Goal: Task Accomplishment & Management: Manage account settings

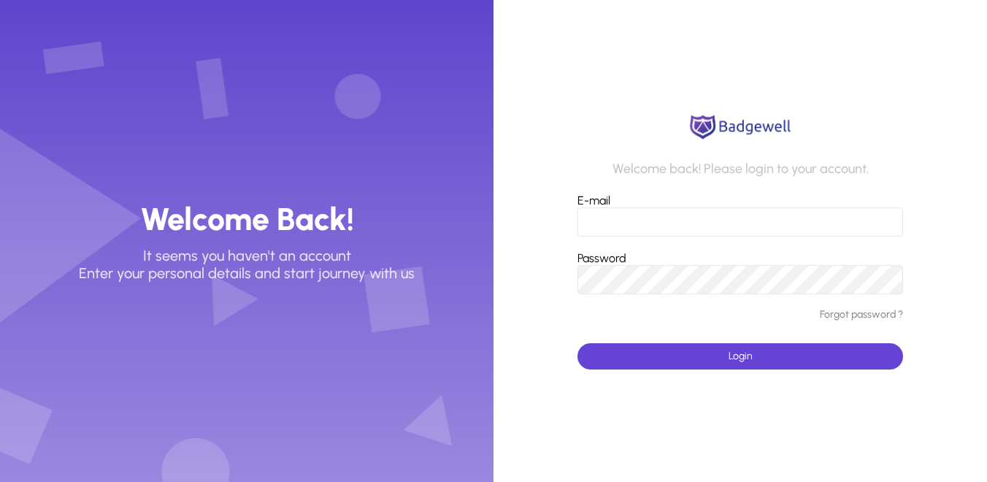
click at [604, 215] on input "E-mail" at bounding box center [739, 221] width 325 height 29
type input "**********"
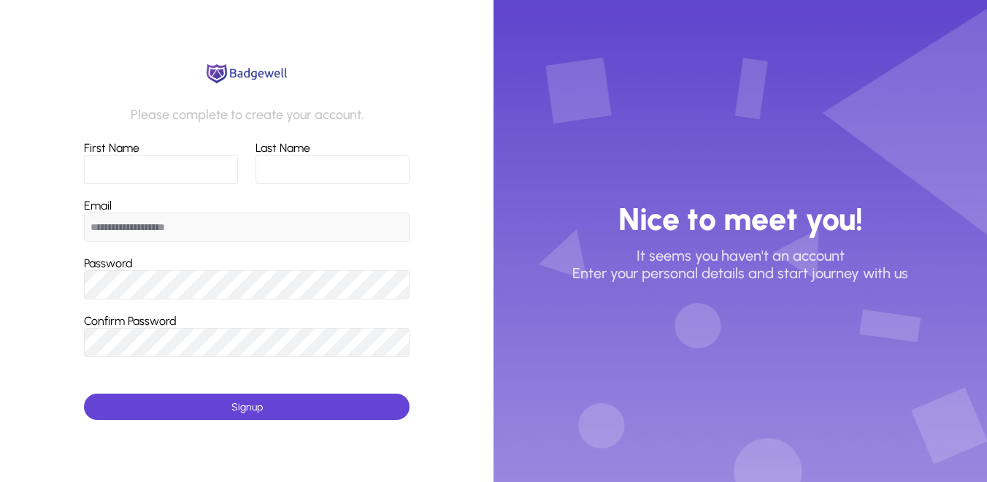
click at [100, 175] on input "First Name" at bounding box center [161, 169] width 155 height 29
type input "******"
click at [268, 169] on input "Last Name" at bounding box center [332, 169] width 154 height 29
type input "*********"
click at [117, 225] on input "**********" at bounding box center [246, 226] width 325 height 29
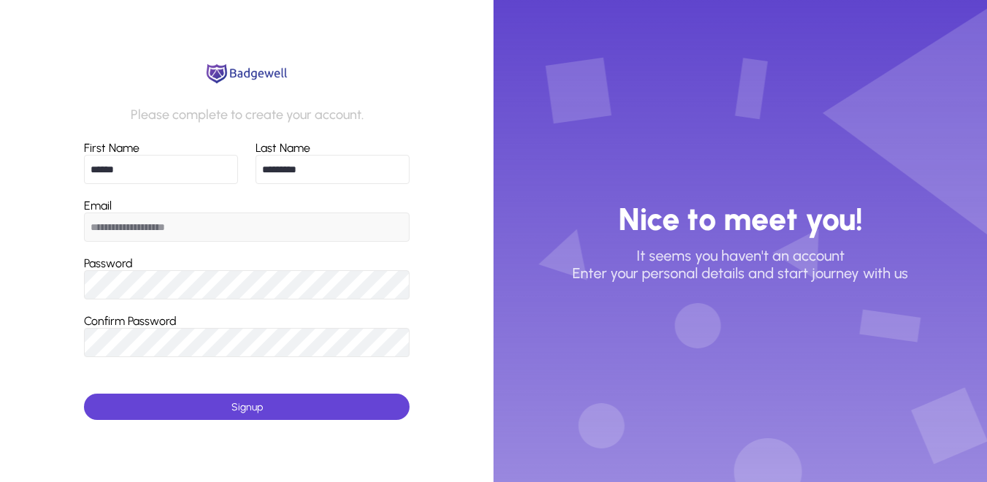
click at [119, 317] on label "Confirm Password" at bounding box center [130, 321] width 93 height 14
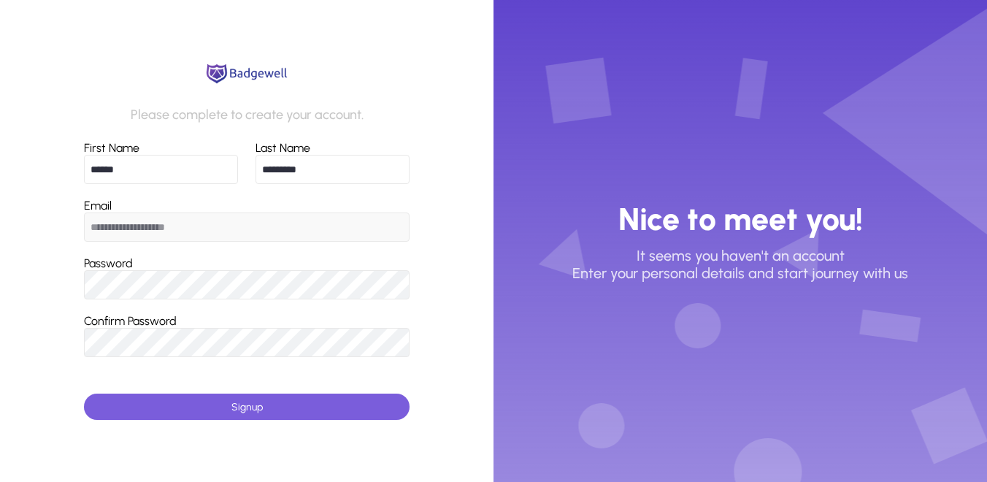
click at [255, 405] on span "Signup" at bounding box center [246, 407] width 31 height 12
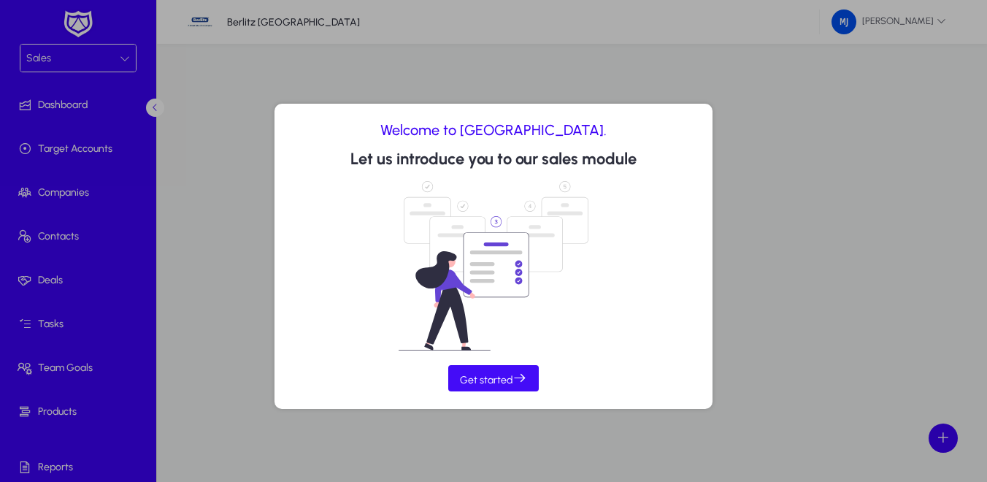
click at [471, 379] on span "Get started" at bounding box center [493, 378] width 67 height 15
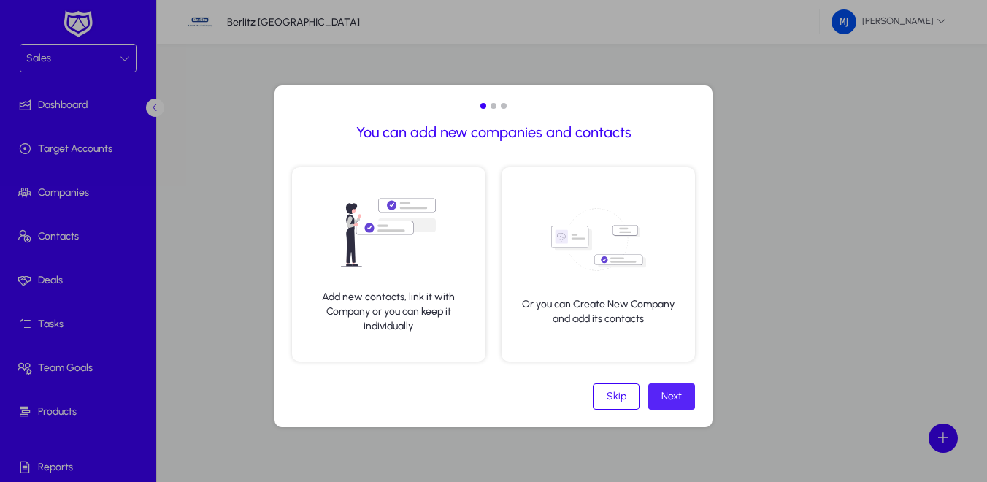
click at [667, 396] on div "Next" at bounding box center [671, 396] width 20 height 12
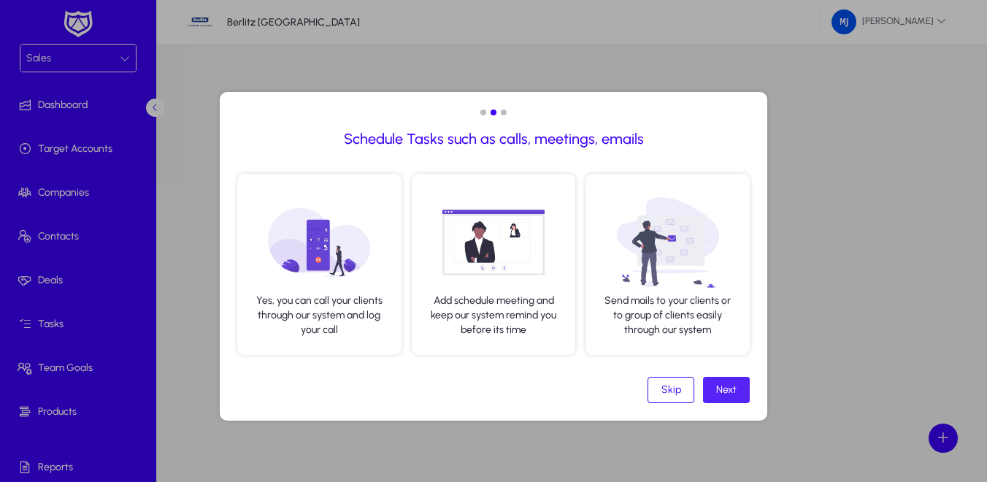
click at [725, 393] on div "Next" at bounding box center [726, 389] width 20 height 12
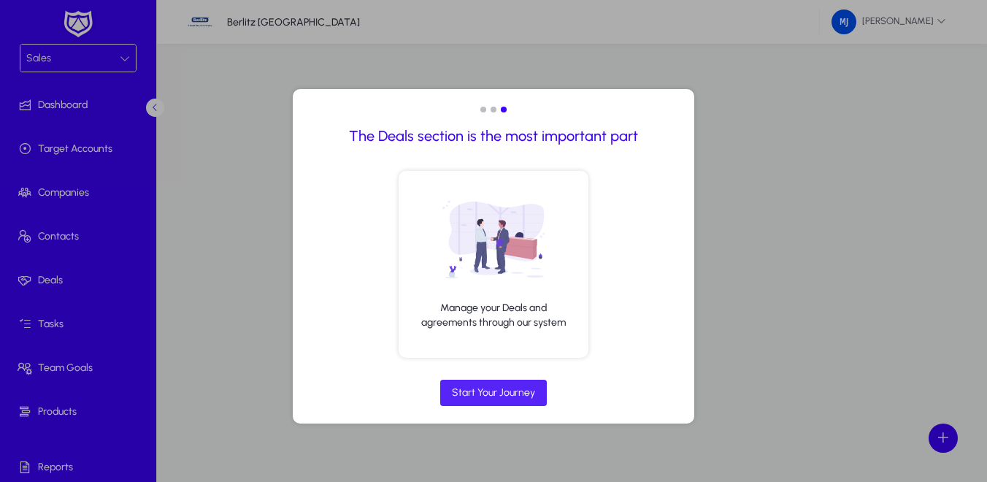
click at [483, 393] on div "Start Your Journey" at bounding box center [493, 392] width 83 height 12
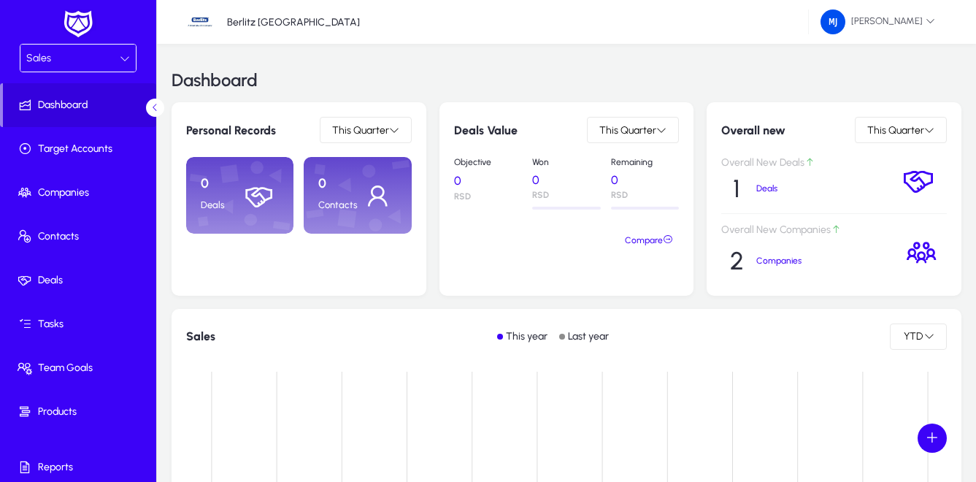
click at [63, 57] on div "Sales" at bounding box center [72, 58] width 93 height 19
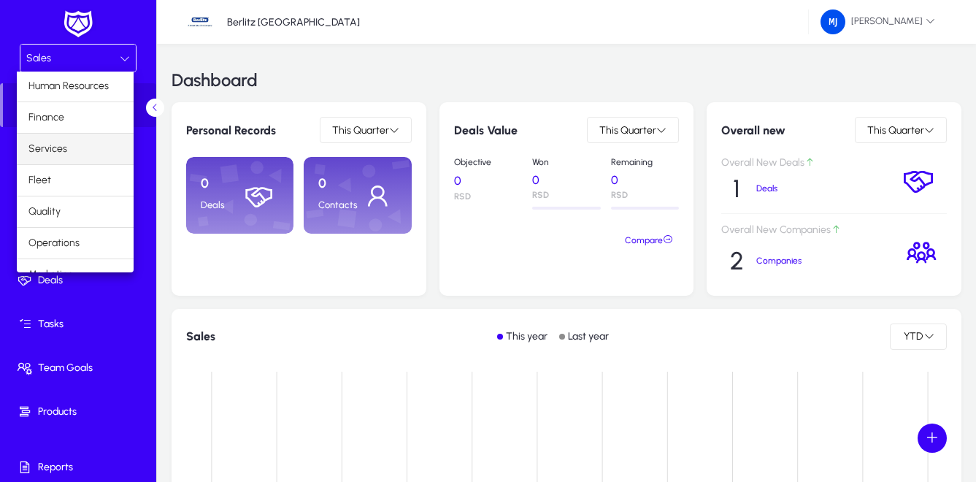
scroll to position [50, 0]
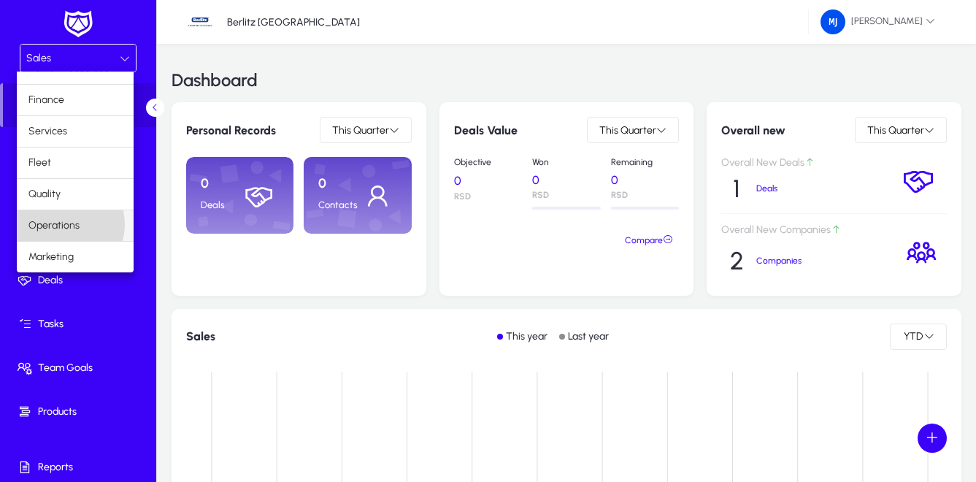
click at [65, 224] on span "Operations" at bounding box center [53, 226] width 51 height 18
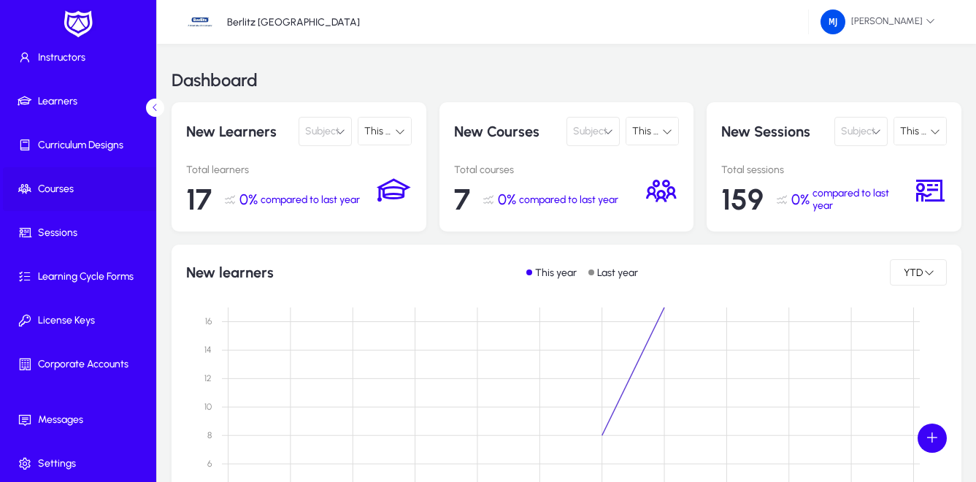
scroll to position [95, 0]
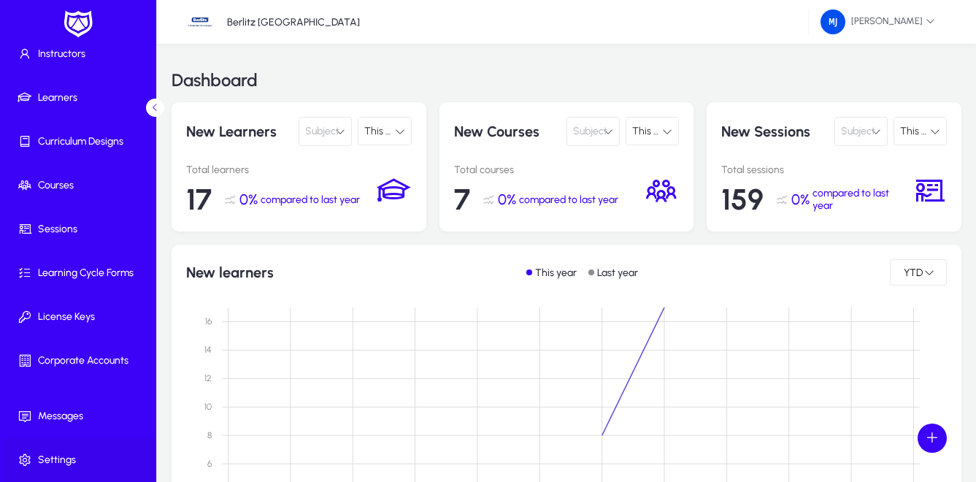
click at [62, 460] on span "Settings" at bounding box center [81, 459] width 156 height 15
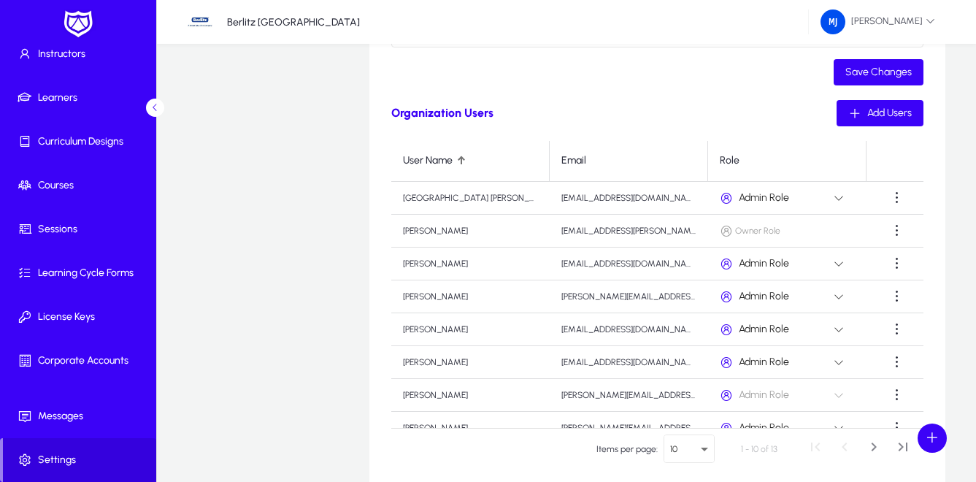
scroll to position [438, 0]
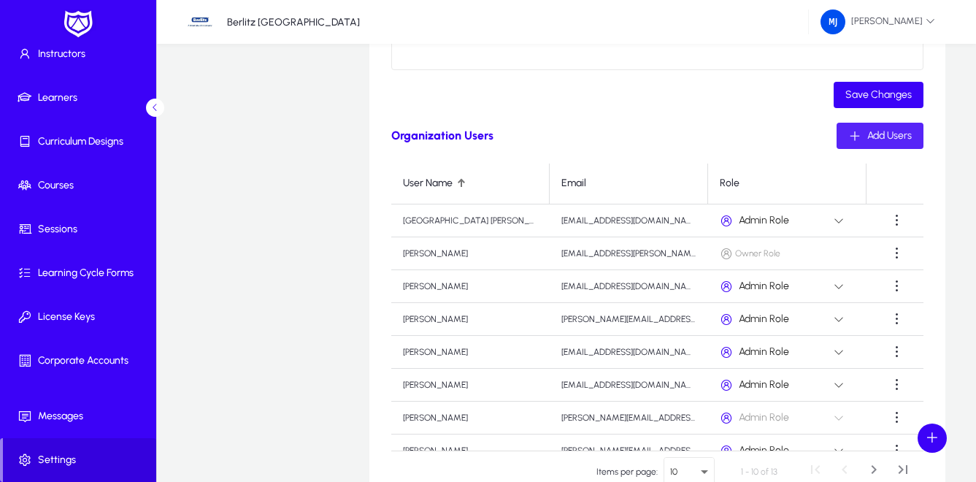
click at [886, 134] on span "Add Users" at bounding box center [889, 135] width 45 height 12
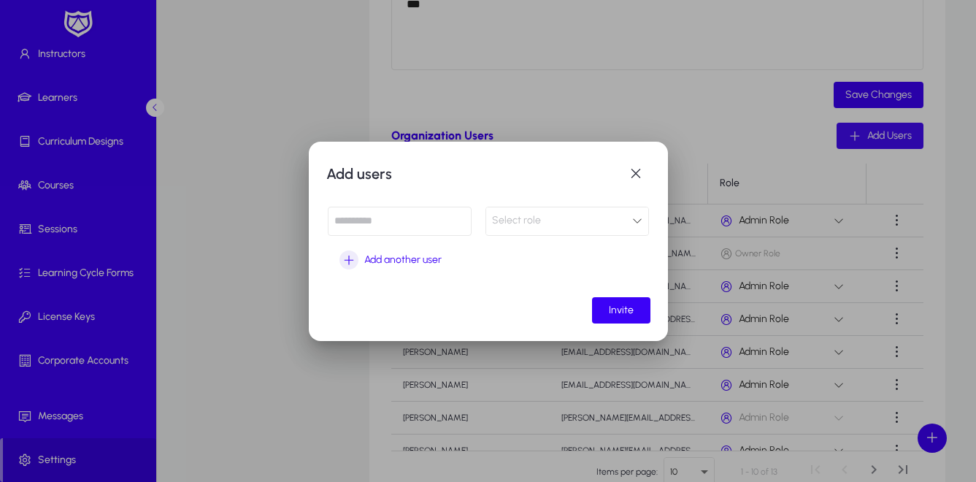
scroll to position [0, 0]
click at [632, 172] on span "button" at bounding box center [635, 173] width 29 height 29
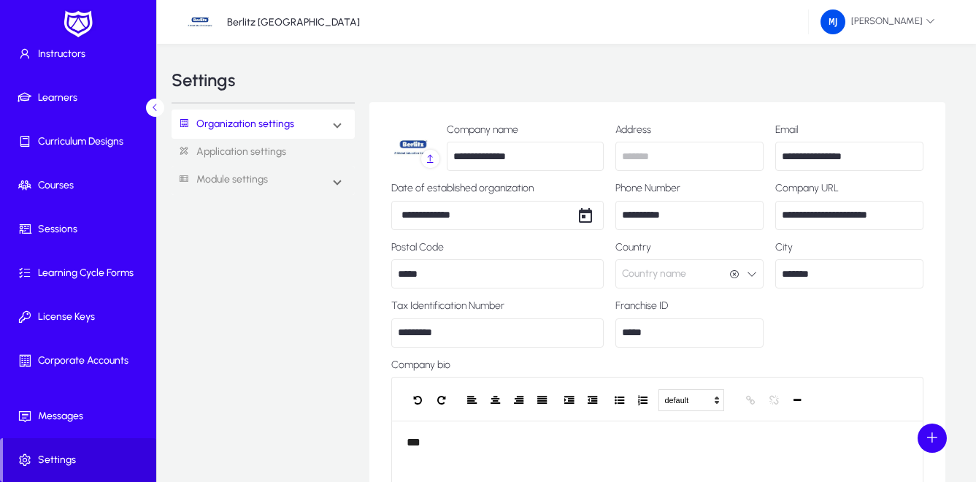
scroll to position [438, 0]
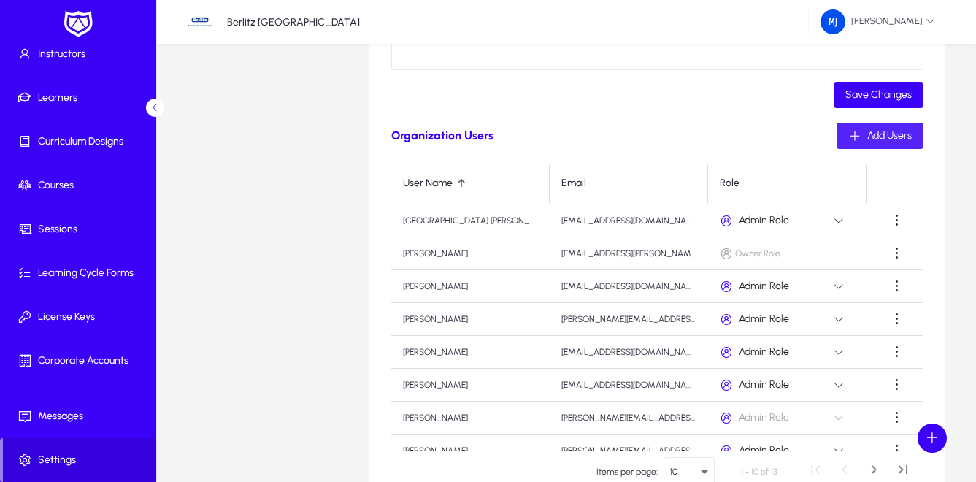
click at [893, 136] on span "Add Users" at bounding box center [889, 135] width 45 height 12
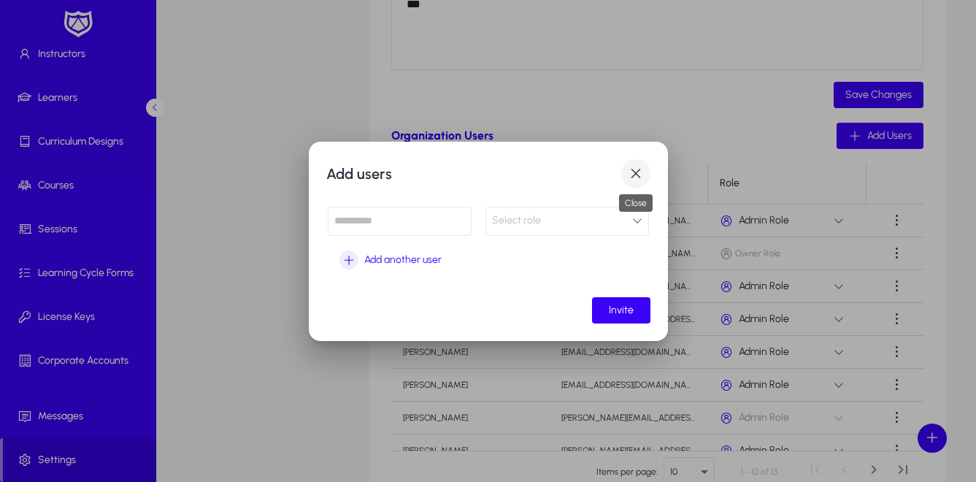
click at [637, 172] on span "button" at bounding box center [635, 173] width 29 height 29
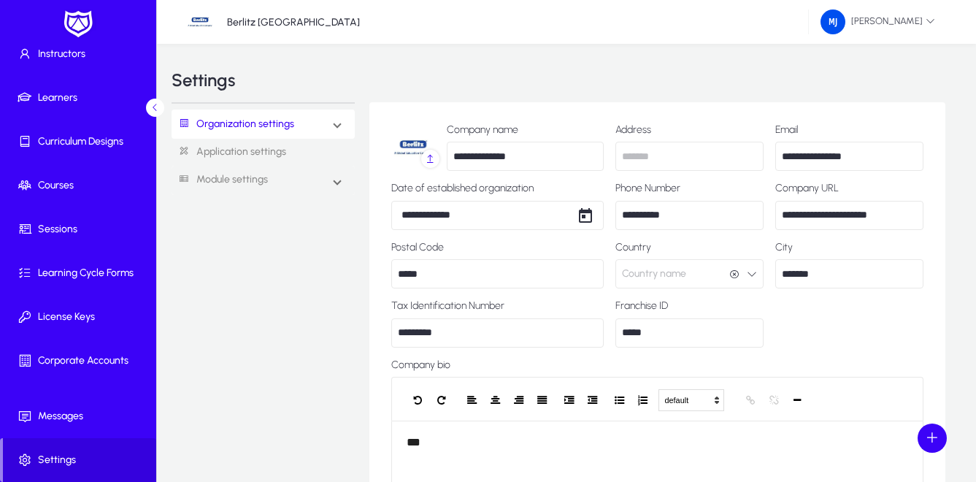
click at [269, 149] on link "Application settings" at bounding box center [263, 152] width 183 height 27
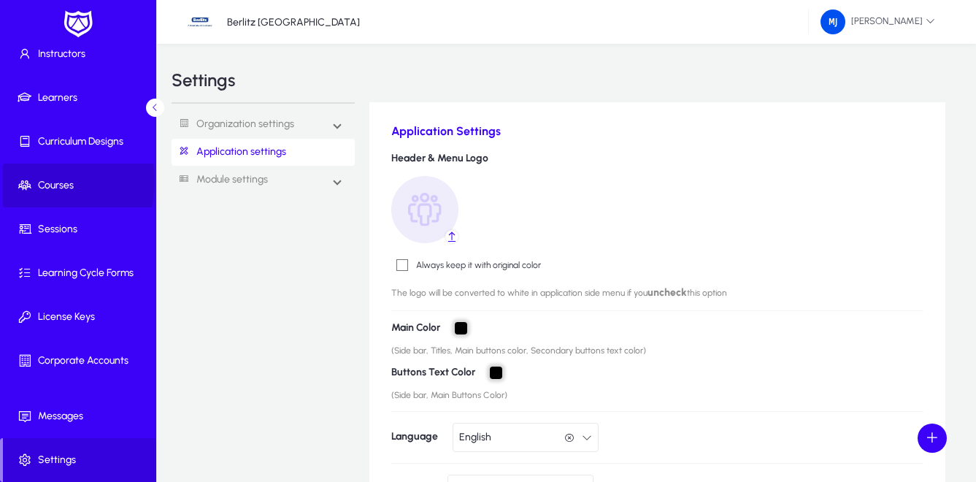
click at [42, 181] on span "Courses" at bounding box center [81, 185] width 156 height 15
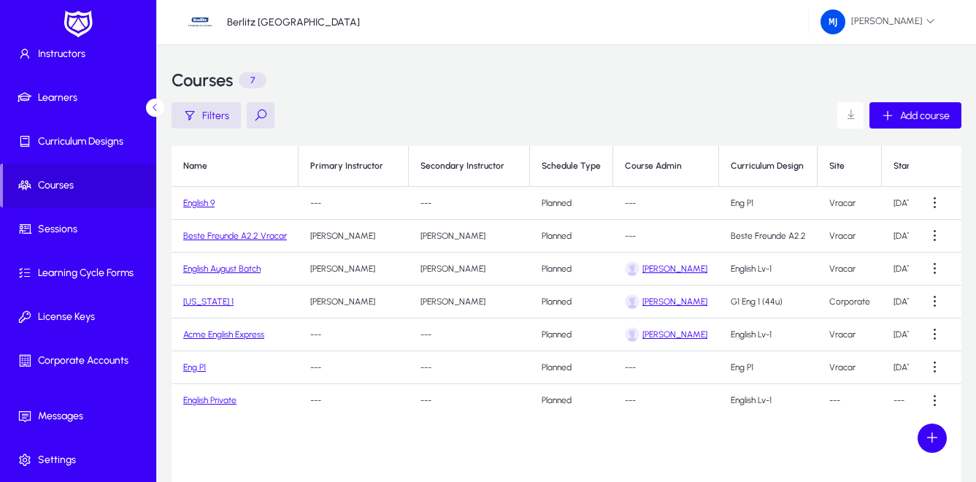
click at [211, 234] on link "Beste Freunde A2.2 Vracar" at bounding box center [235, 236] width 104 height 10
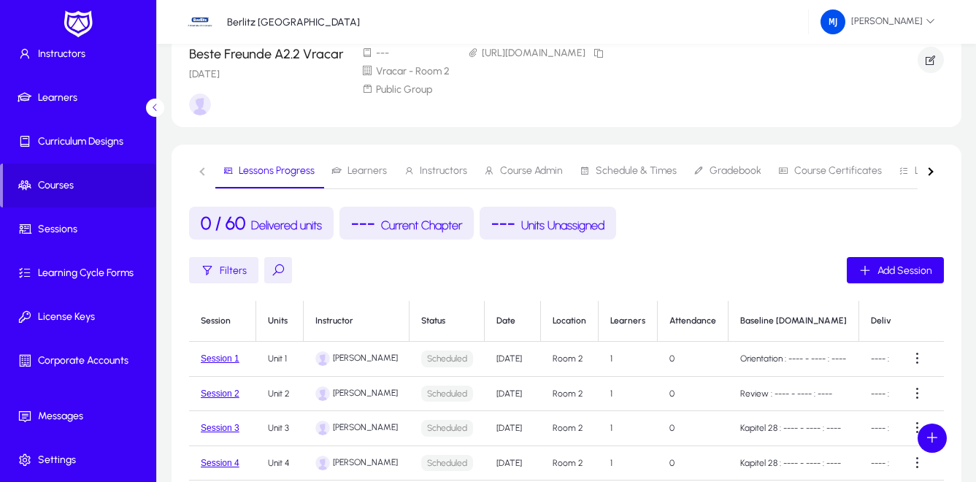
scroll to position [77, 0]
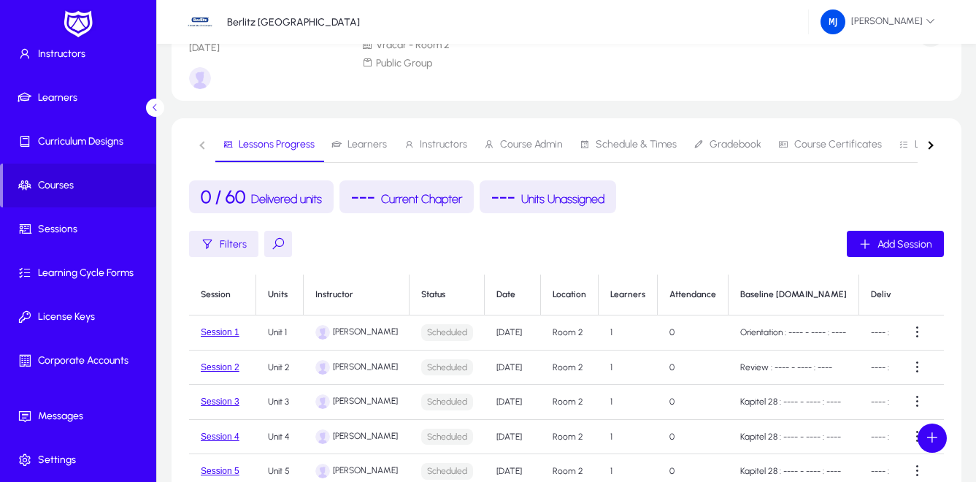
click at [370, 144] on span "Learners" at bounding box center [366, 144] width 39 height 10
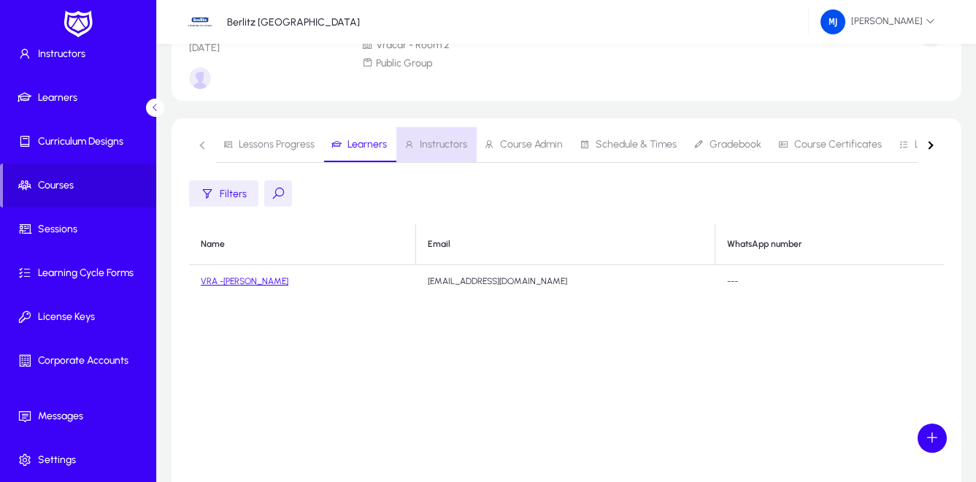
click at [450, 145] on span "Instructors" at bounding box center [443, 144] width 47 height 10
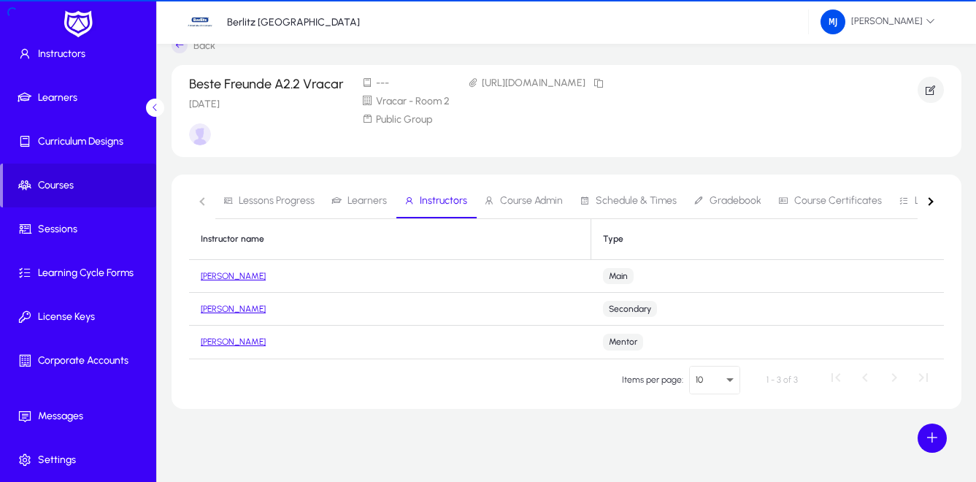
scroll to position [21, 0]
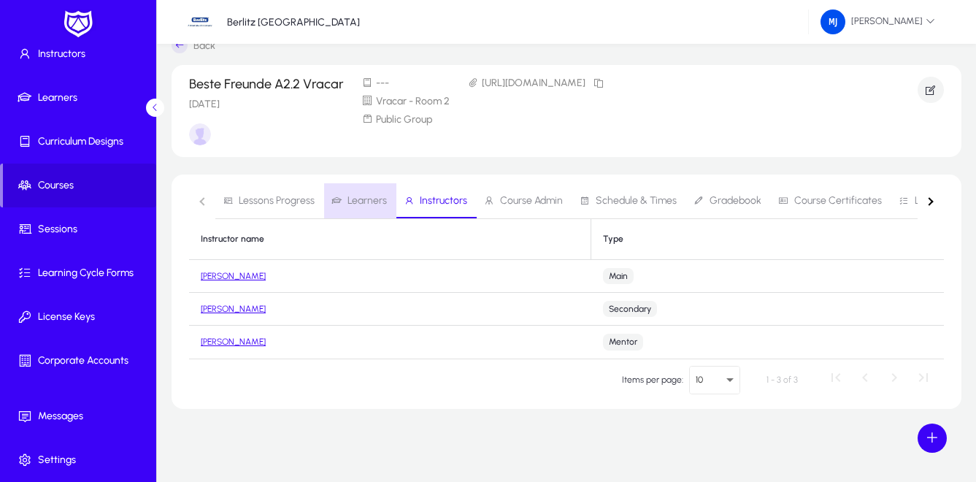
click at [362, 200] on span "Learners" at bounding box center [366, 201] width 39 height 10
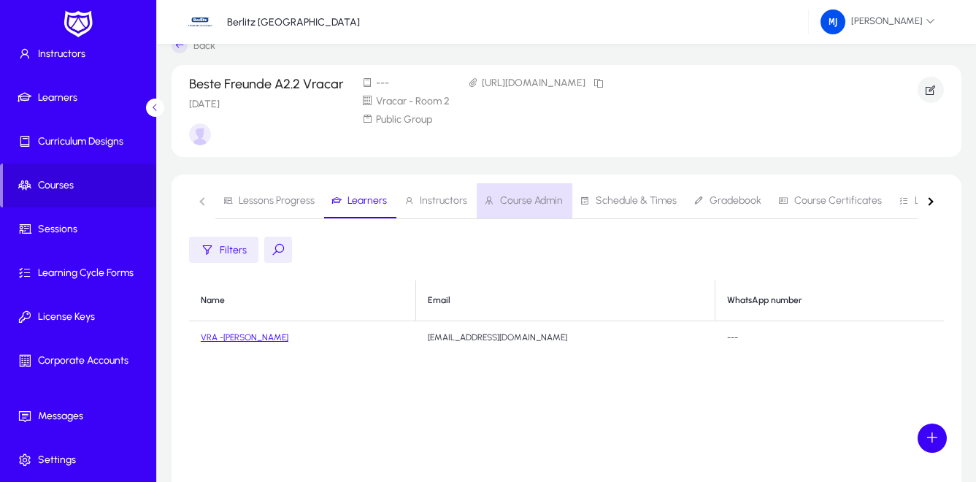
click at [534, 201] on span "Course Admin" at bounding box center [531, 201] width 63 height 10
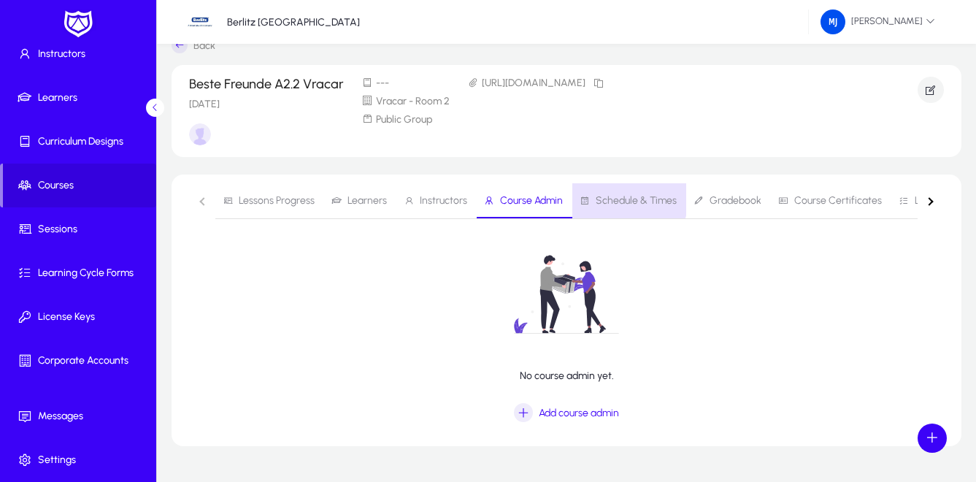
click at [612, 198] on span "Schedule & Times" at bounding box center [636, 201] width 81 height 10
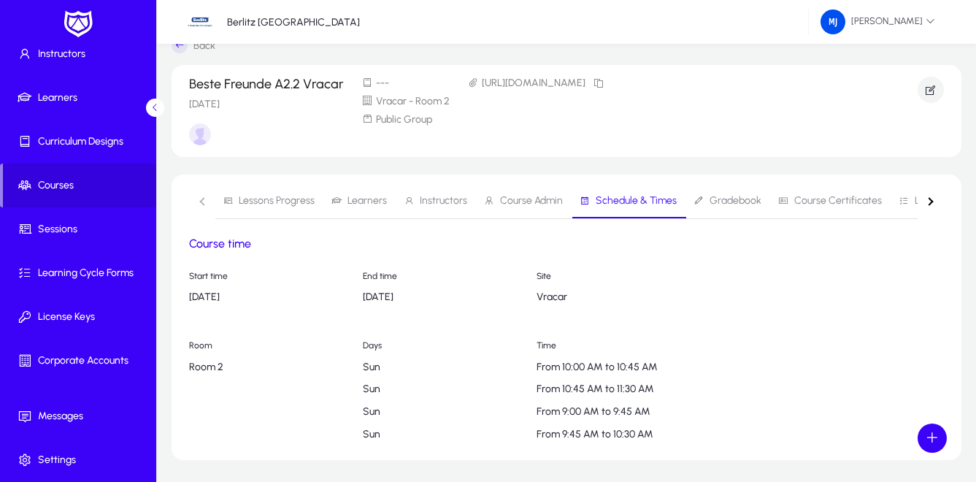
click at [379, 199] on span "Learners" at bounding box center [366, 201] width 39 height 10
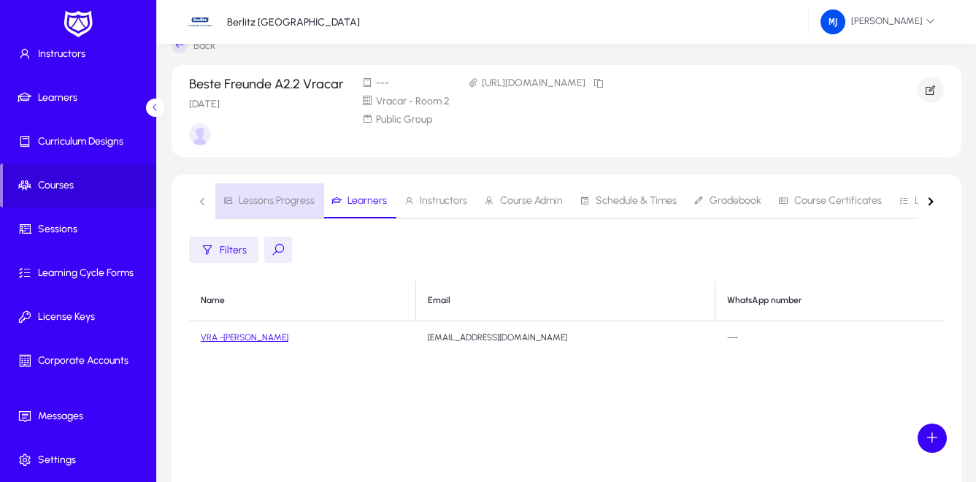
click at [282, 197] on span "Lessons Progress" at bounding box center [277, 201] width 76 height 10
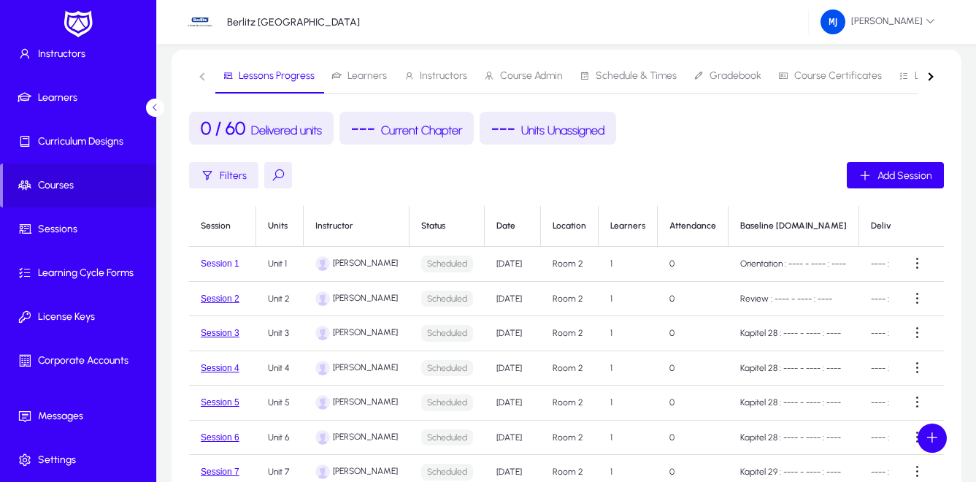
click at [215, 261] on button "Session 1" at bounding box center [220, 263] width 39 height 10
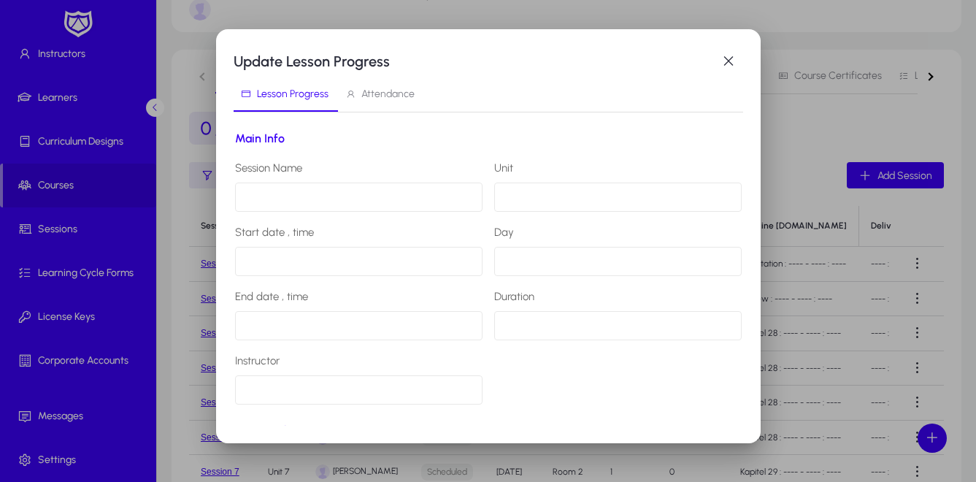
type input "*********"
type input "******"
type input "**********"
type input "******"
type input "**********"
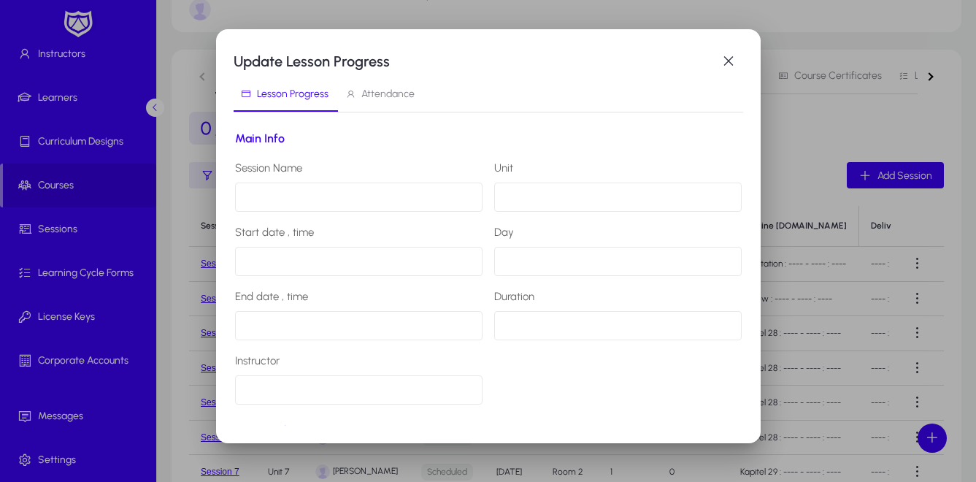
type input "**********"
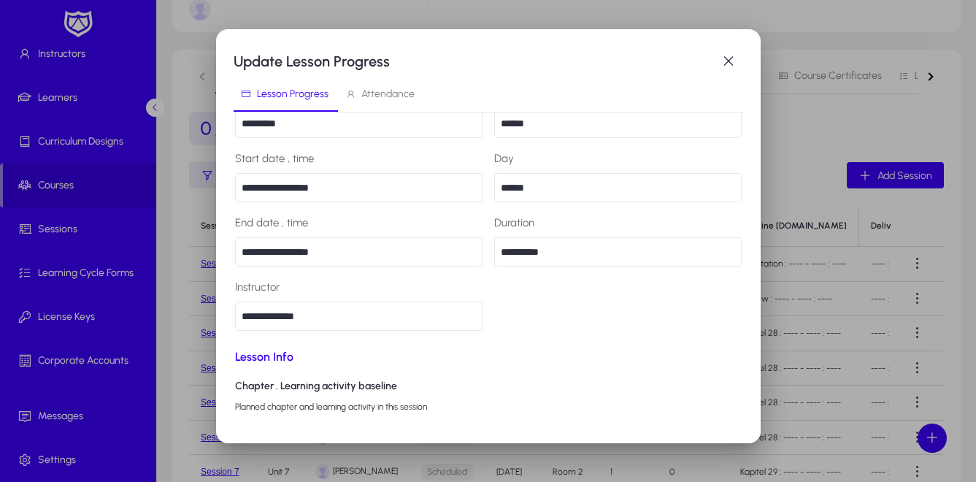
scroll to position [28, 0]
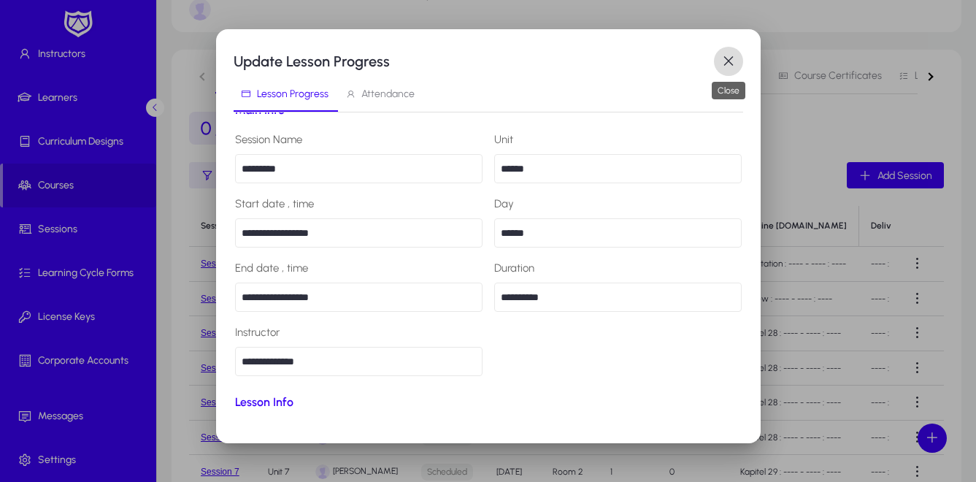
click at [730, 61] on span "button" at bounding box center [728, 61] width 29 height 29
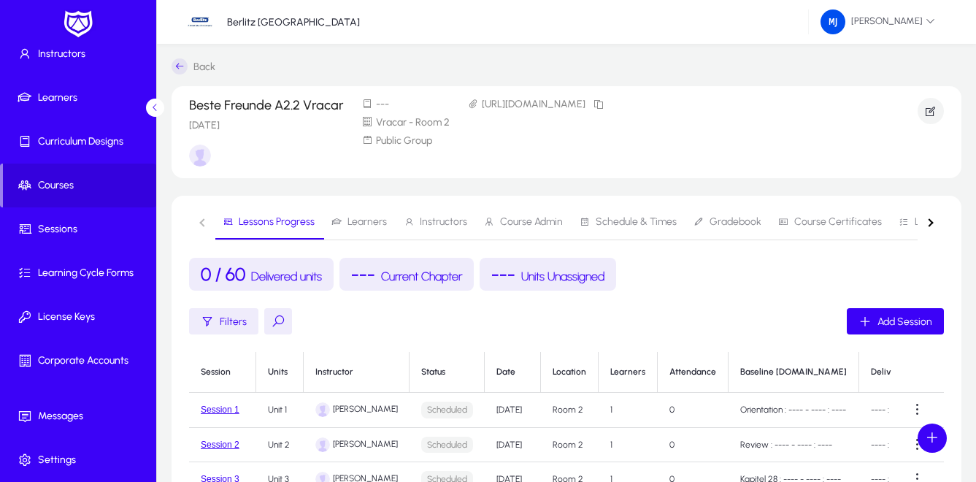
scroll to position [146, 0]
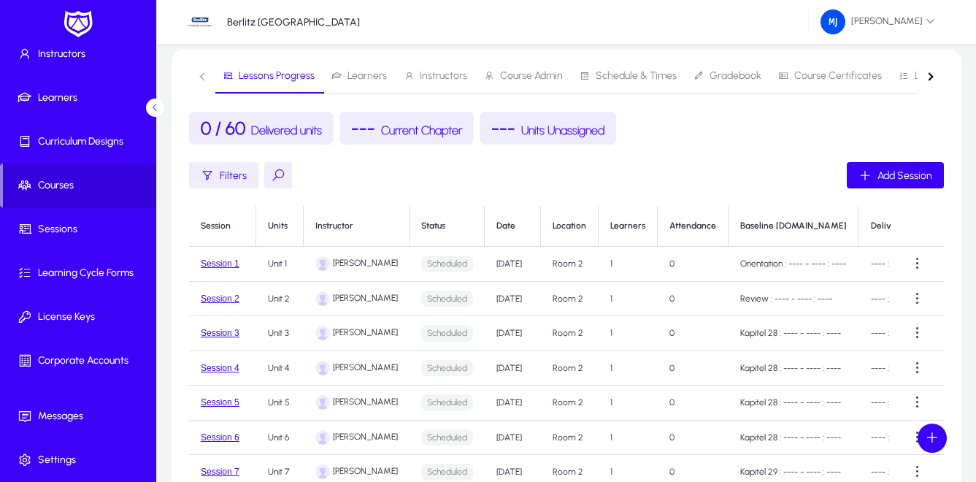
scroll to position [21, 0]
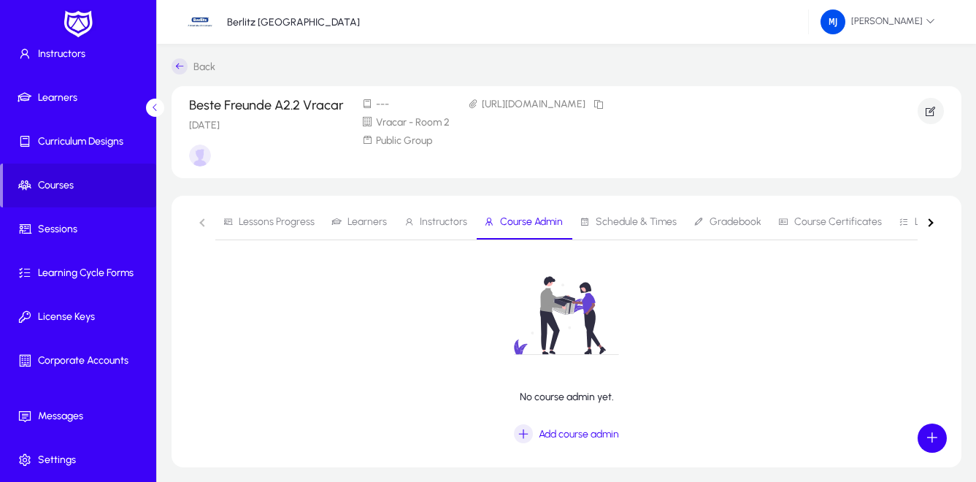
scroll to position [21, 0]
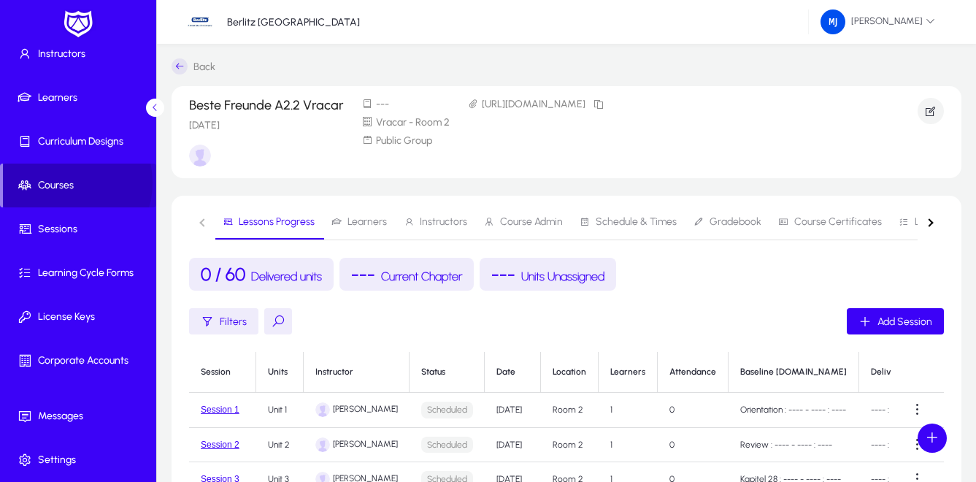
click at [60, 182] on span "Courses" at bounding box center [79, 185] width 153 height 15
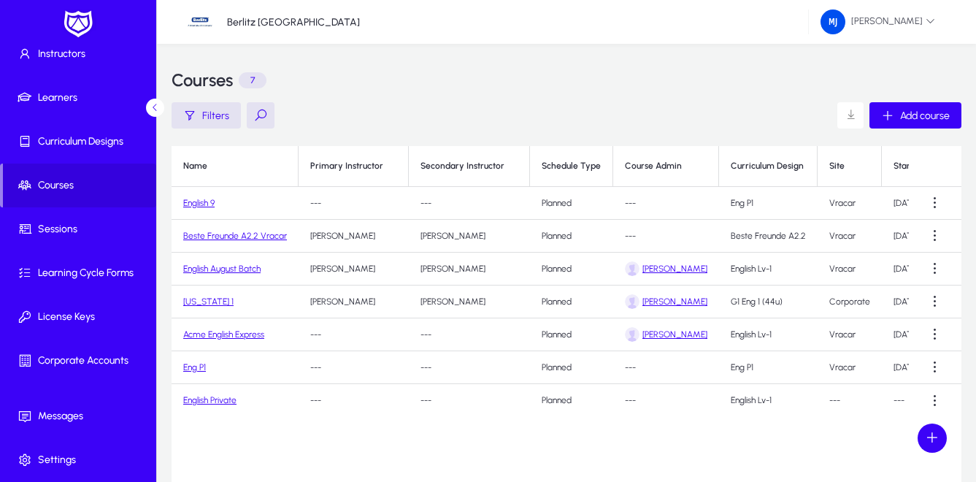
click at [247, 270] on link "English August Batch" at bounding box center [221, 268] width 77 height 10
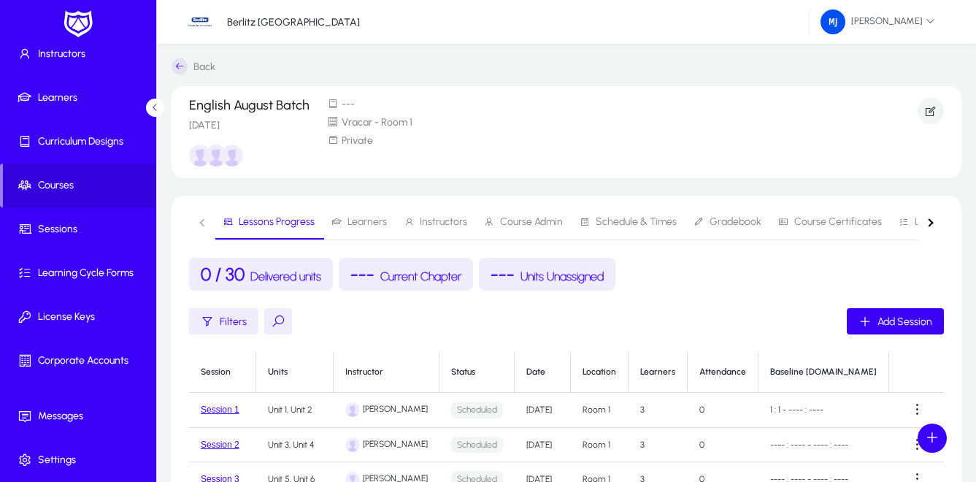
click at [374, 222] on span "Learners" at bounding box center [366, 222] width 39 height 10
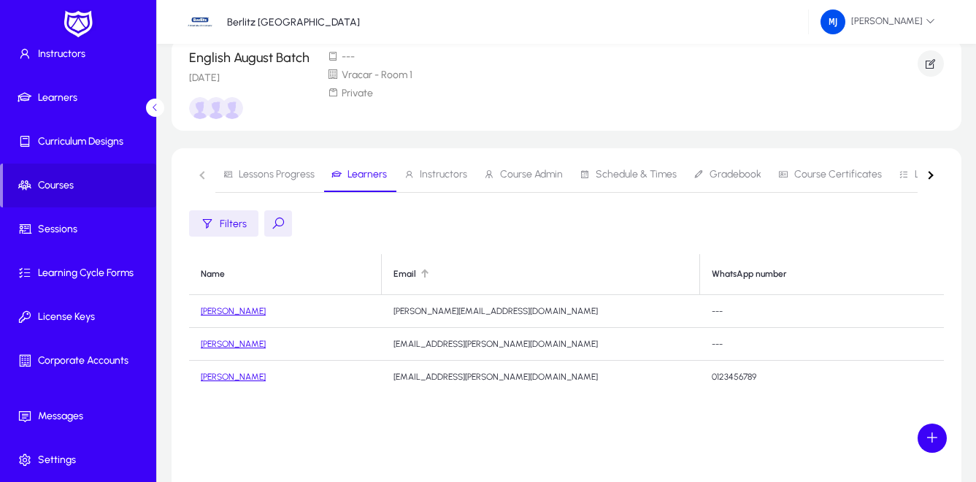
scroll to position [73, 0]
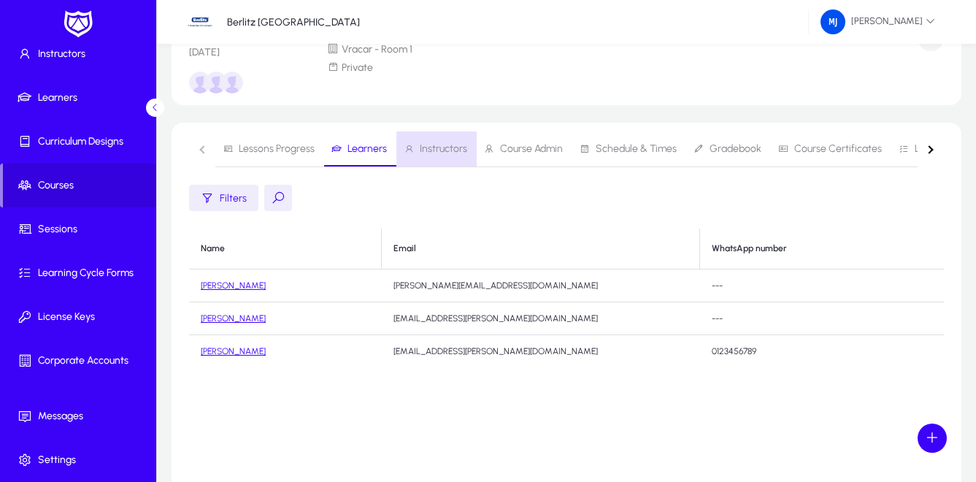
click at [442, 147] on span "Instructors" at bounding box center [443, 149] width 47 height 10
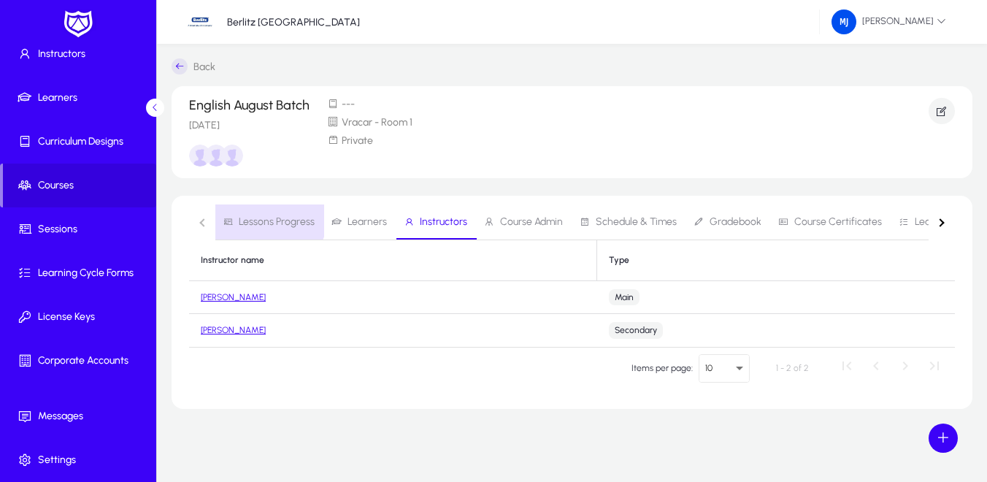
click at [267, 217] on span "Lessons Progress" at bounding box center [277, 222] width 76 height 10
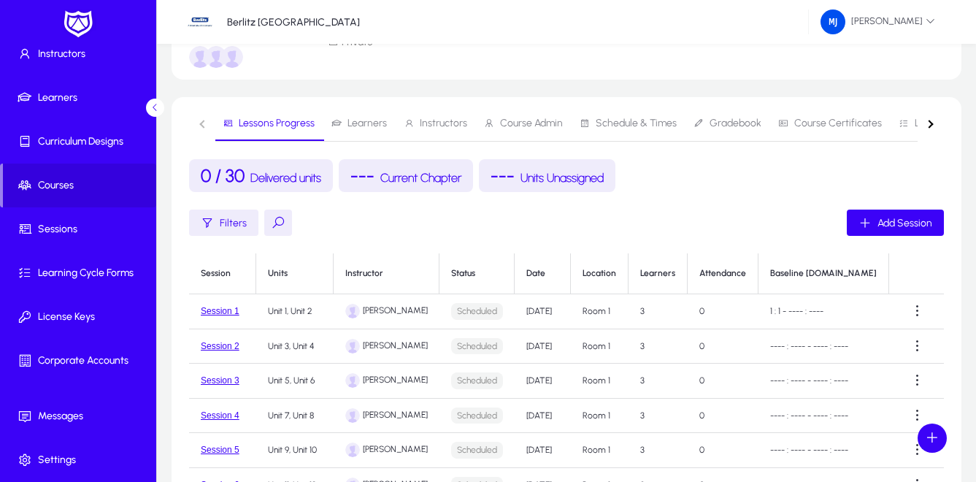
scroll to position [73, 0]
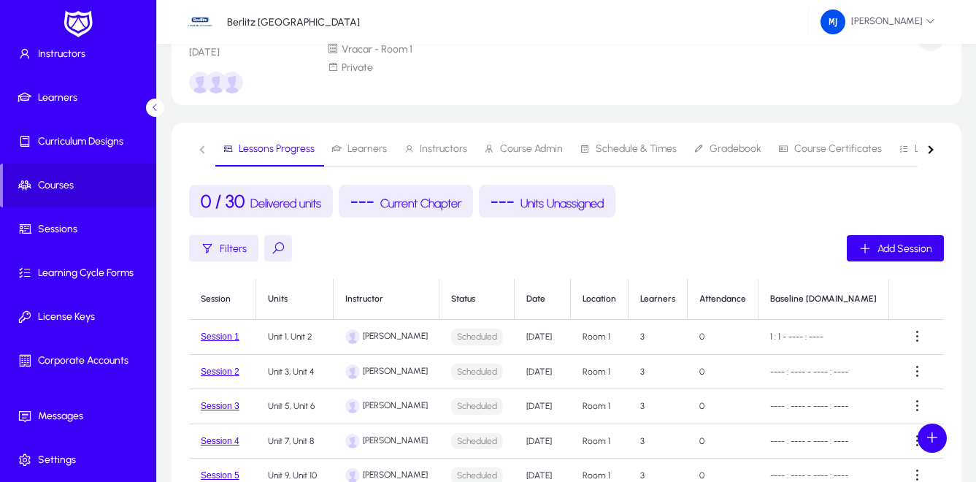
click at [205, 203] on h4 "0 / 30 Delivered units" at bounding box center [261, 200] width 120 height 21
click at [274, 203] on span "Delivered units" at bounding box center [285, 203] width 71 height 14
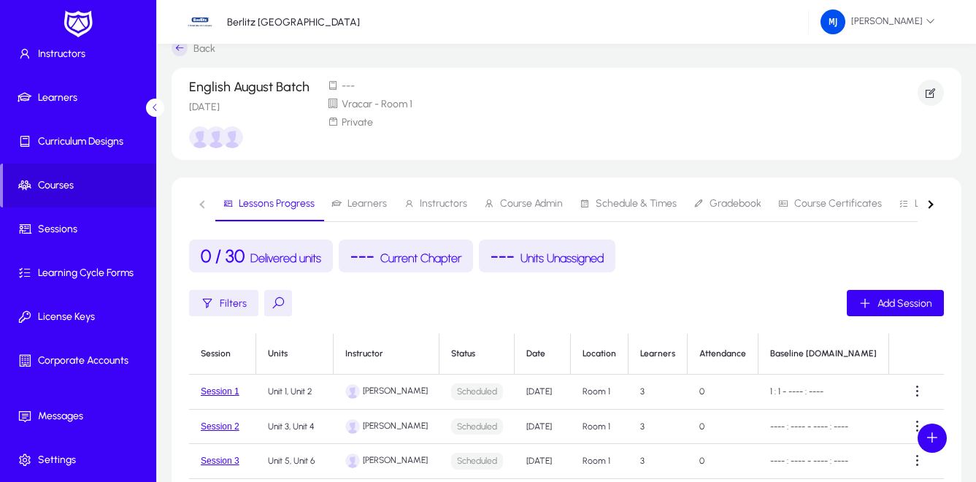
scroll to position [0, 0]
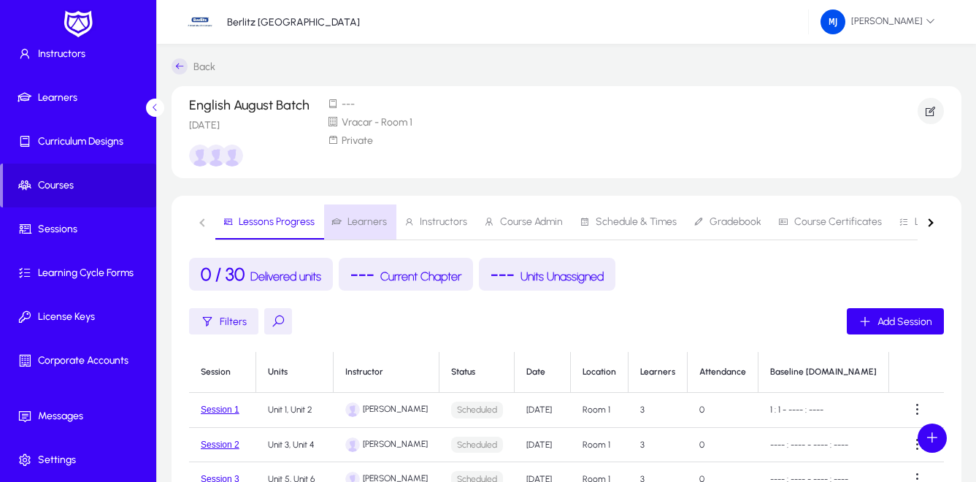
click at [367, 225] on span "Learners" at bounding box center [366, 222] width 39 height 10
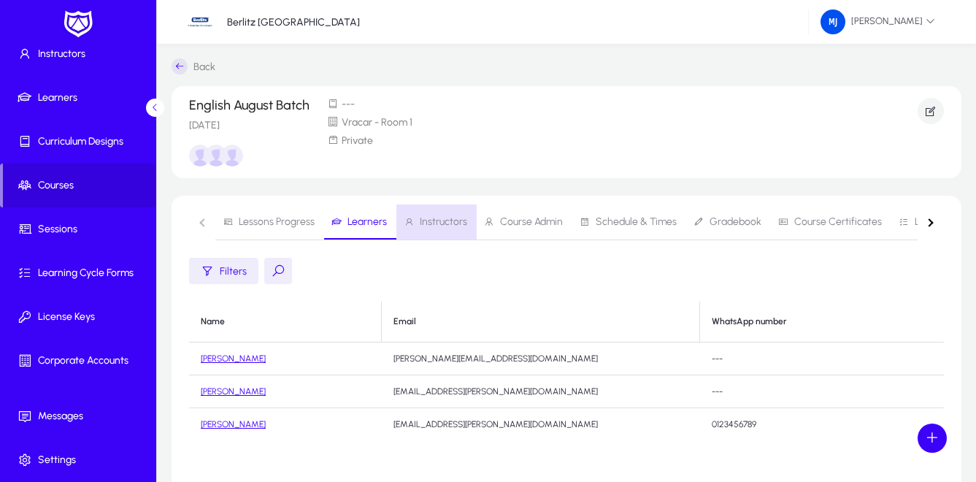
click at [444, 223] on span "Instructors" at bounding box center [443, 222] width 47 height 10
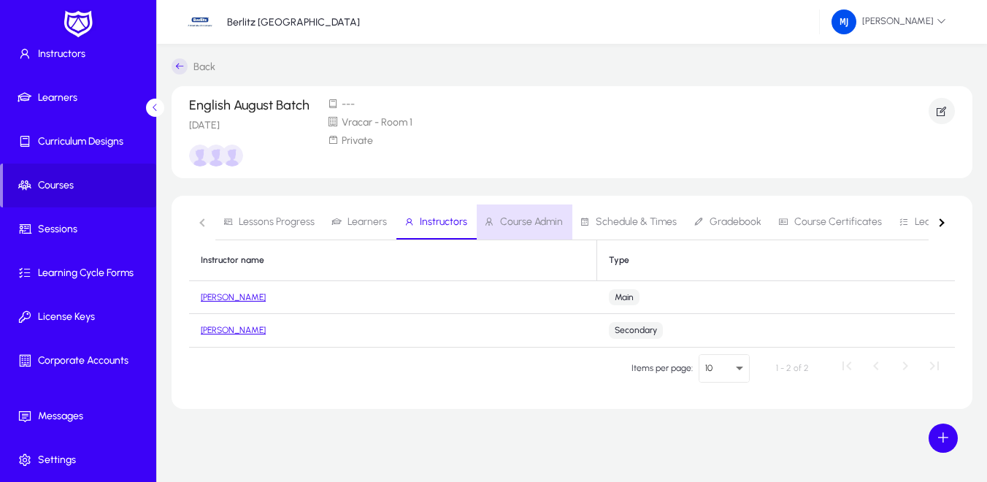
click at [522, 224] on span "Course Admin" at bounding box center [531, 222] width 63 height 10
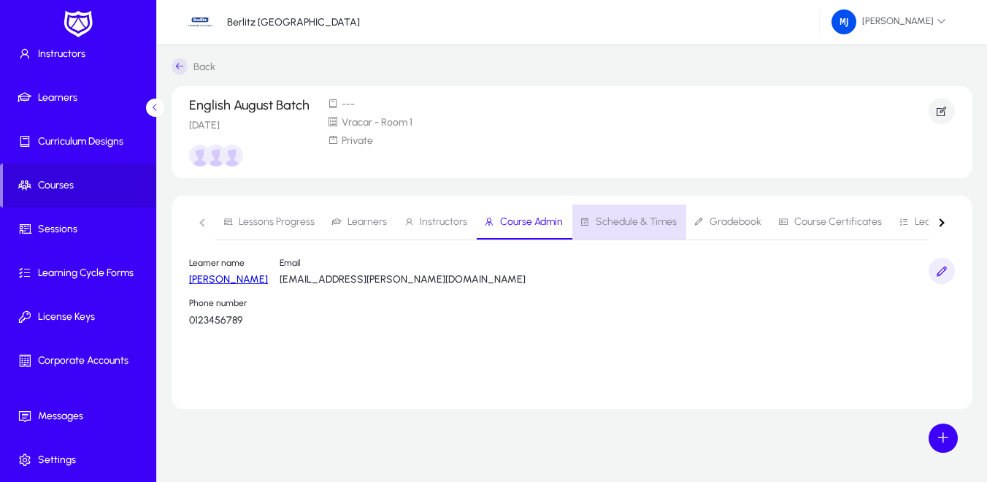
click at [645, 217] on span "Schedule & Times" at bounding box center [636, 222] width 81 height 10
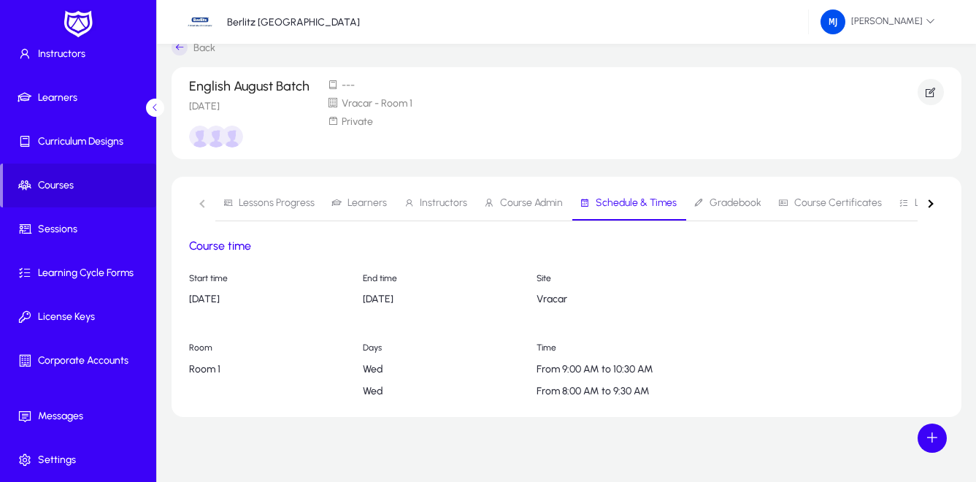
scroll to position [27, 0]
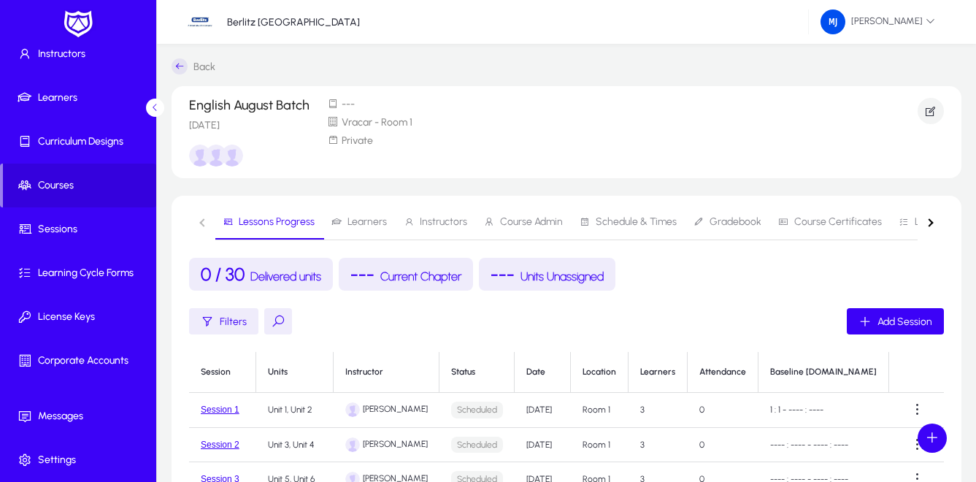
click at [298, 274] on span "Delivered units" at bounding box center [285, 276] width 71 height 14
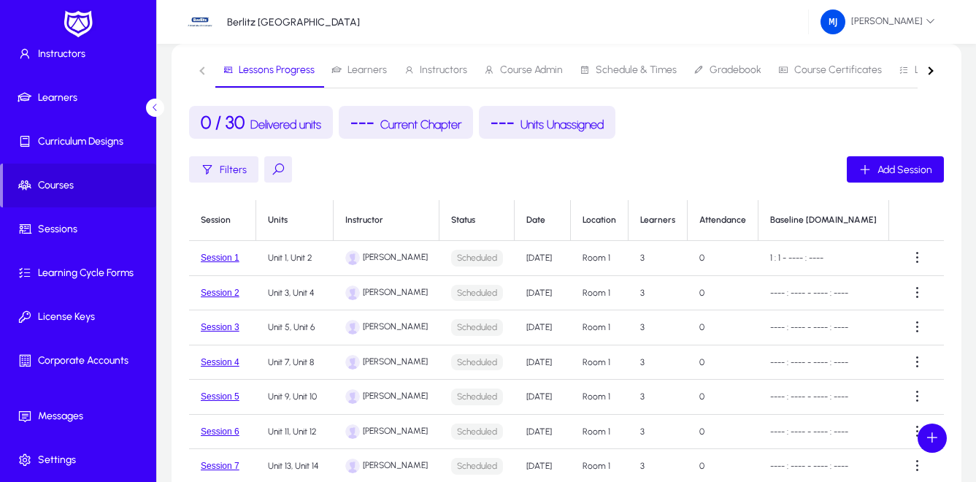
scroll to position [219, 0]
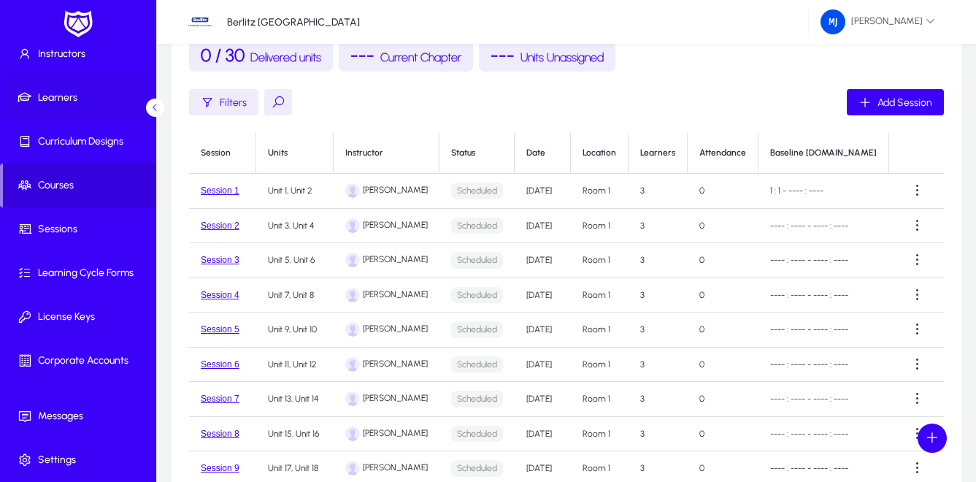
click at [57, 96] on span "Learners" at bounding box center [81, 97] width 156 height 15
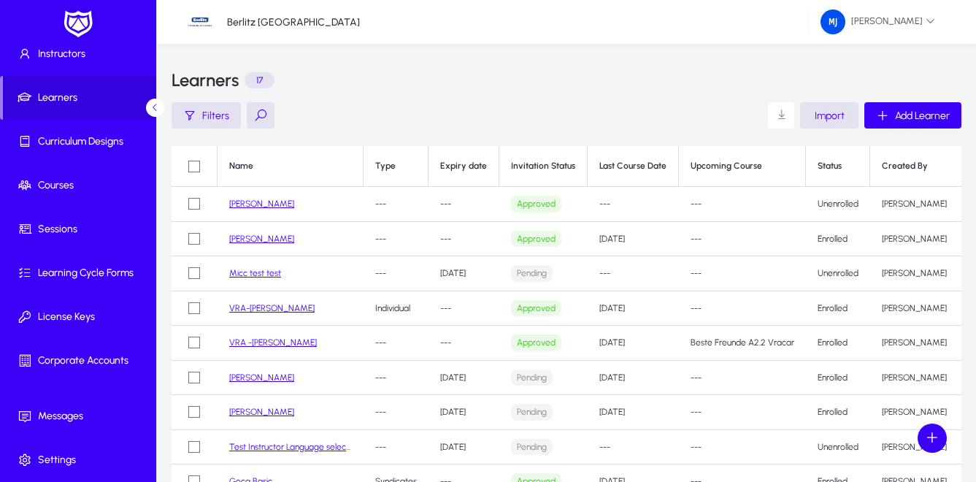
click at [435, 88] on div "Learners 17" at bounding box center [567, 80] width 790 height 44
click at [56, 56] on span "Instructors" at bounding box center [81, 54] width 156 height 15
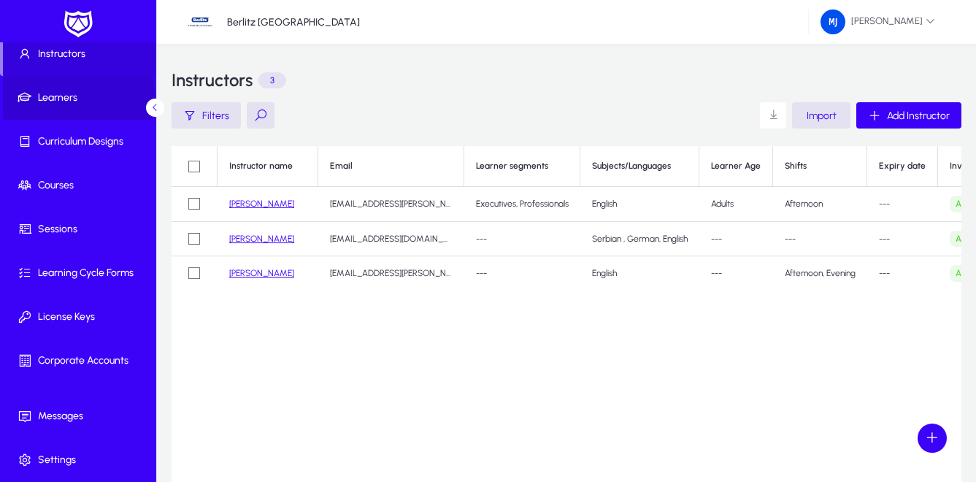
click at [56, 96] on span "Learners" at bounding box center [81, 97] width 156 height 15
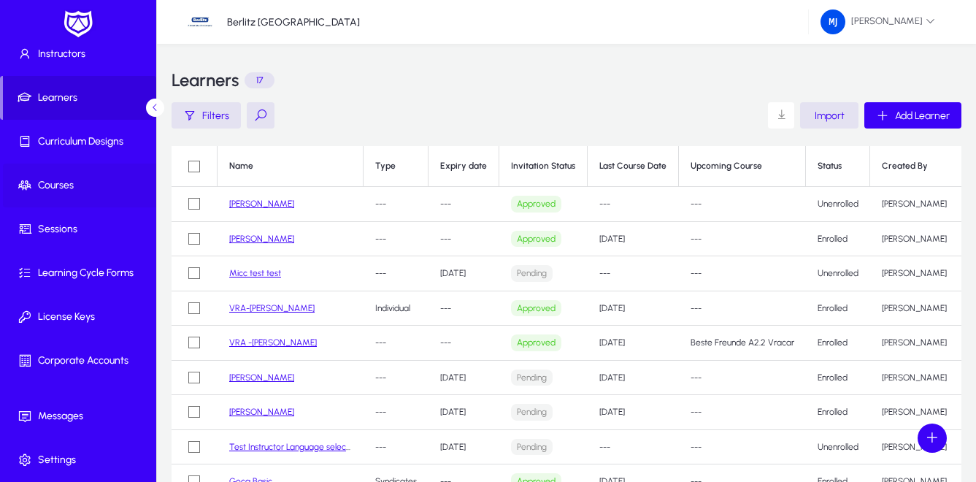
click at [52, 183] on span "Courses" at bounding box center [81, 185] width 156 height 15
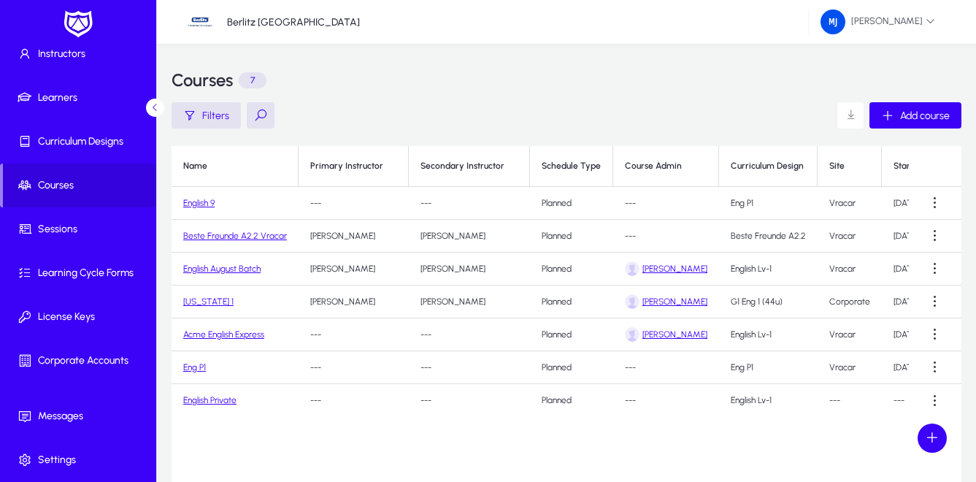
click at [232, 335] on link "Acme English Express" at bounding box center [223, 334] width 81 height 10
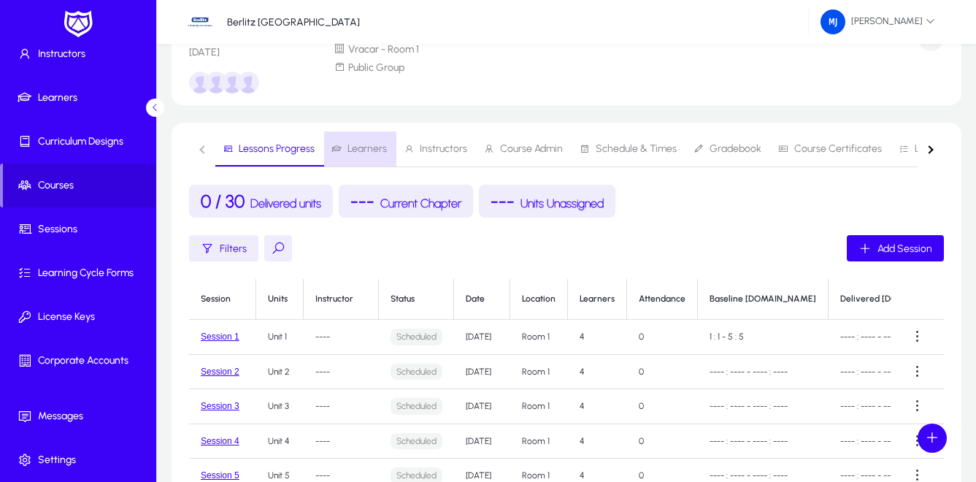
click at [371, 147] on span "Learners" at bounding box center [366, 149] width 39 height 10
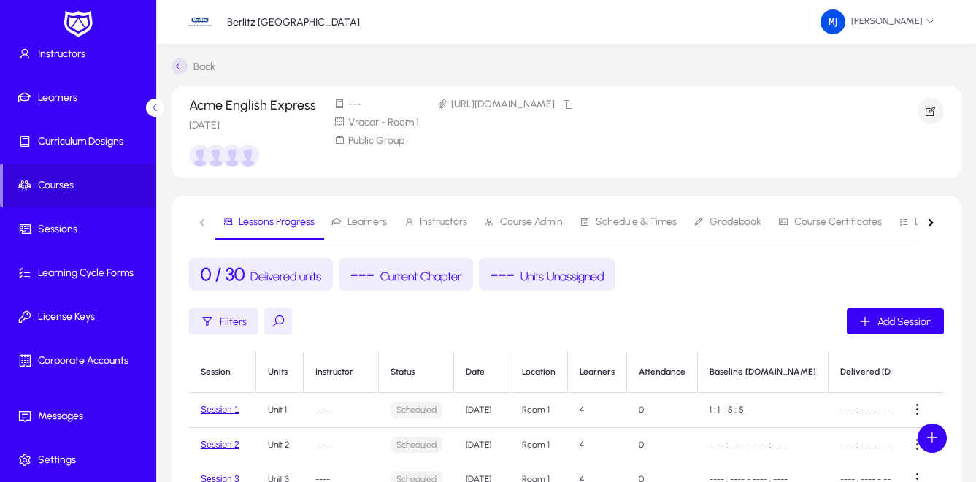
click at [374, 220] on span "Learners" at bounding box center [366, 222] width 39 height 10
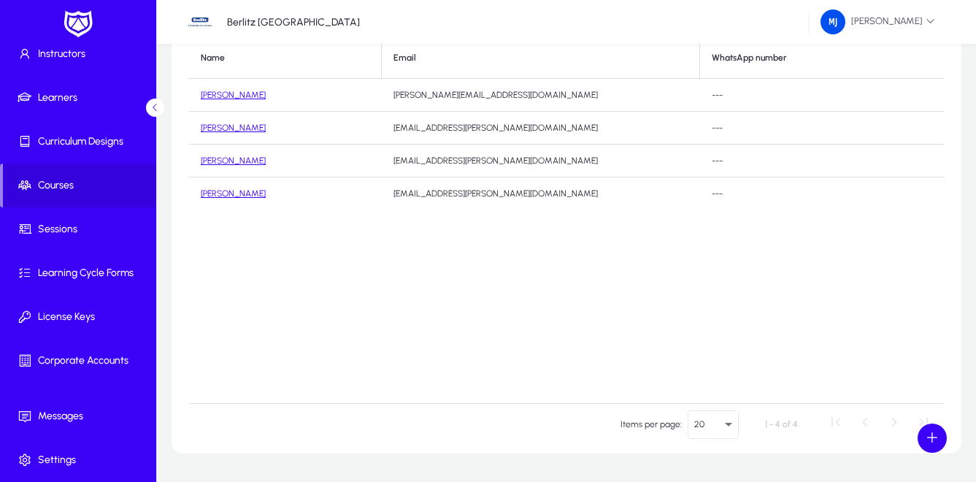
scroll to position [308, 0]
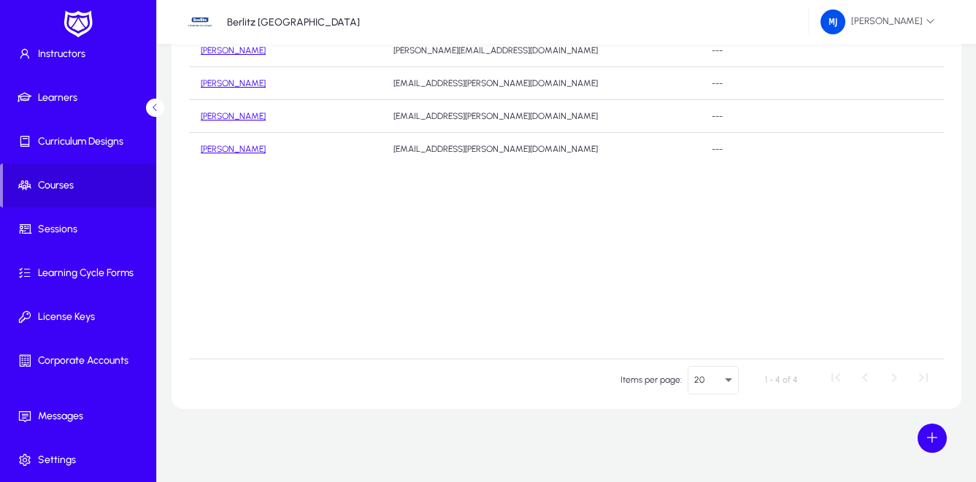
click at [932, 439] on span at bounding box center [931, 437] width 29 height 29
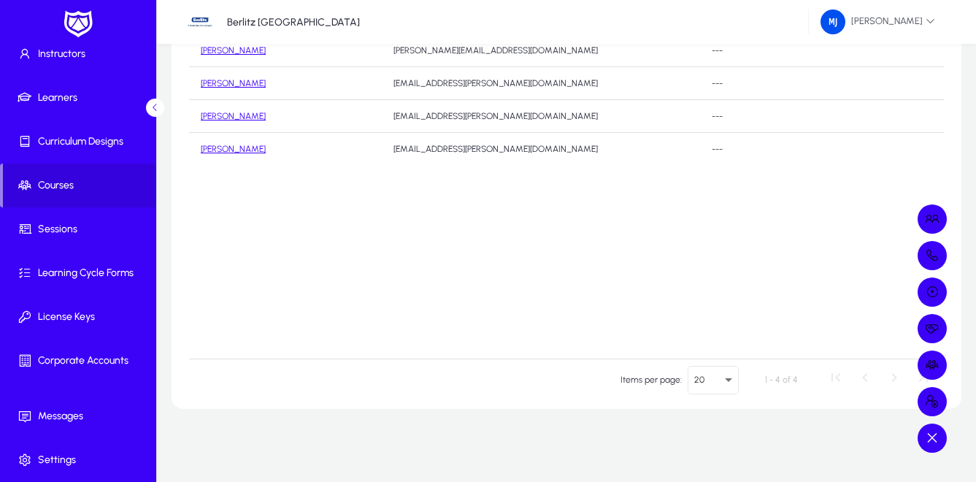
click at [683, 265] on div at bounding box center [488, 241] width 976 height 482
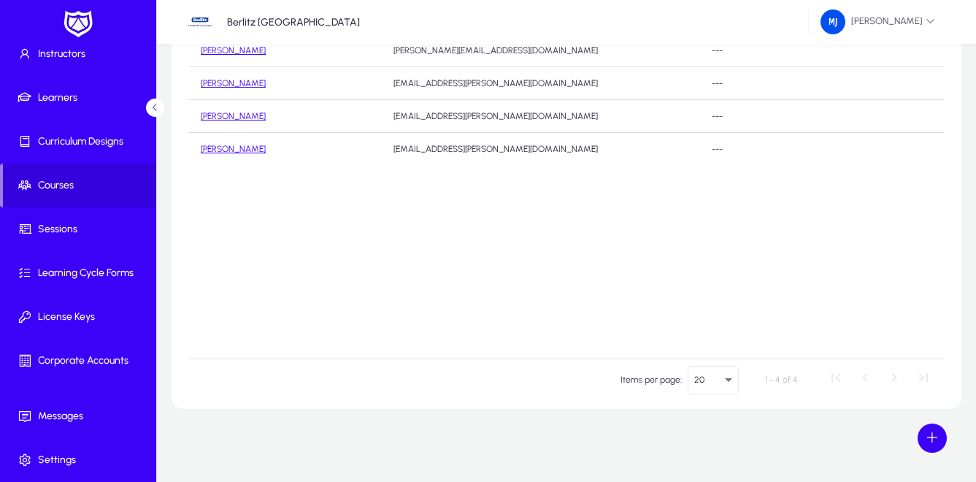
click at [933, 437] on span at bounding box center [931, 437] width 29 height 29
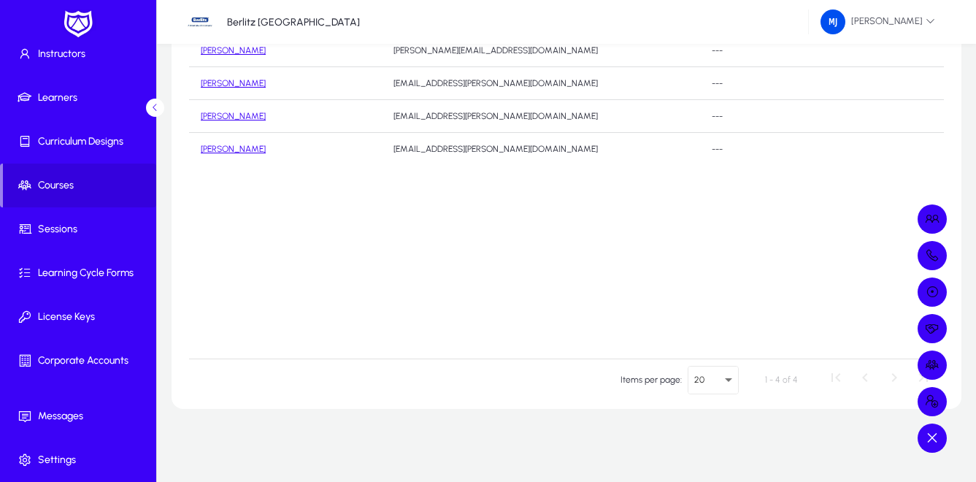
click at [638, 221] on div at bounding box center [488, 241] width 976 height 482
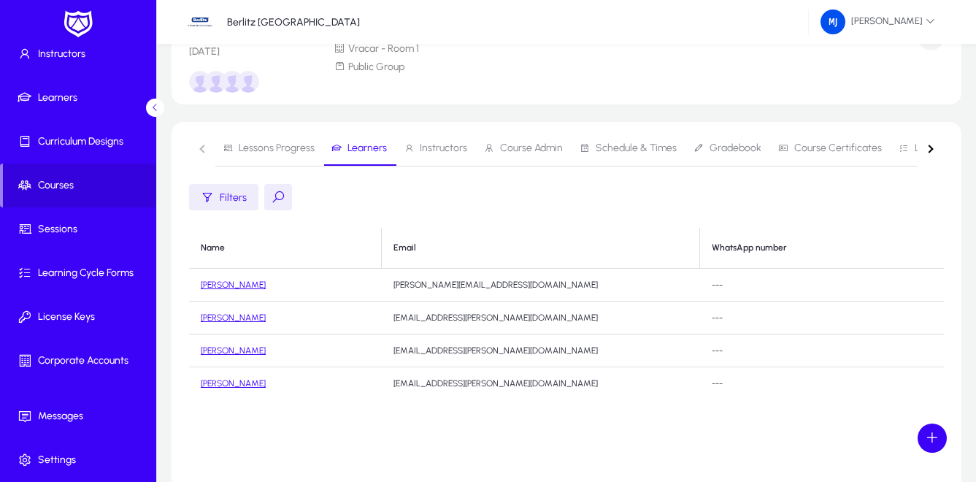
scroll to position [73, 0]
click at [277, 147] on span "Lessons Progress" at bounding box center [277, 149] width 76 height 10
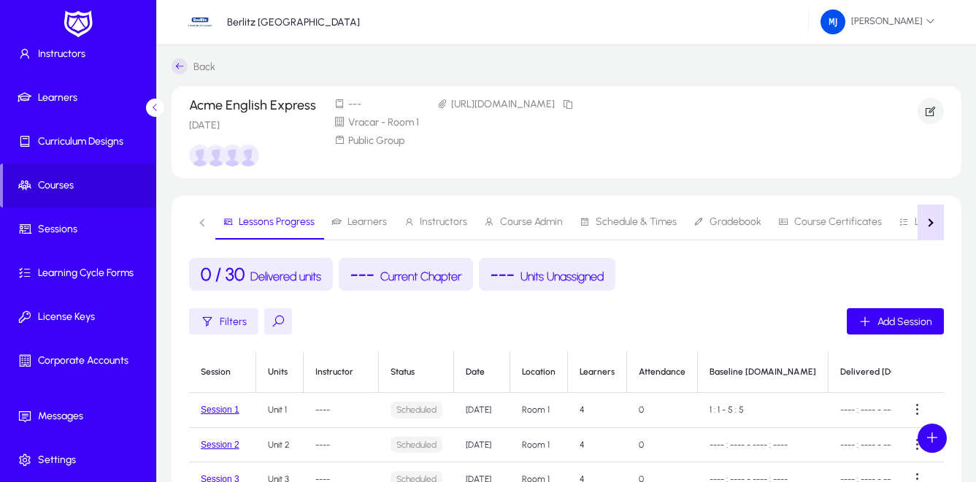
click at [934, 221] on button "button" at bounding box center [930, 222] width 26 height 36
click at [932, 223] on nav "Lessons Progress Learners Instructors Course Admin Schedule & Times Gradebook C…" at bounding box center [566, 222] width 755 height 36
click at [201, 223] on div "button" at bounding box center [203, 222] width 8 height 8
click at [201, 223] on nav "Lessons Progress Learners Instructors Course Admin Schedule & Times Gradebook C…" at bounding box center [566, 222] width 755 height 36
click at [930, 112] on icon "button" at bounding box center [930, 110] width 13 height 13
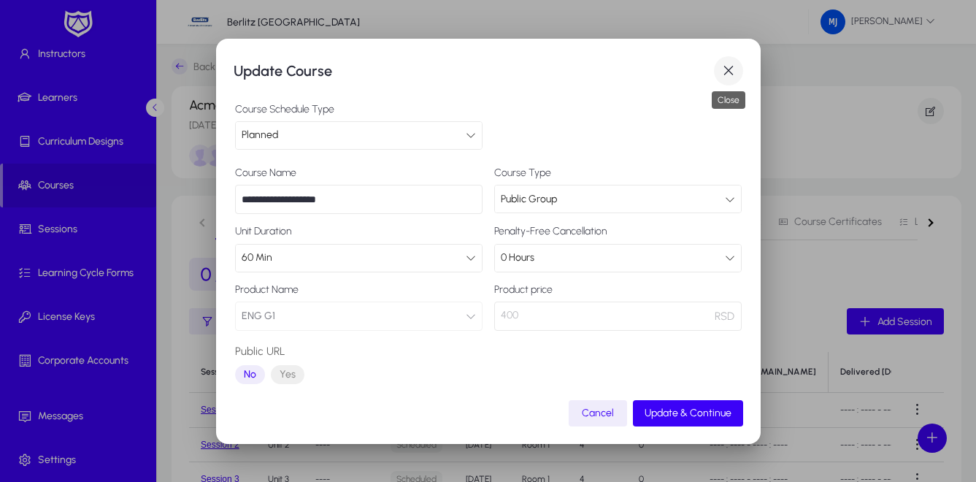
click at [722, 70] on span "button" at bounding box center [728, 70] width 29 height 29
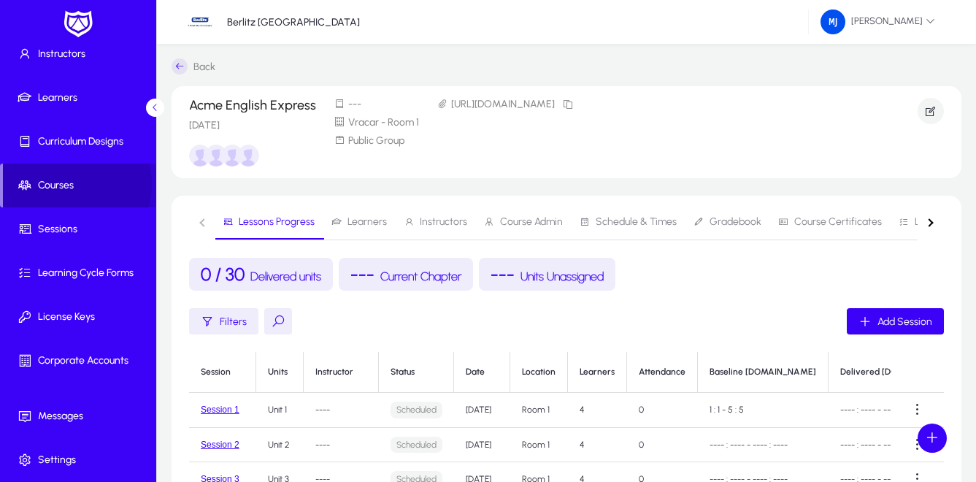
click at [66, 185] on span "Courses" at bounding box center [79, 185] width 153 height 15
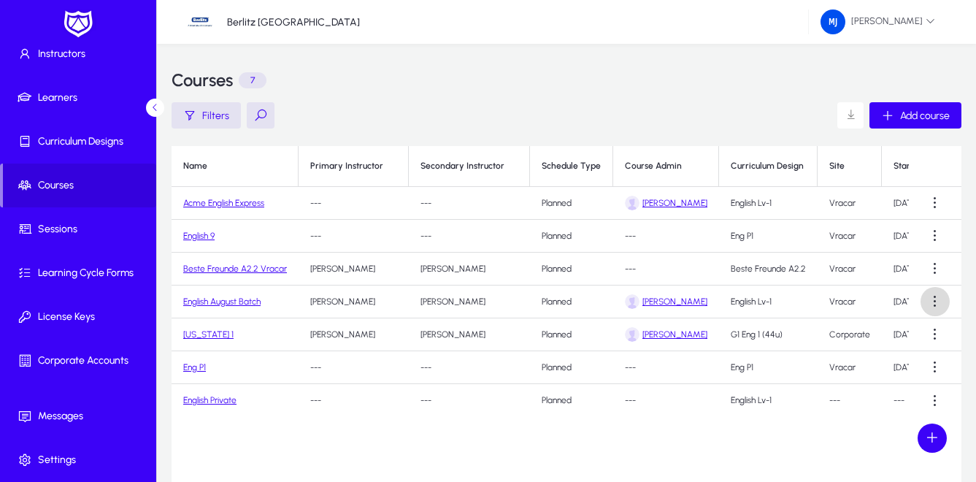
click at [934, 300] on span at bounding box center [934, 301] width 29 height 29
click at [885, 338] on span "Edit" at bounding box center [908, 337] width 58 height 13
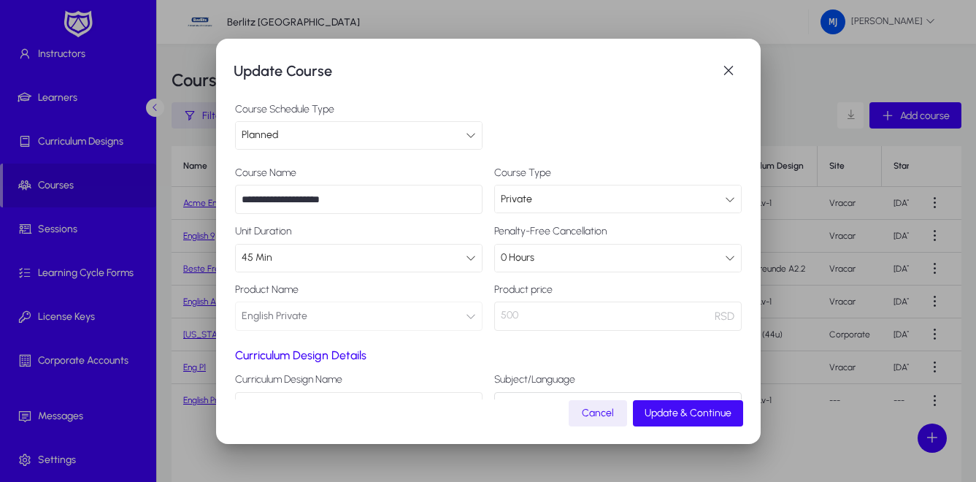
click at [674, 412] on span "Update & Continue" at bounding box center [687, 412] width 87 height 12
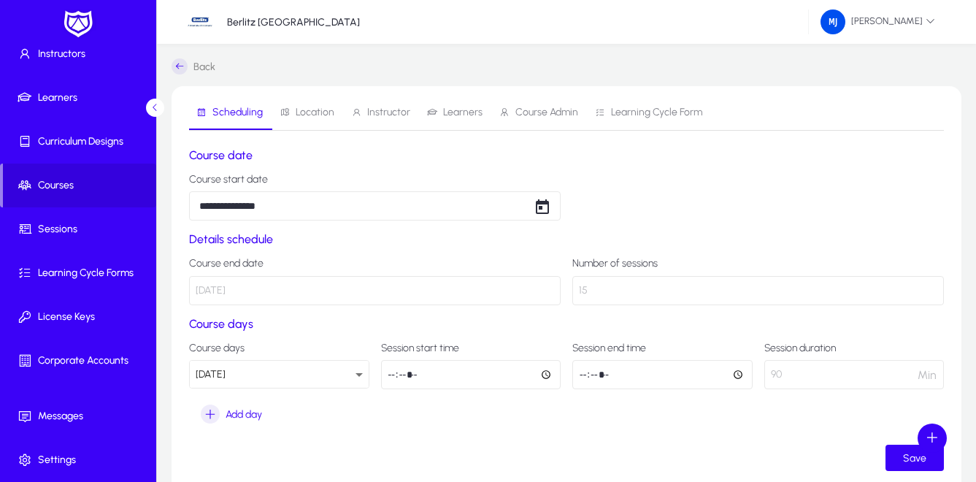
click at [378, 111] on span "Instructor" at bounding box center [388, 112] width 43 height 10
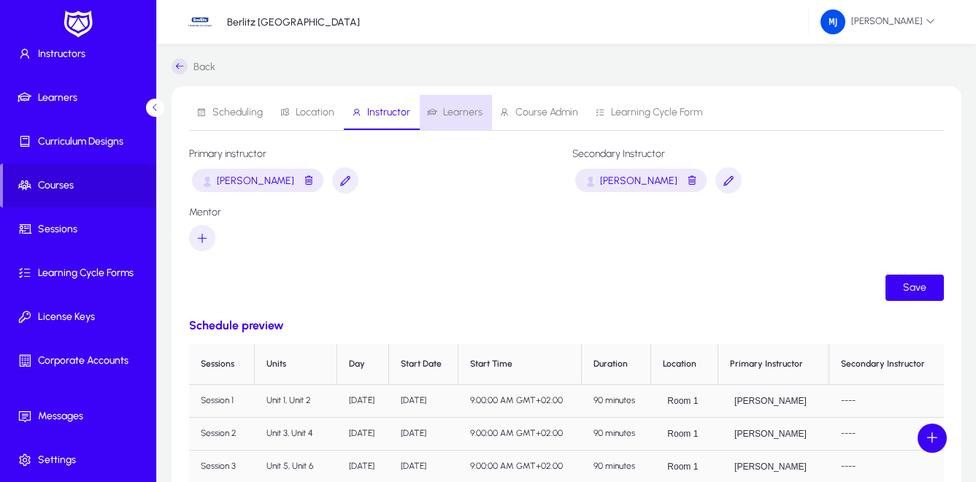
click at [461, 114] on span "Learners" at bounding box center [462, 112] width 39 height 10
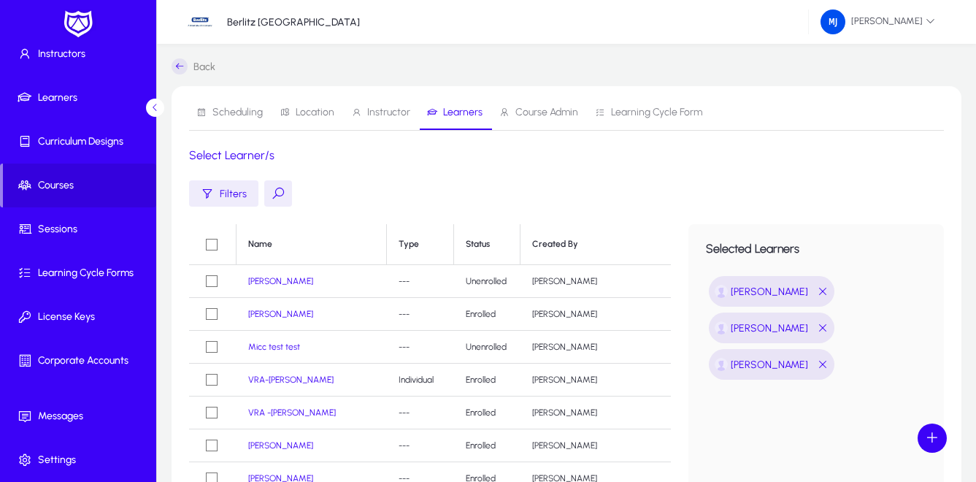
click at [383, 104] on span "Instructor" at bounding box center [380, 112] width 59 height 35
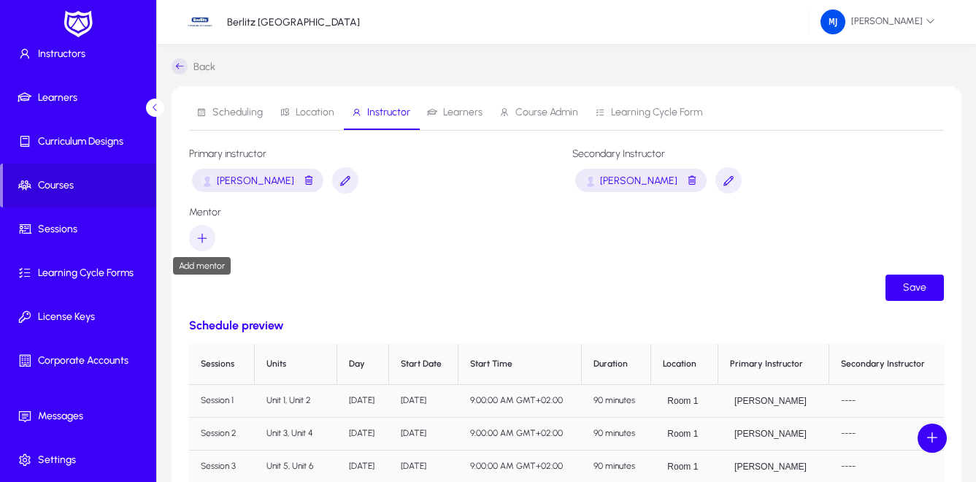
click at [204, 239] on icon "button" at bounding box center [202, 237] width 13 height 13
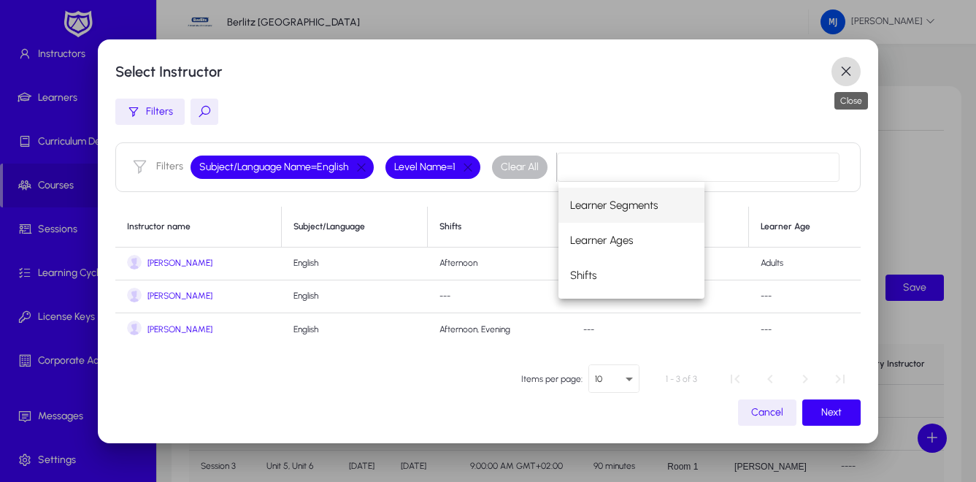
click at [848, 70] on span "button" at bounding box center [845, 71] width 29 height 29
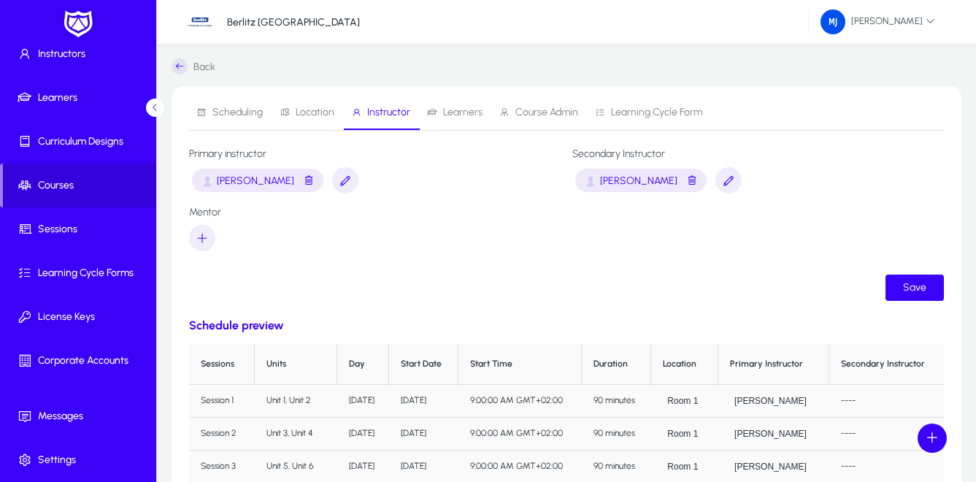
click at [457, 109] on span "Learners" at bounding box center [462, 112] width 39 height 10
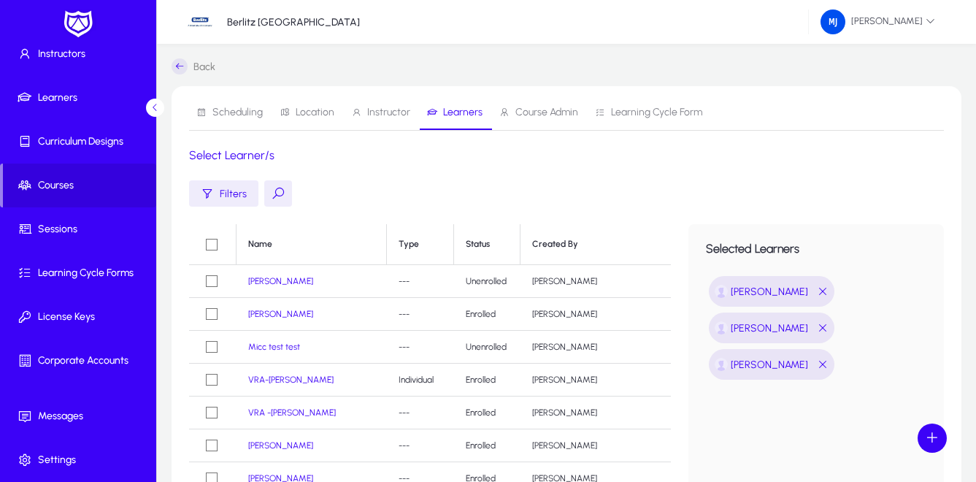
click at [527, 108] on span "Course Admin" at bounding box center [546, 112] width 63 height 10
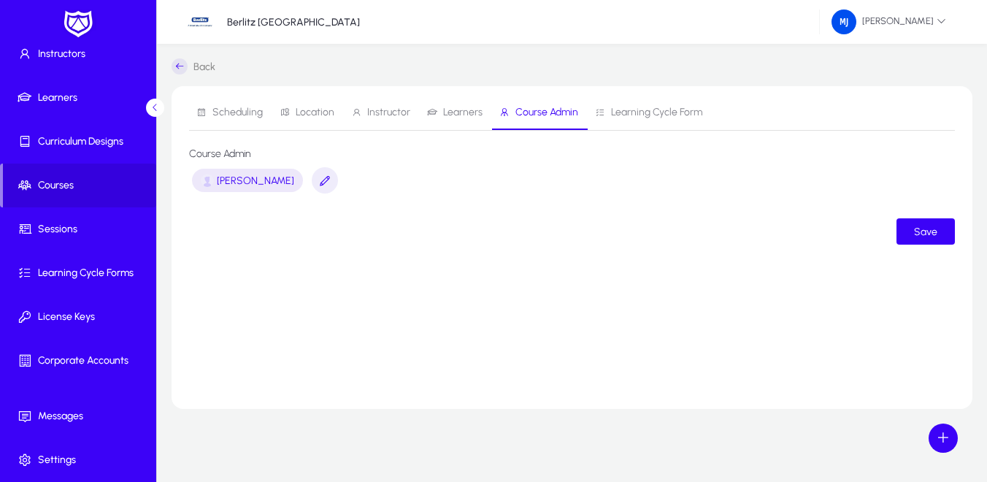
click at [632, 111] on span "Learning Cycle Form" at bounding box center [656, 112] width 91 height 10
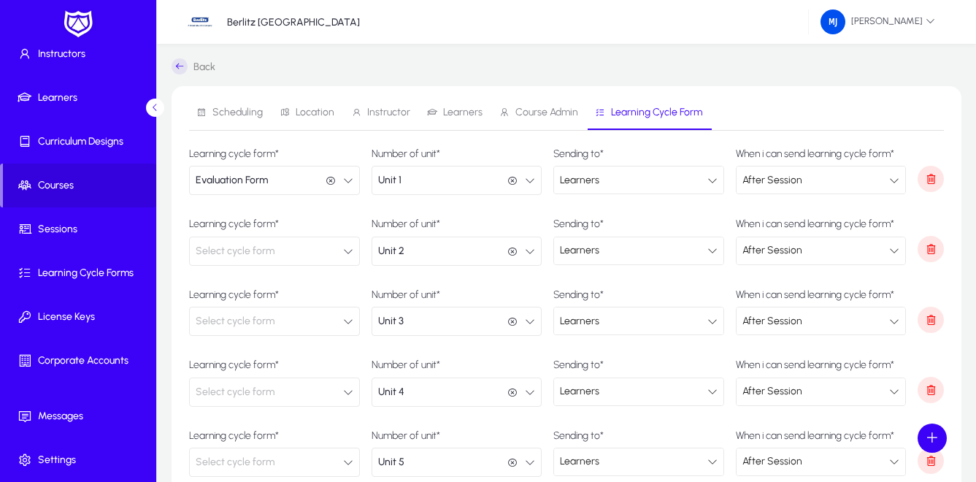
click at [547, 108] on span "Course Admin" at bounding box center [546, 112] width 63 height 10
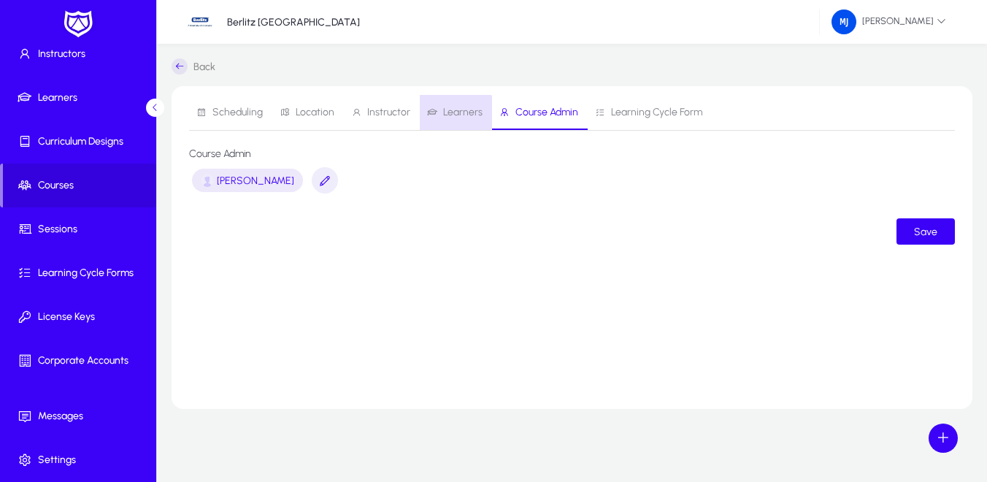
click at [445, 112] on span "Learners" at bounding box center [462, 112] width 39 height 10
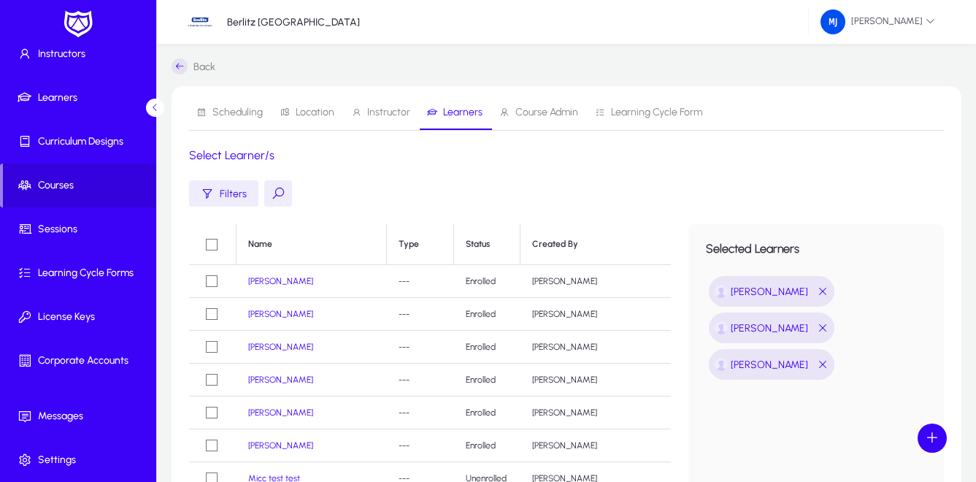
click at [442, 166] on div "Scheduling Location Instructor Learners Course Admin Learning Cycle Form Select…" at bounding box center [567, 389] width 790 height 606
click at [381, 110] on span "Instructor" at bounding box center [388, 112] width 43 height 10
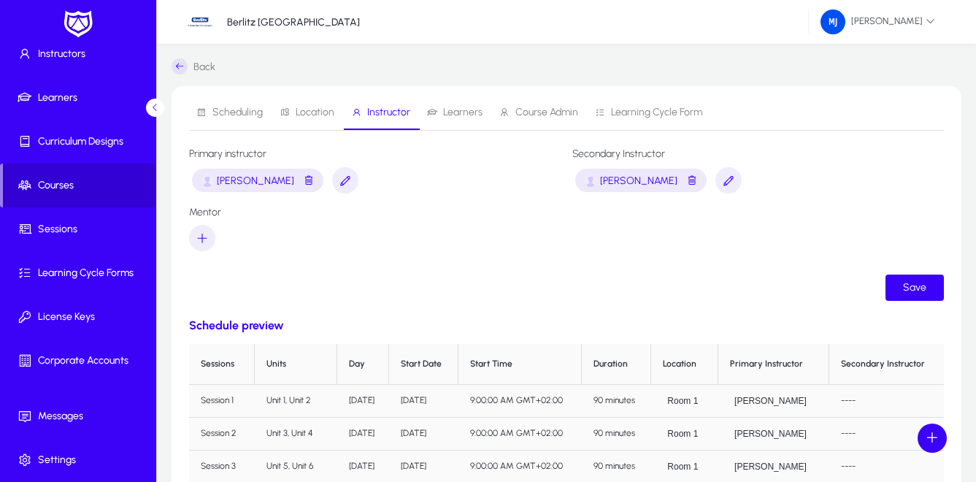
click at [52, 181] on span "Courses" at bounding box center [79, 185] width 153 height 15
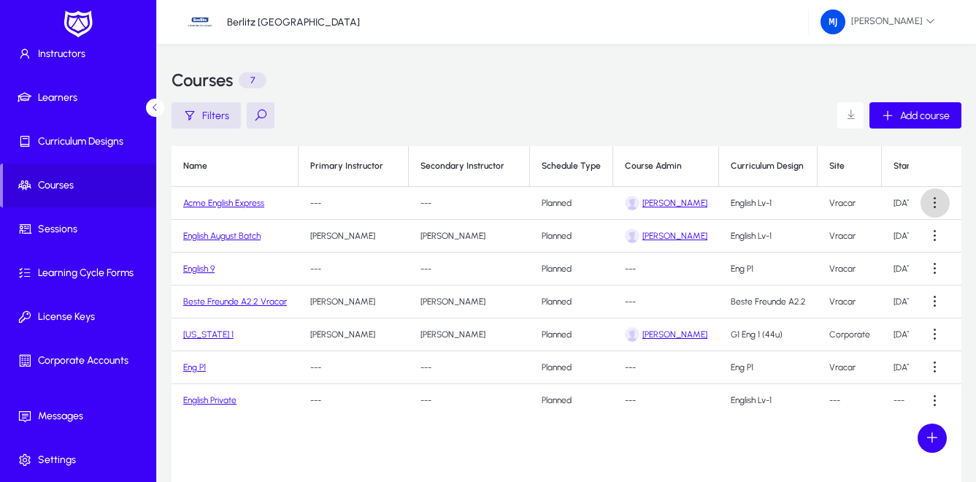
click at [936, 202] on span at bounding box center [934, 202] width 29 height 29
click at [237, 201] on div at bounding box center [488, 241] width 976 height 482
click at [219, 202] on link "Acme English Express" at bounding box center [223, 203] width 81 height 10
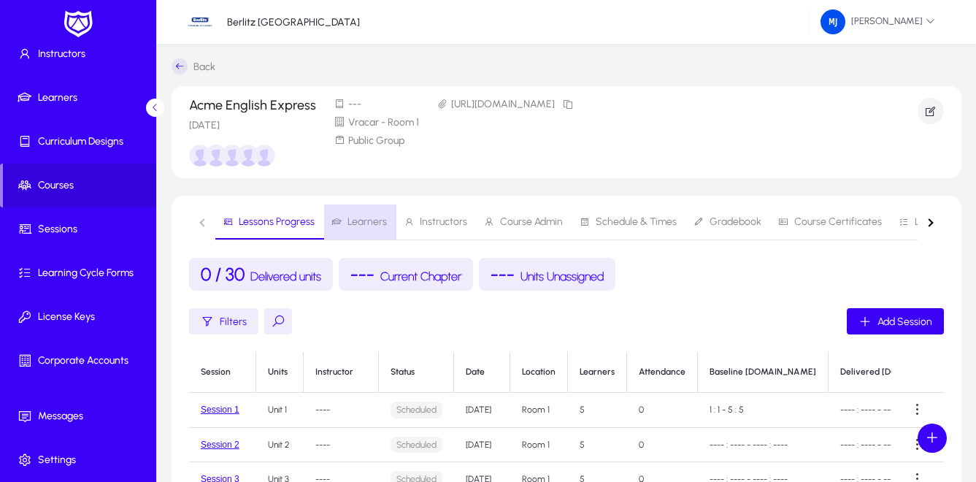
click at [363, 220] on span "Learners" at bounding box center [366, 222] width 39 height 10
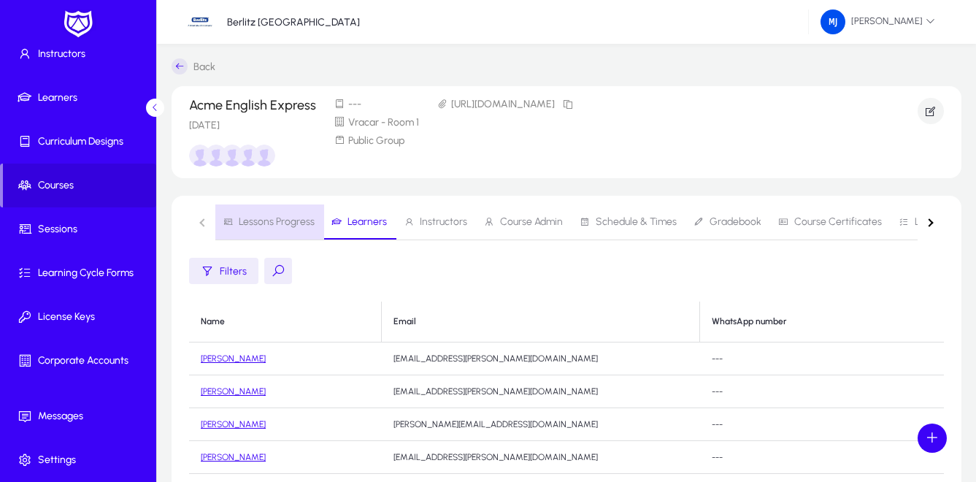
click at [277, 220] on span "Lessons Progress" at bounding box center [277, 222] width 76 height 10
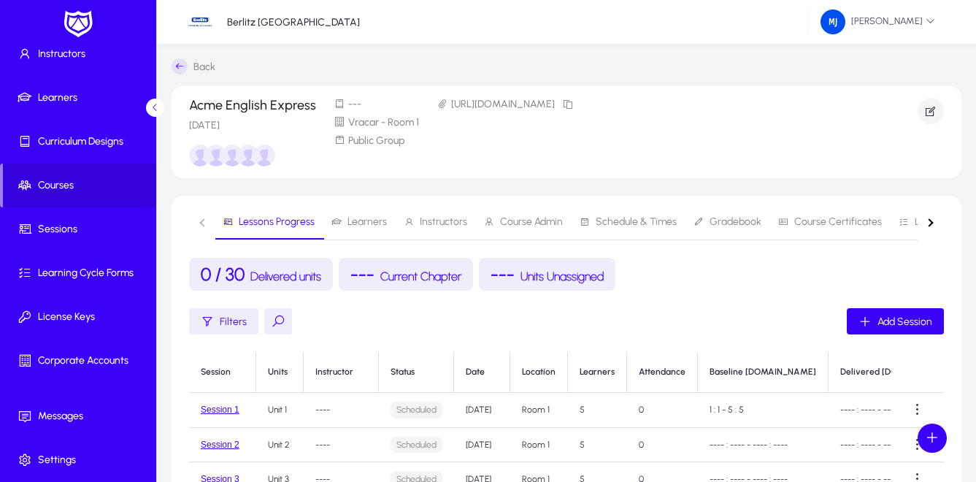
click at [416, 275] on span "Current Chapter" at bounding box center [420, 276] width 81 height 14
click at [440, 313] on div "Filters Add Session" at bounding box center [566, 321] width 755 height 26
click at [357, 219] on span "Learners" at bounding box center [366, 222] width 39 height 10
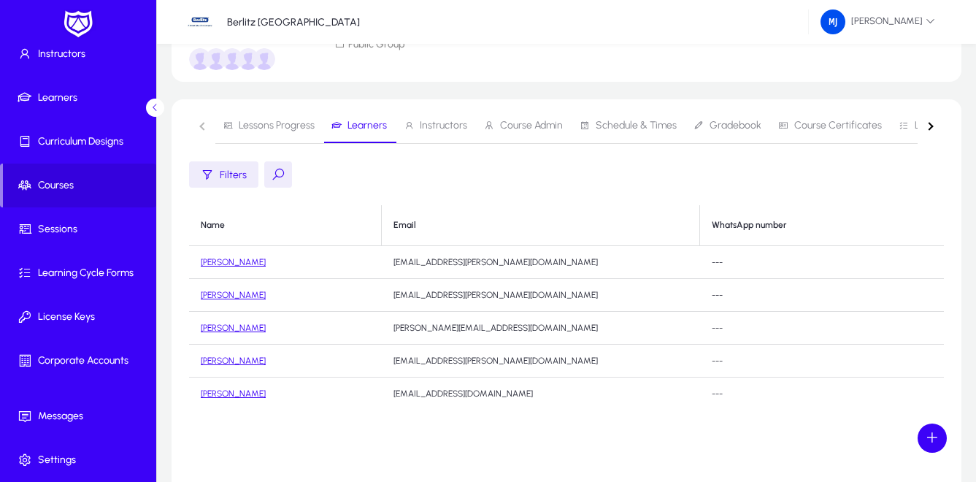
scroll to position [146, 0]
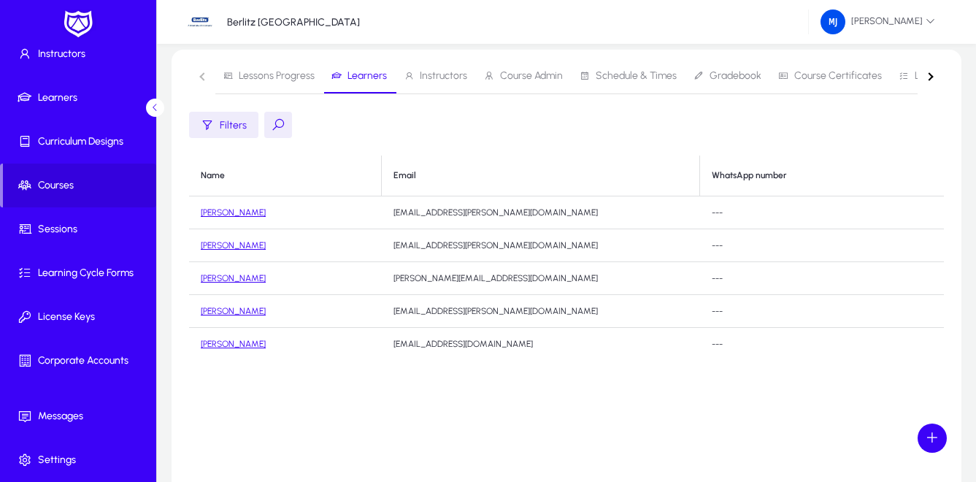
click at [613, 74] on span "Schedule & Times" at bounding box center [636, 76] width 81 height 10
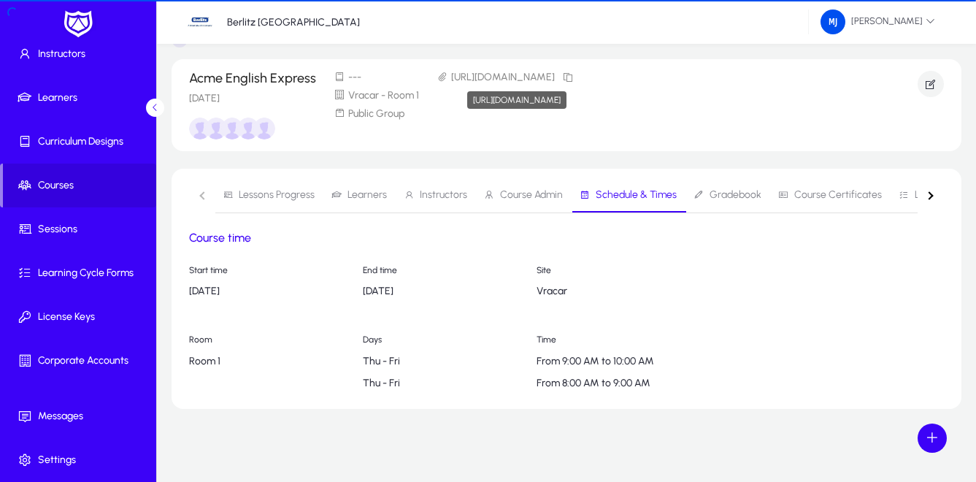
scroll to position [27, 0]
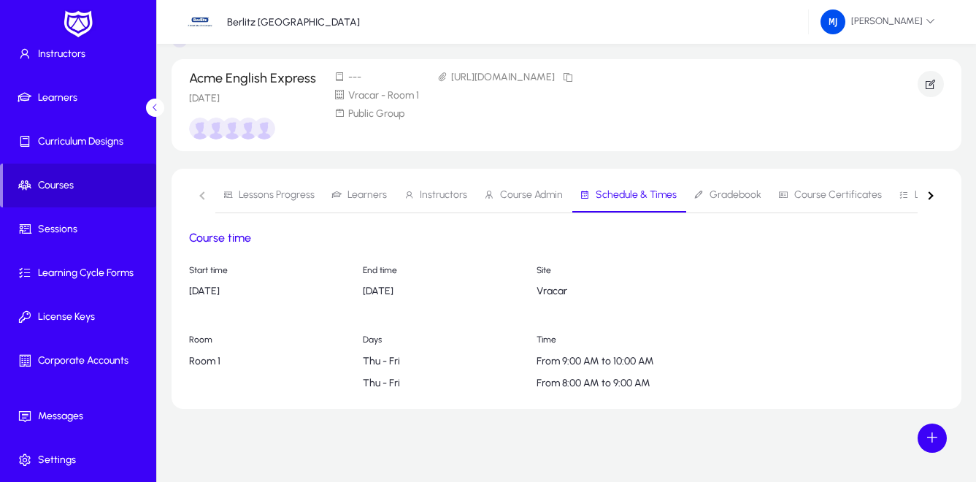
click at [54, 180] on span "Courses" at bounding box center [79, 185] width 153 height 15
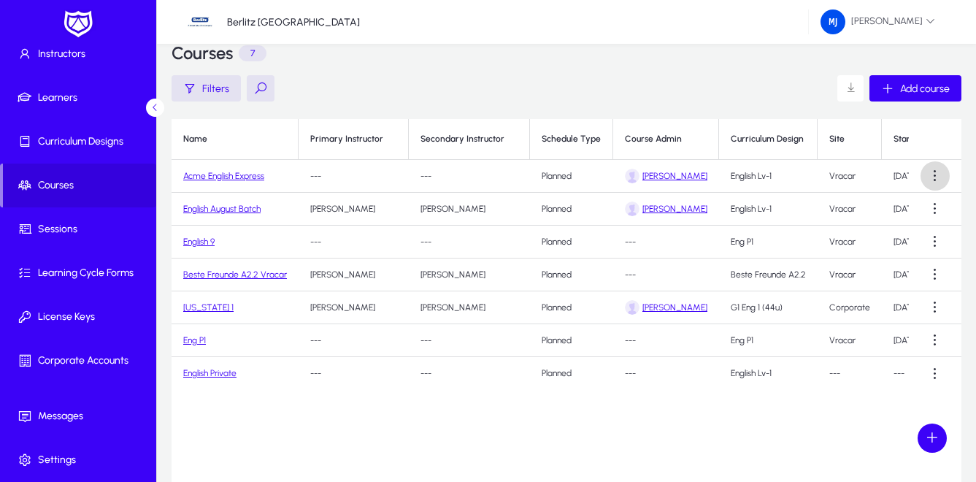
click at [937, 175] on span at bounding box center [934, 175] width 29 height 29
click at [891, 212] on span "Edit" at bounding box center [908, 211] width 58 height 13
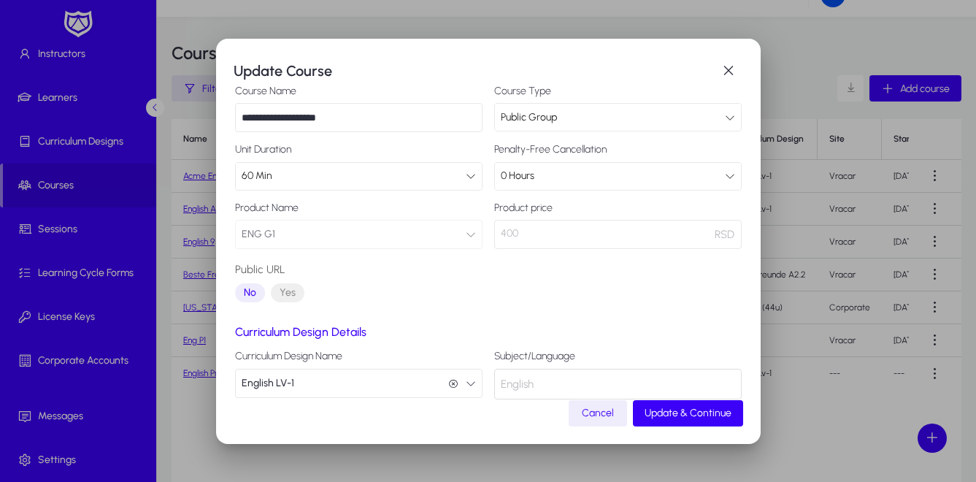
scroll to position [165, 0]
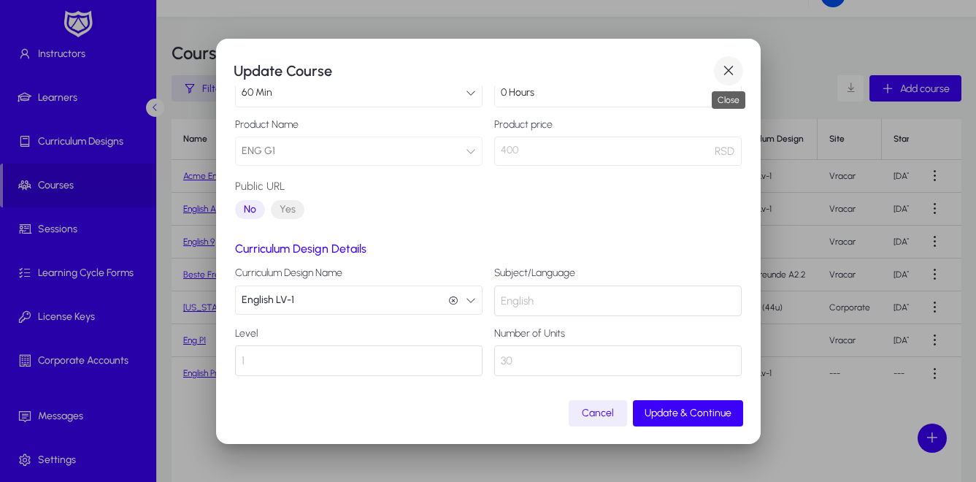
click at [728, 71] on span "button" at bounding box center [728, 70] width 29 height 29
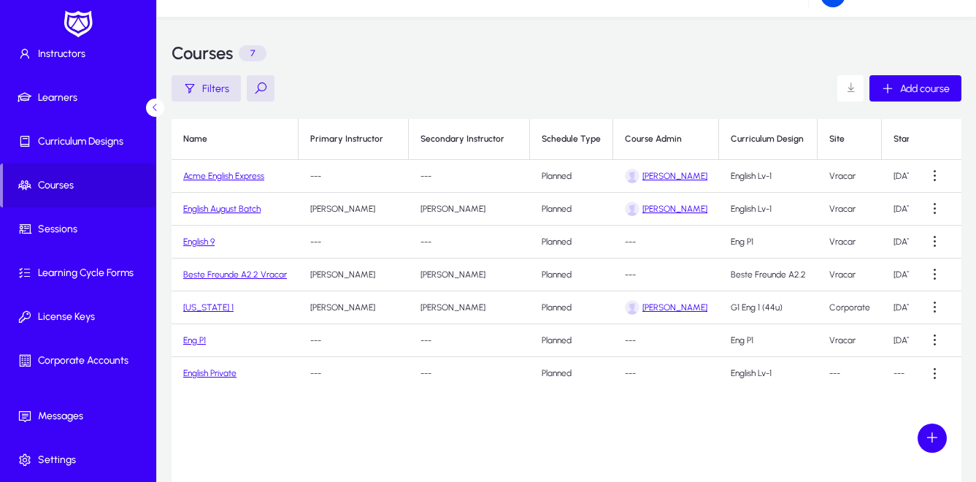
scroll to position [27, 0]
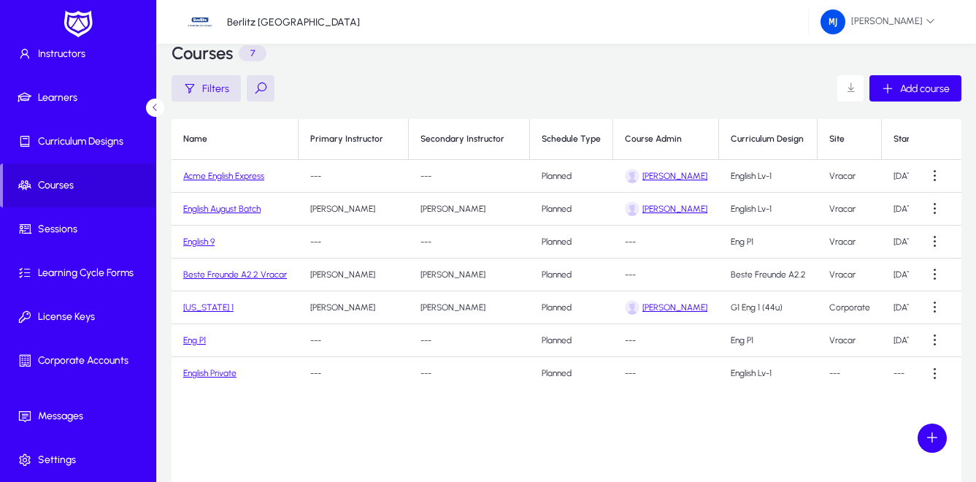
click at [247, 178] on link "Acme English Express" at bounding box center [223, 176] width 81 height 10
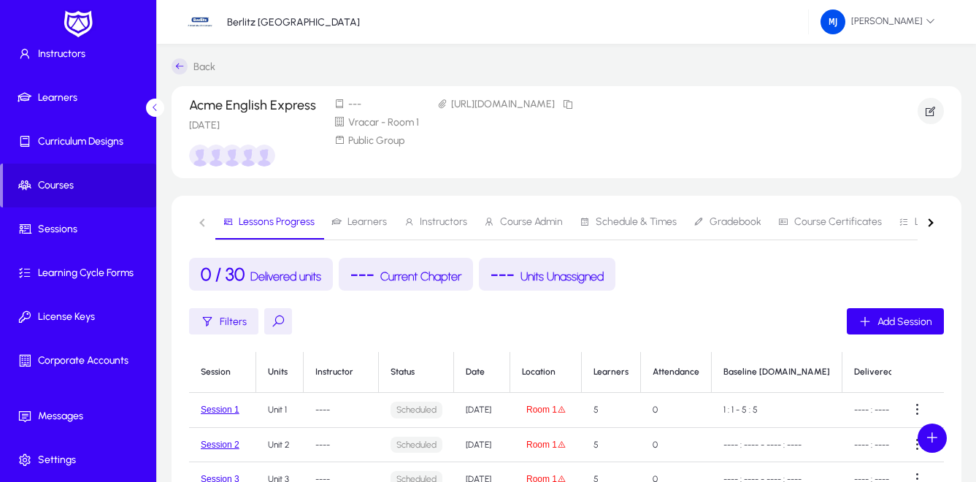
click at [693, 274] on div "0 / 30 Delivered units --- Current Chapter --- Units Unassigned" at bounding box center [566, 274] width 755 height 33
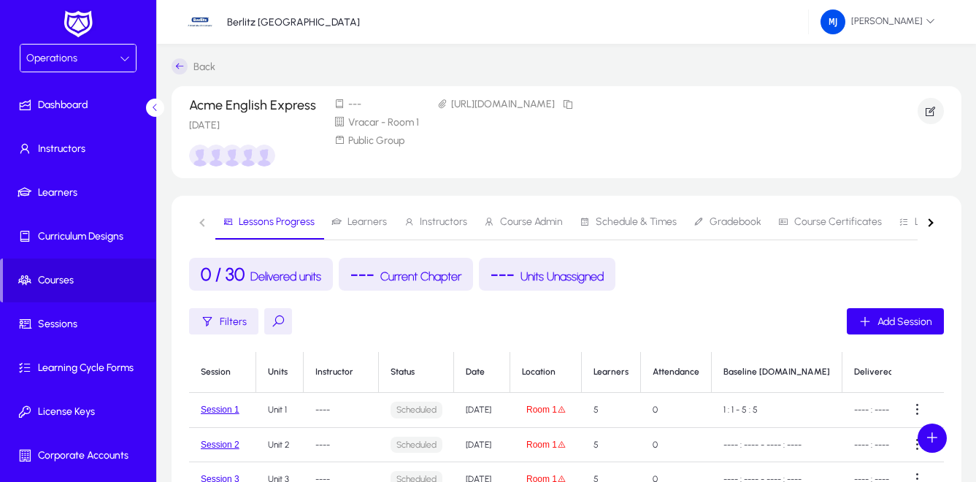
click at [125, 55] on icon at bounding box center [125, 58] width 10 height 10
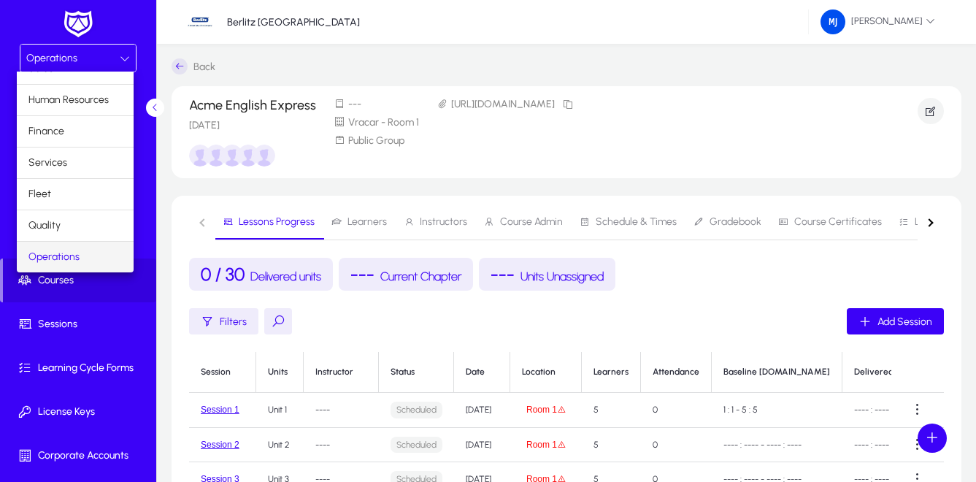
scroll to position [50, 0]
click at [63, 223] on span "Operations" at bounding box center [53, 226] width 51 height 18
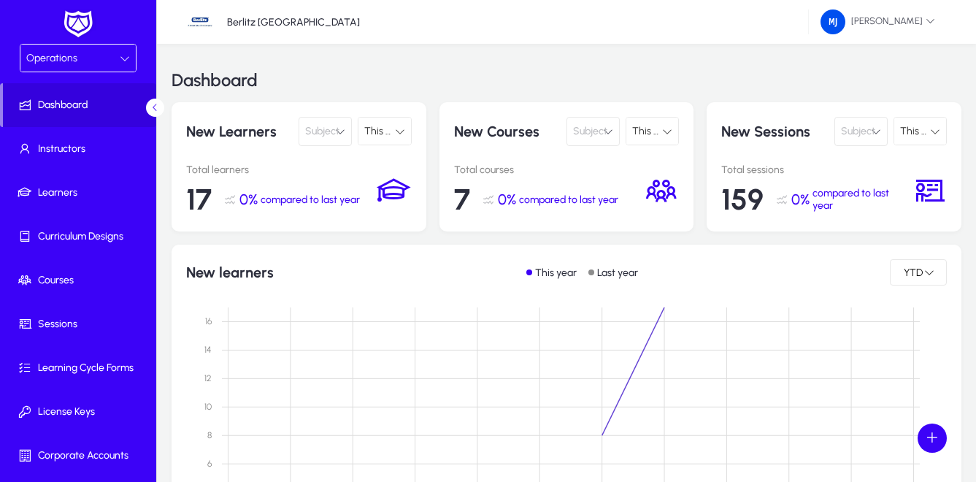
click at [124, 57] on icon at bounding box center [125, 58] width 10 height 10
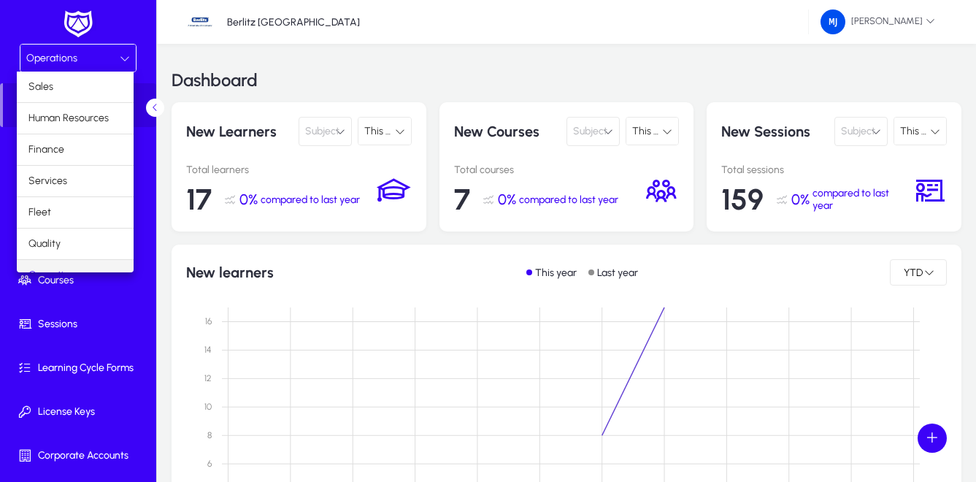
scroll to position [18, 0]
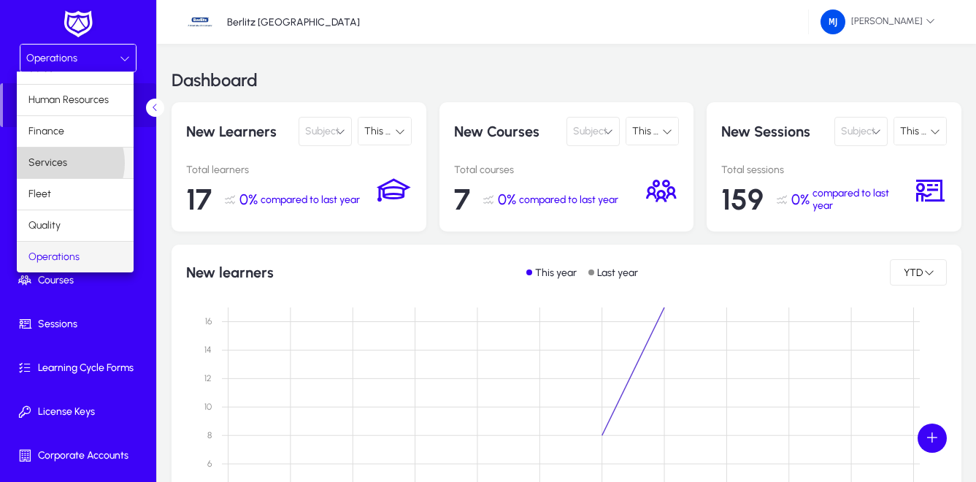
click at [62, 163] on span "Services" at bounding box center [47, 163] width 39 height 18
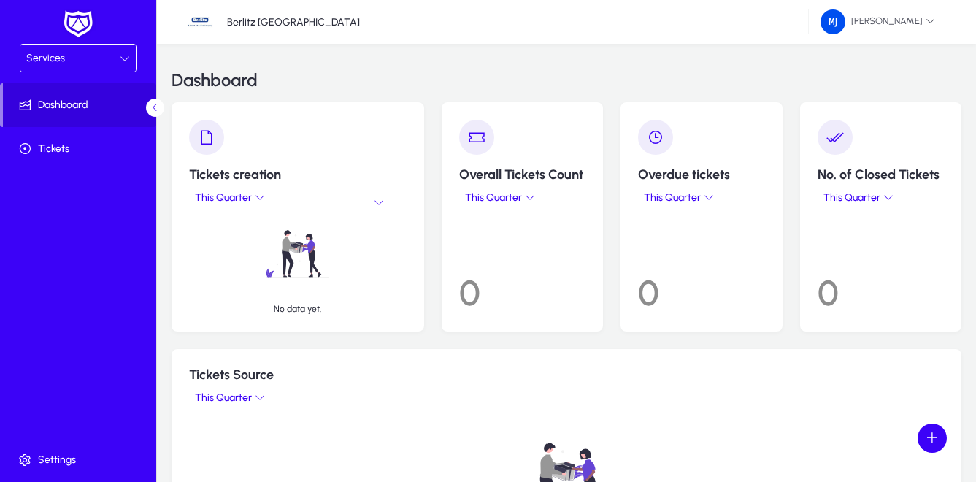
click at [123, 56] on icon at bounding box center [125, 58] width 10 height 10
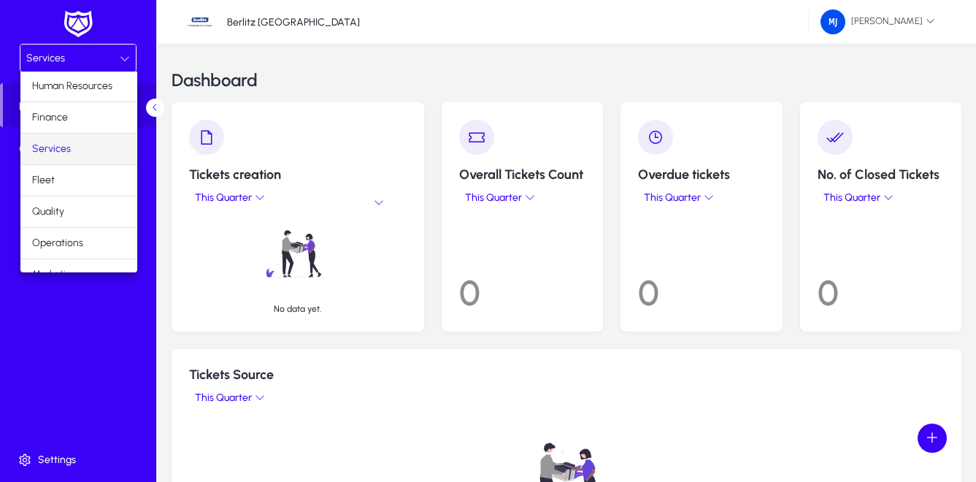
scroll to position [50, 0]
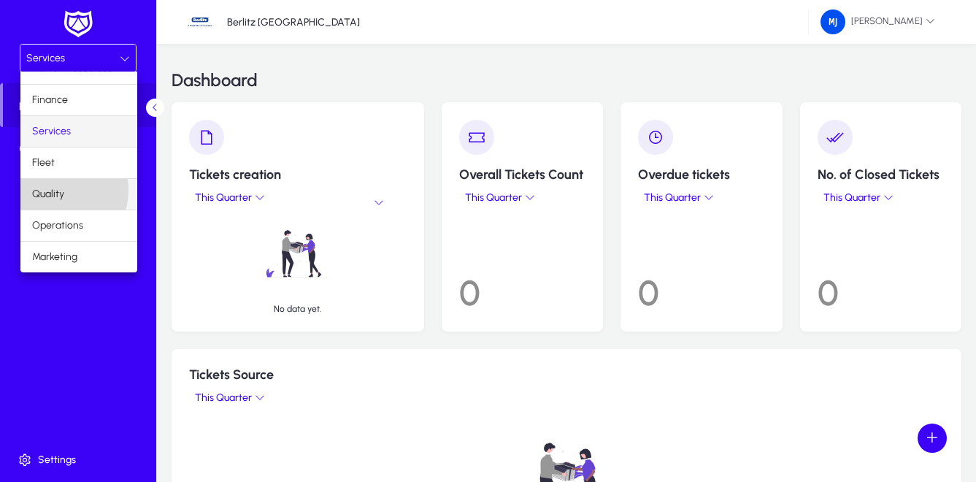
click at [50, 190] on span "Quality" at bounding box center [48, 194] width 32 height 18
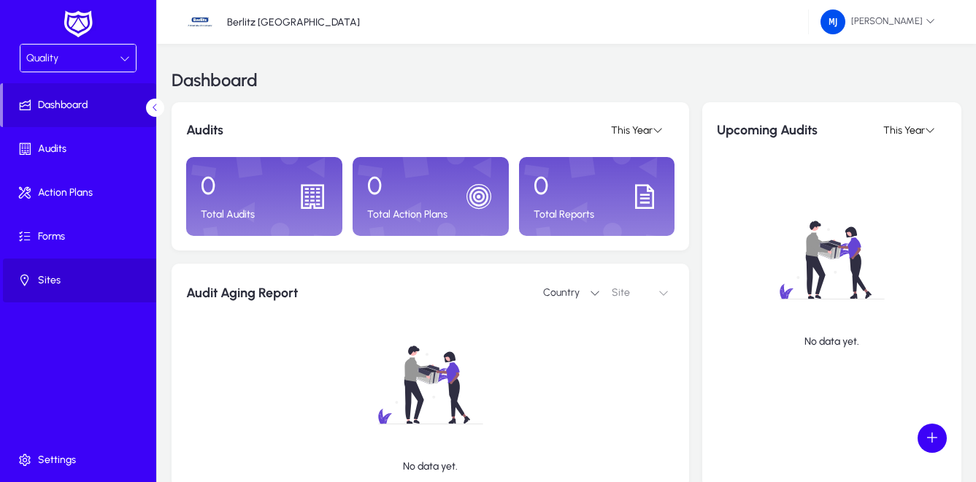
click at [53, 281] on span "Sites" at bounding box center [81, 280] width 156 height 15
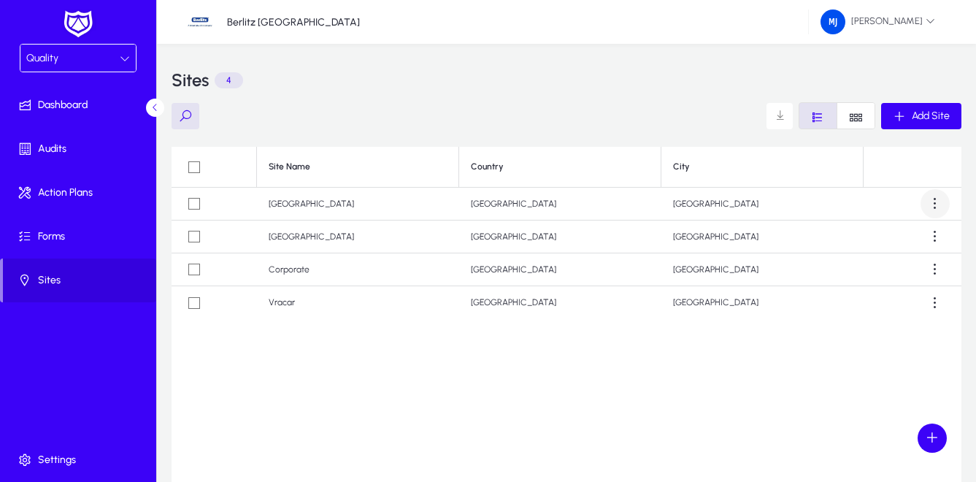
click at [936, 203] on span at bounding box center [934, 203] width 29 height 29
click at [887, 239] on span "Edit" at bounding box center [908, 239] width 58 height 13
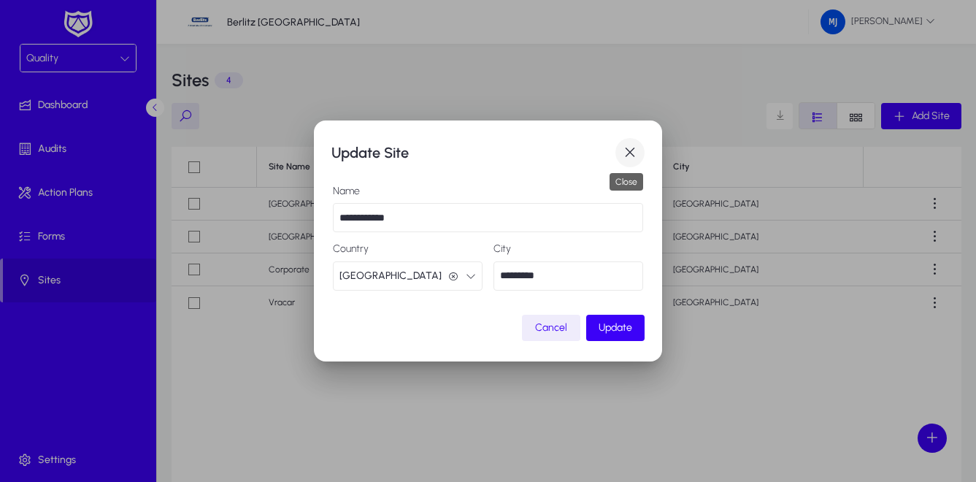
click at [622, 147] on span "button" at bounding box center [629, 152] width 29 height 29
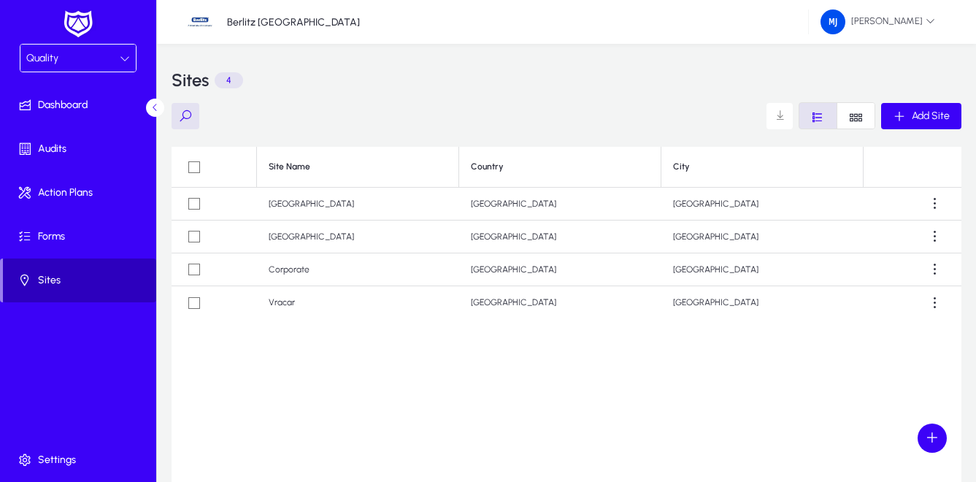
click at [55, 280] on span "Sites" at bounding box center [79, 280] width 153 height 15
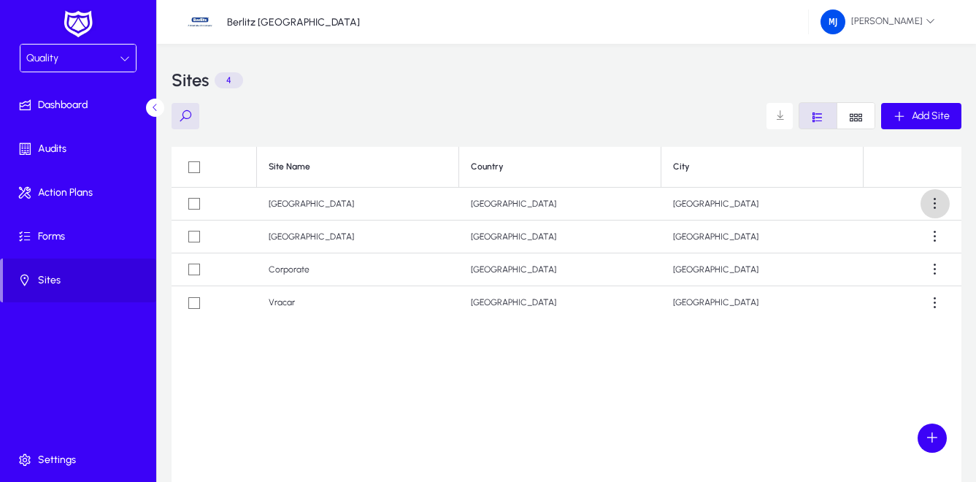
click at [933, 204] on span at bounding box center [934, 203] width 29 height 29
click at [879, 240] on span "Edit" at bounding box center [908, 239] width 58 height 13
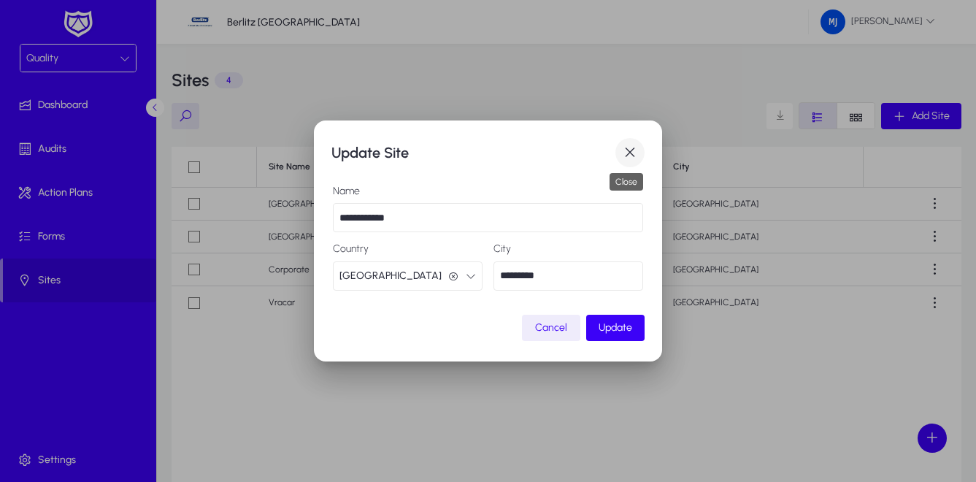
click at [623, 153] on span "button" at bounding box center [629, 152] width 29 height 29
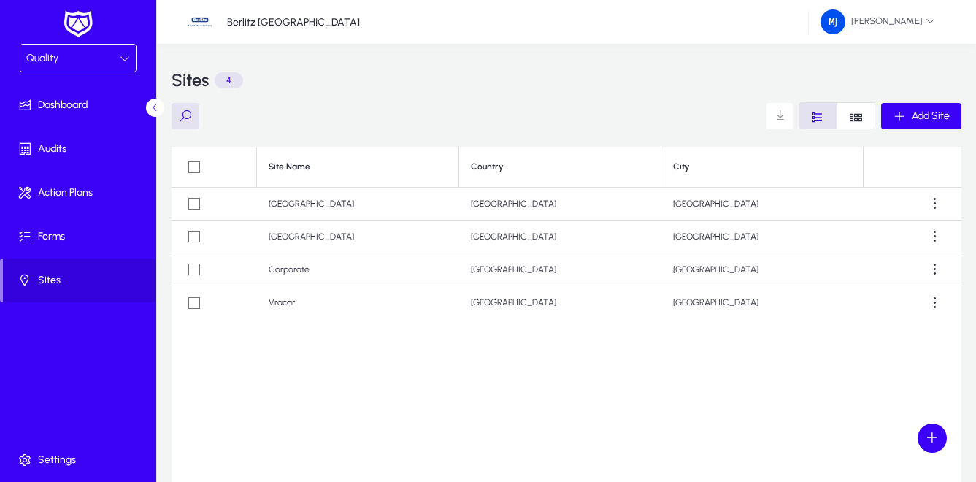
click at [708, 204] on td "[GEOGRAPHIC_DATA]" at bounding box center [762, 204] width 202 height 33
drag, startPoint x: 430, startPoint y: 204, endPoint x: 420, endPoint y: 204, distance: 9.5
click at [420, 204] on td "[GEOGRAPHIC_DATA]" at bounding box center [358, 204] width 202 height 33
click at [212, 196] on td at bounding box center [214, 204] width 85 height 33
click at [324, 215] on td "[GEOGRAPHIC_DATA]" at bounding box center [358, 204] width 202 height 33
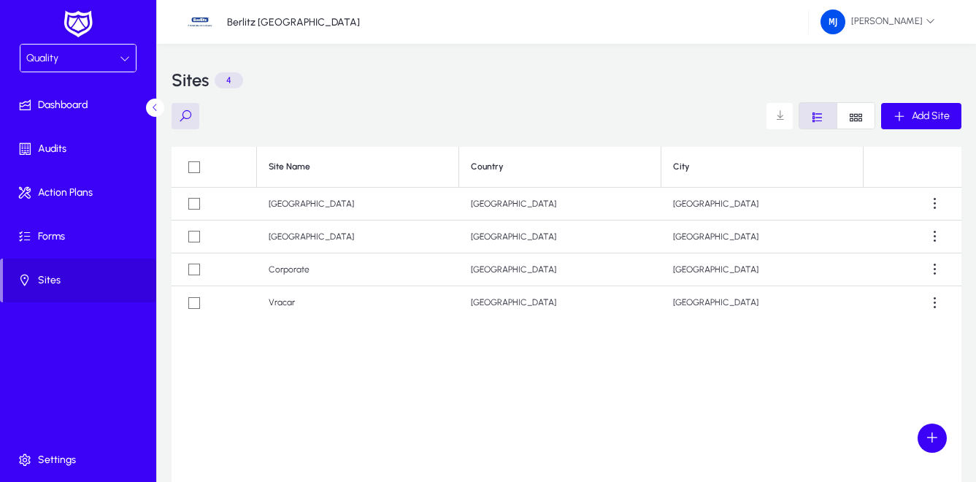
click at [126, 56] on icon at bounding box center [125, 58] width 10 height 10
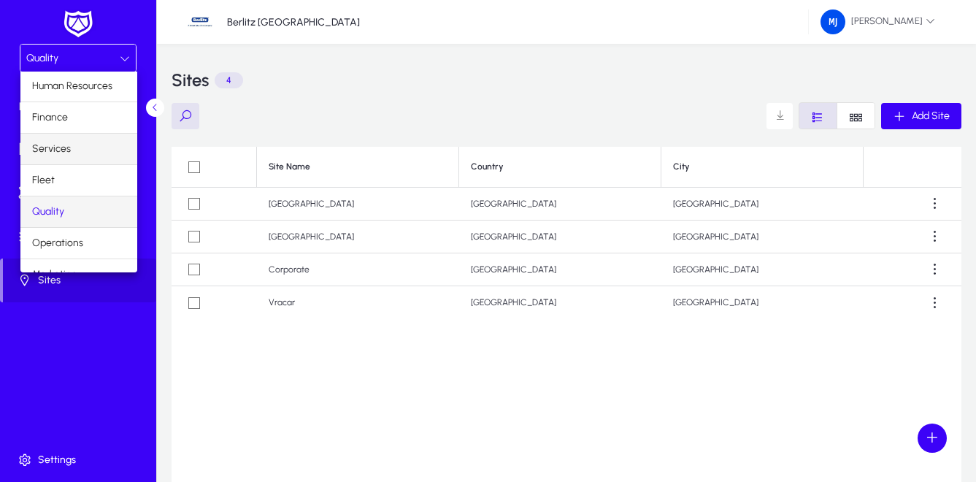
scroll to position [50, 0]
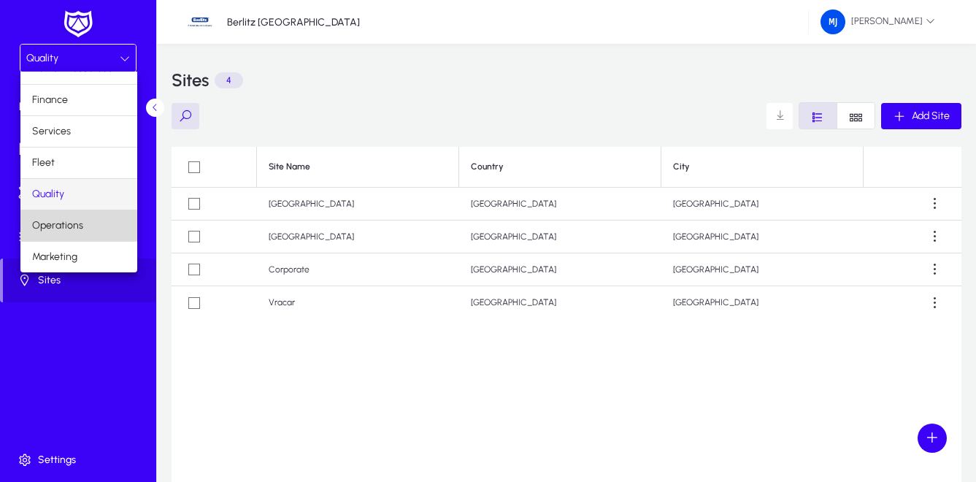
click at [90, 223] on mat-option "Operations" at bounding box center [78, 225] width 117 height 31
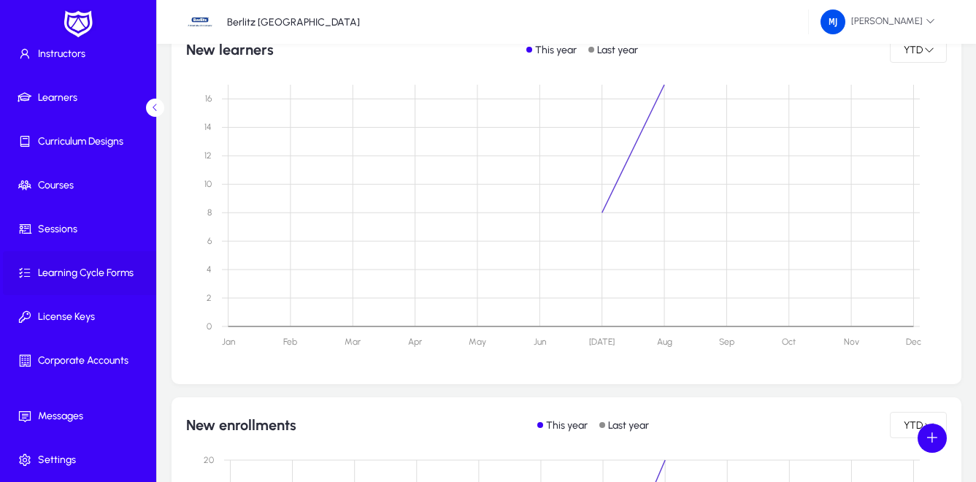
scroll to position [292, 0]
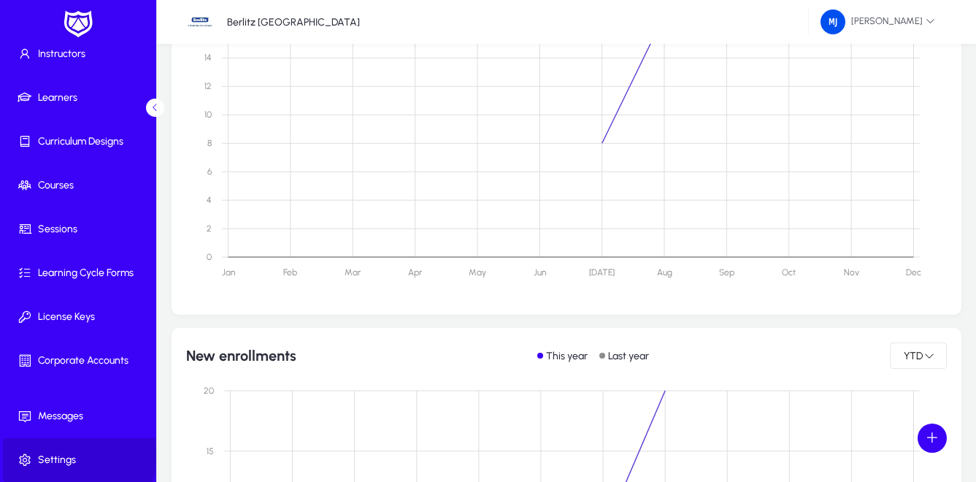
click at [54, 453] on span "Settings" at bounding box center [81, 459] width 156 height 15
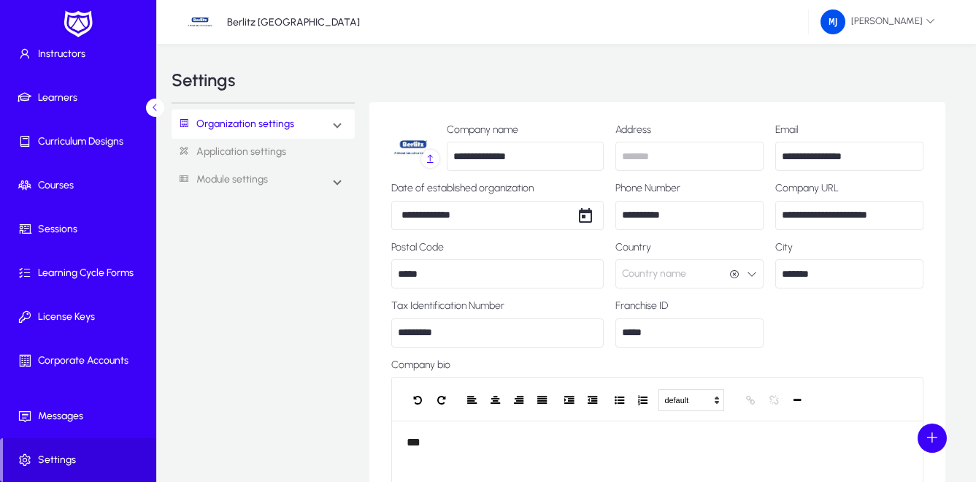
click at [241, 149] on link "Application settings" at bounding box center [263, 152] width 183 height 27
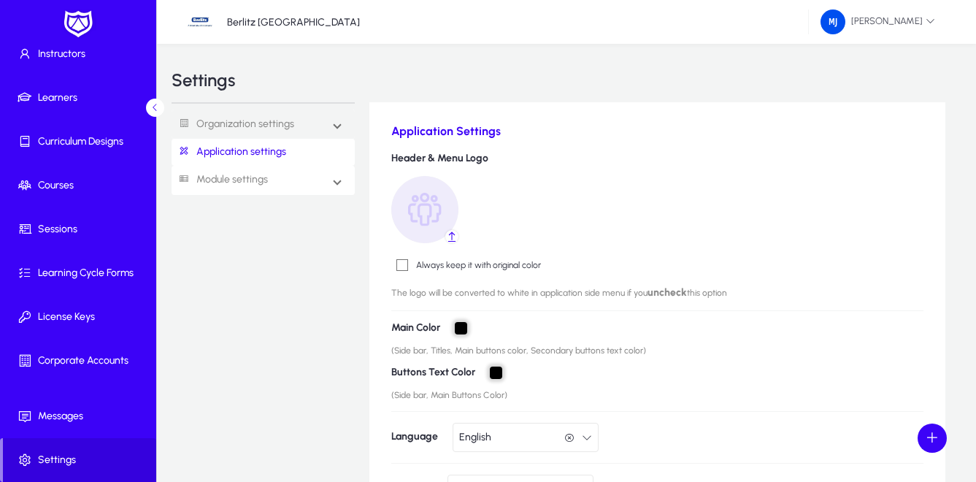
click at [242, 185] on link "Module settings" at bounding box center [220, 179] width 96 height 27
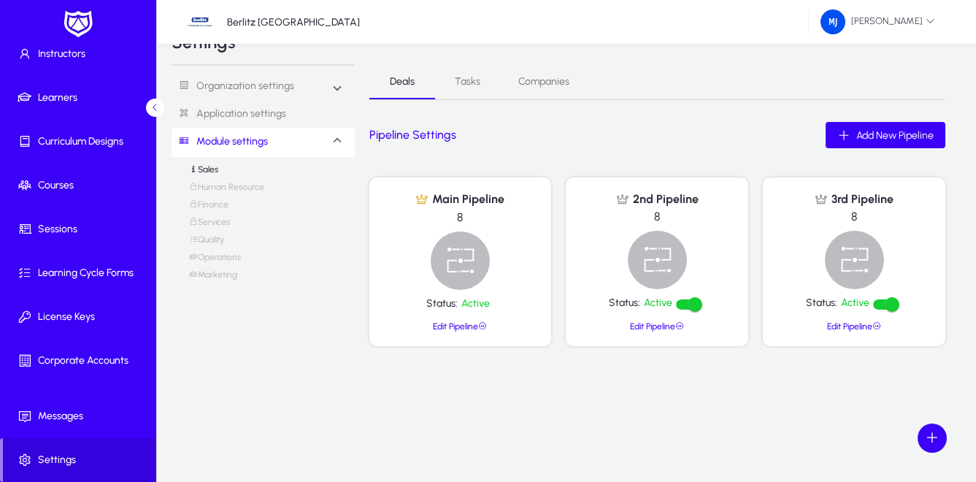
scroll to position [58, 0]
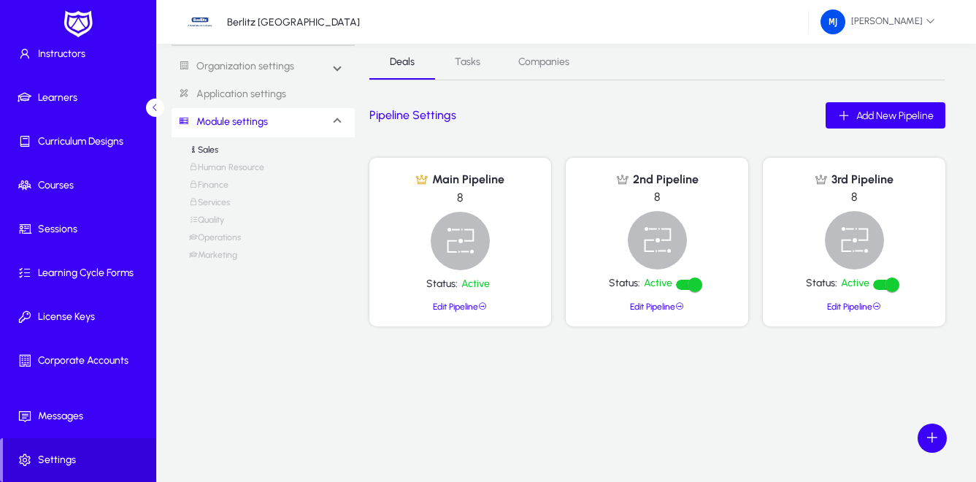
click at [463, 58] on span "Tasks" at bounding box center [468, 62] width 26 height 10
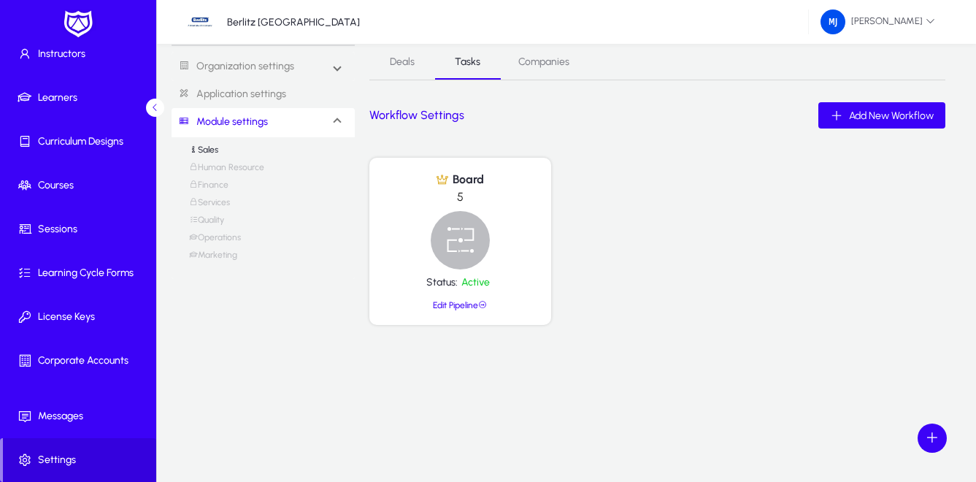
click at [539, 61] on span "Companies" at bounding box center [543, 62] width 51 height 10
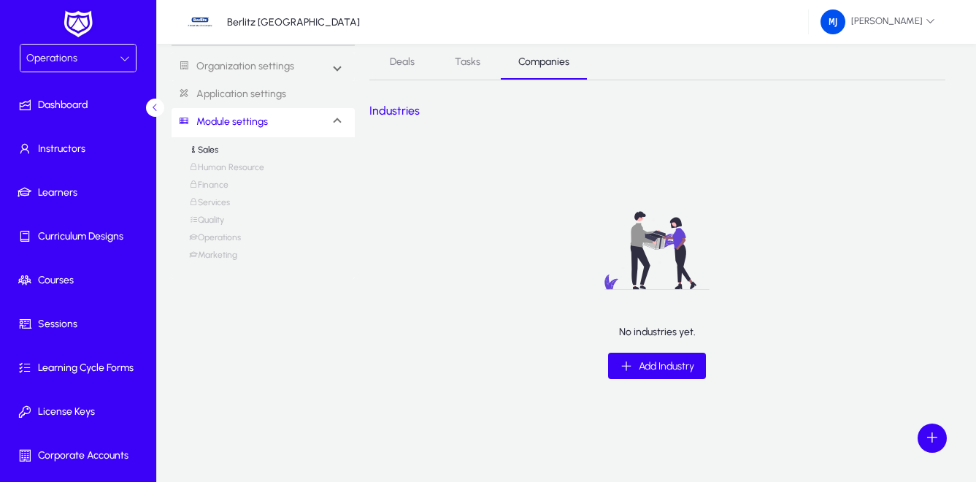
click at [120, 52] on div at bounding box center [125, 59] width 10 height 18
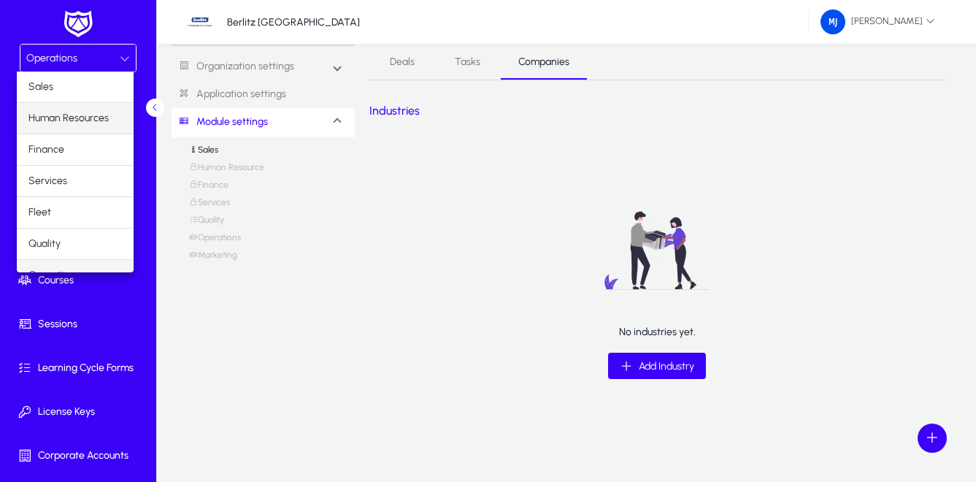
scroll to position [18, 0]
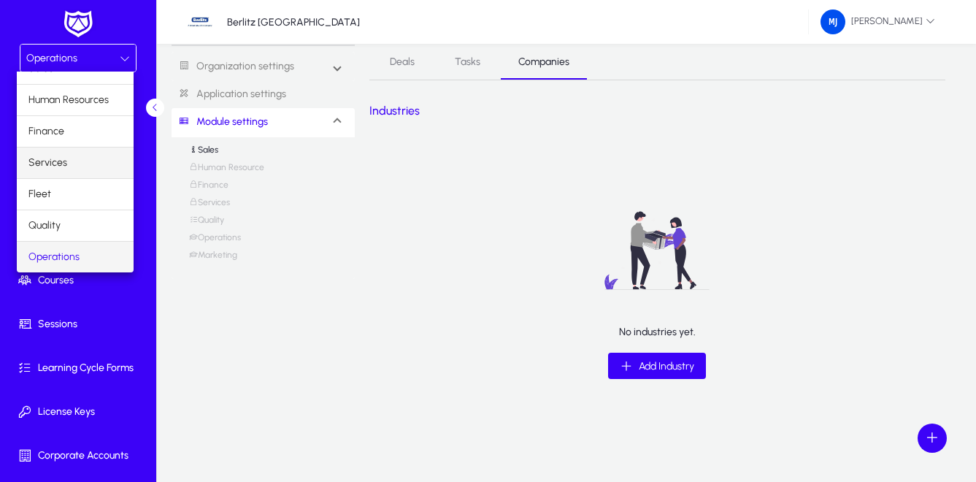
click at [72, 165] on mat-option "Services" at bounding box center [75, 162] width 117 height 31
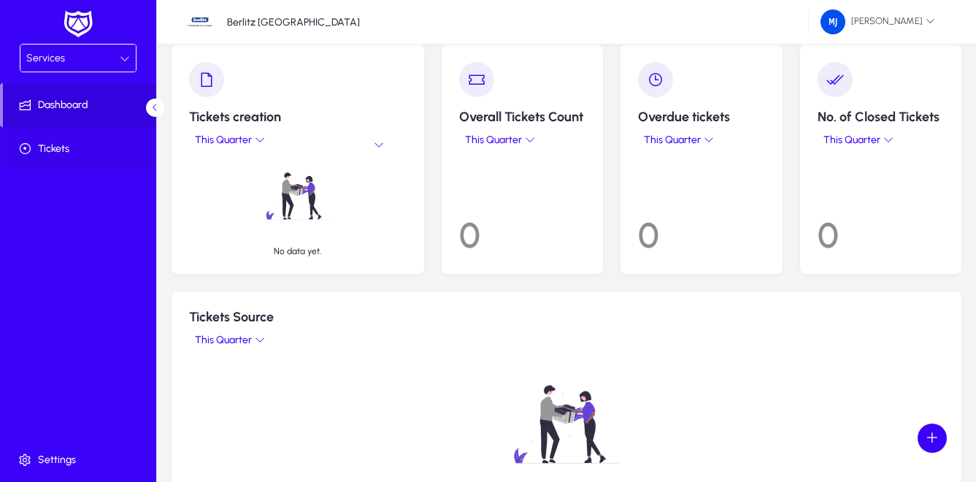
click at [42, 149] on span "Tickets" at bounding box center [81, 149] width 156 height 15
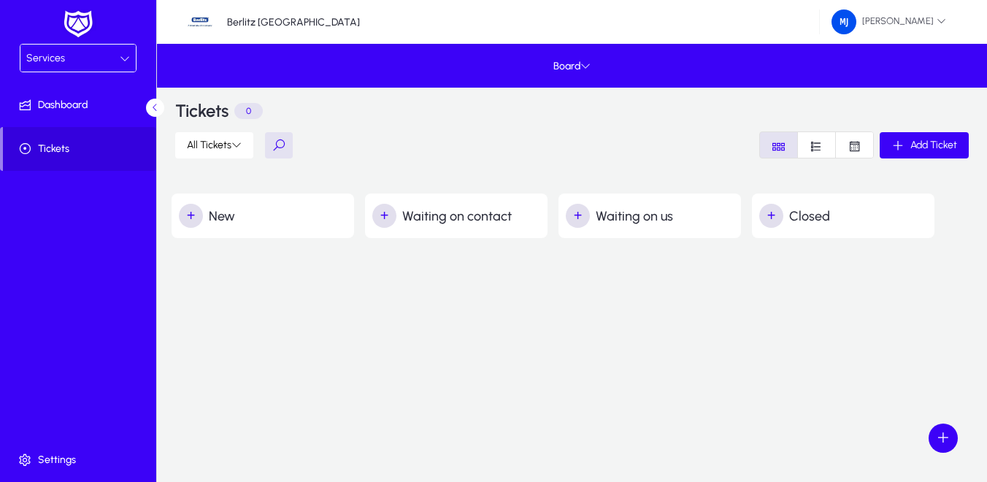
click at [126, 56] on icon at bounding box center [125, 58] width 10 height 10
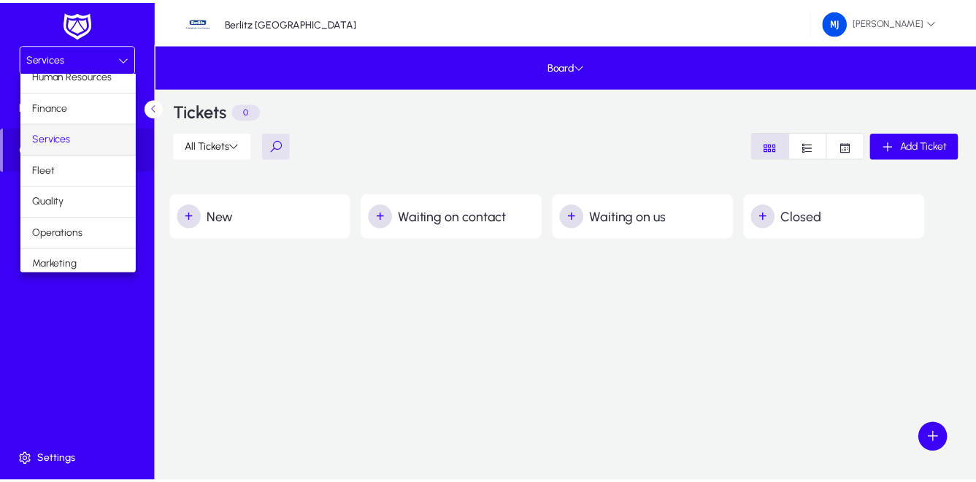
scroll to position [50, 0]
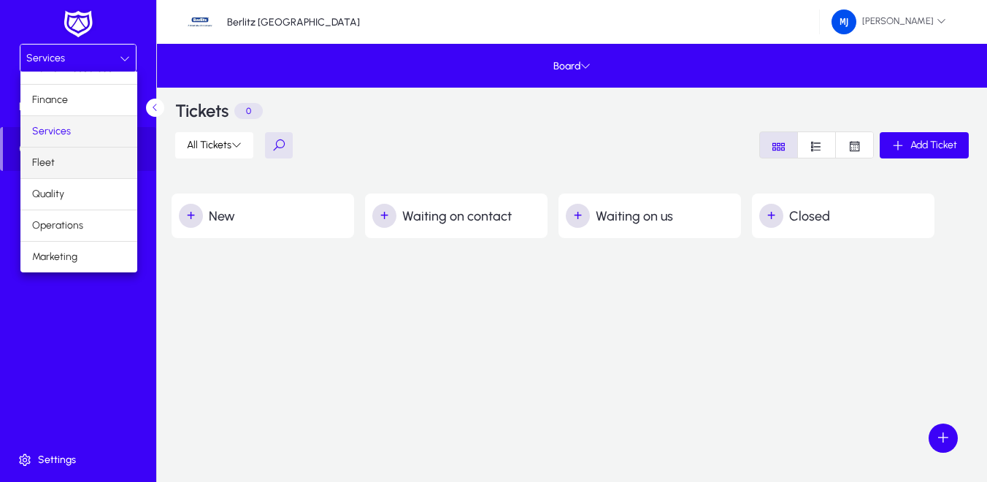
click at [60, 159] on mat-option "Fleet" at bounding box center [78, 162] width 117 height 31
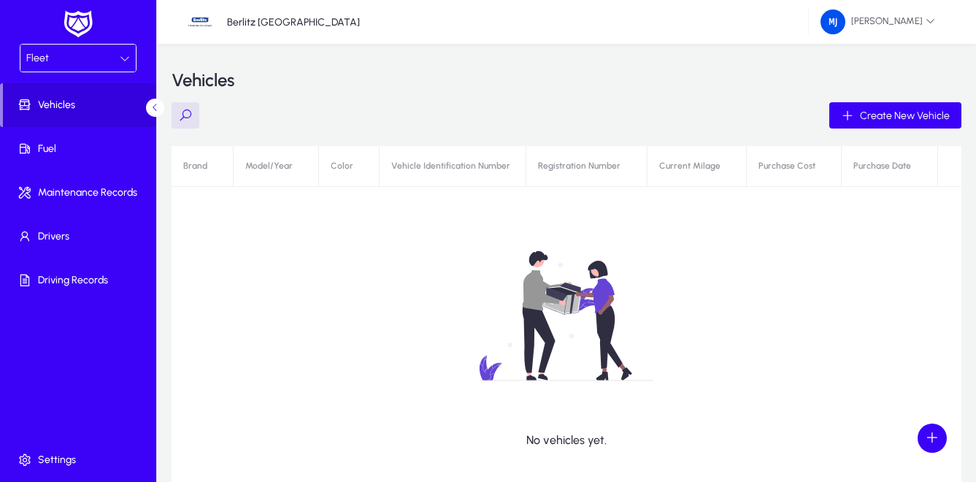
click at [123, 53] on icon at bounding box center [125, 58] width 10 height 10
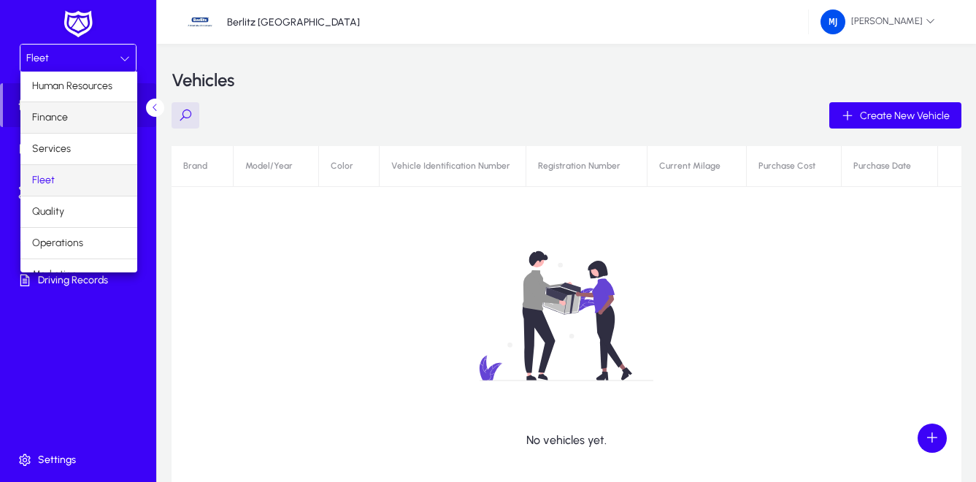
scroll to position [50, 0]
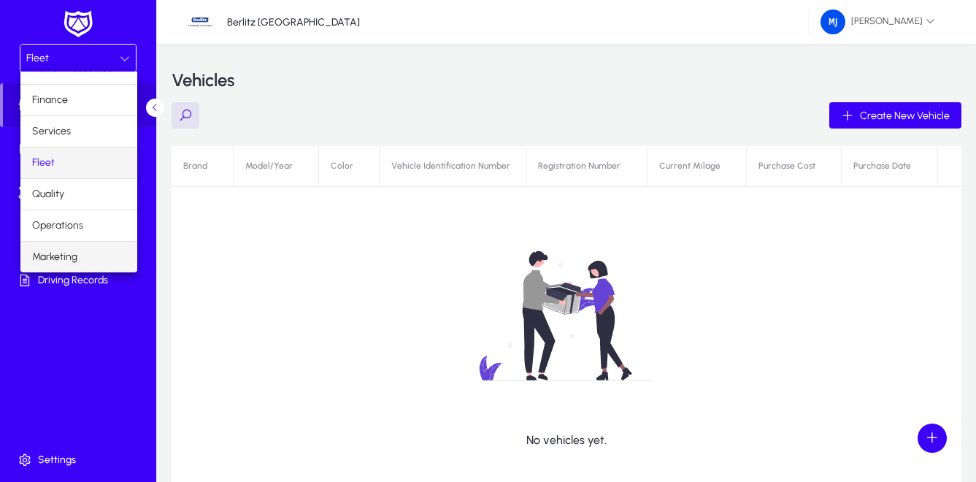
click at [58, 254] on span "Marketing" at bounding box center [54, 257] width 45 height 18
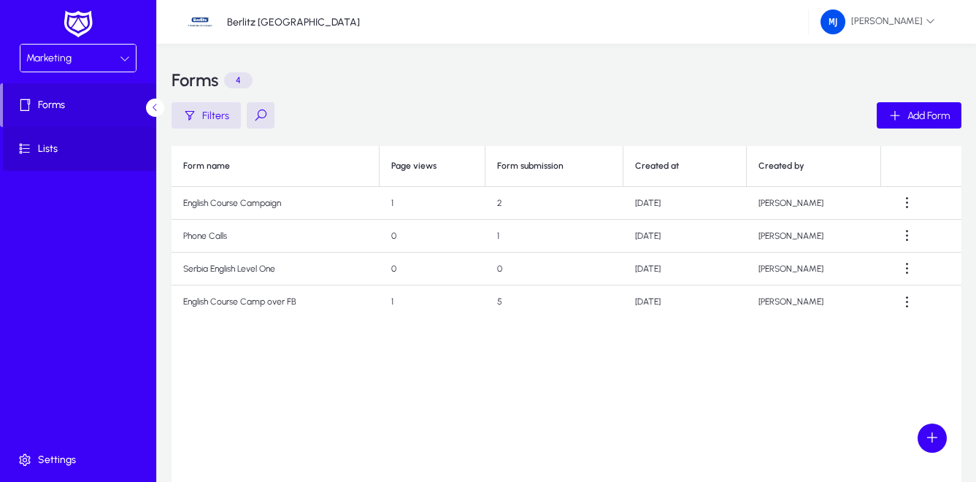
click at [51, 149] on span "Lists" at bounding box center [81, 149] width 156 height 15
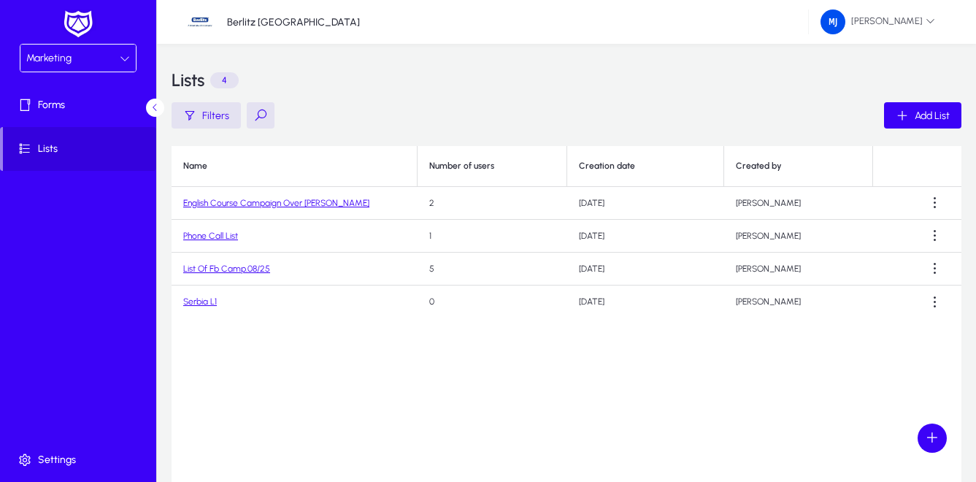
click at [122, 59] on icon at bounding box center [125, 58] width 10 height 10
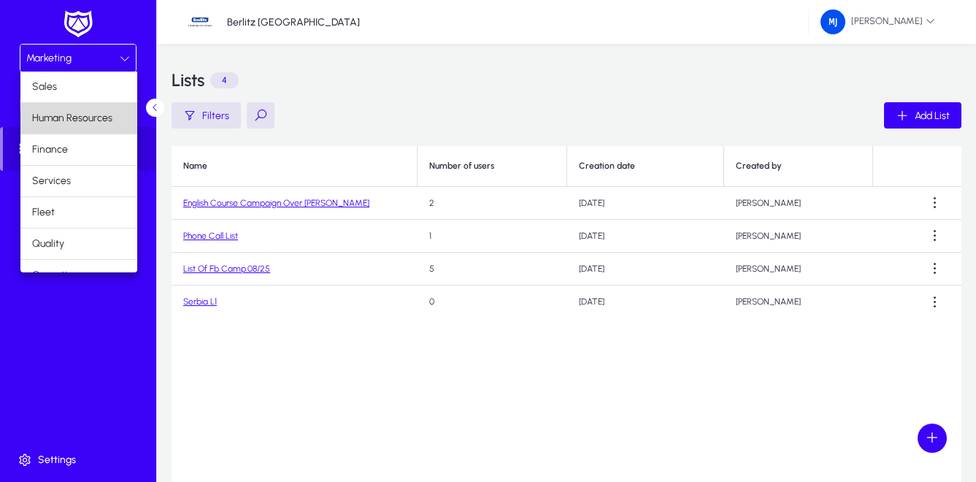
click at [84, 113] on span "Human Resources" at bounding box center [72, 118] width 80 height 18
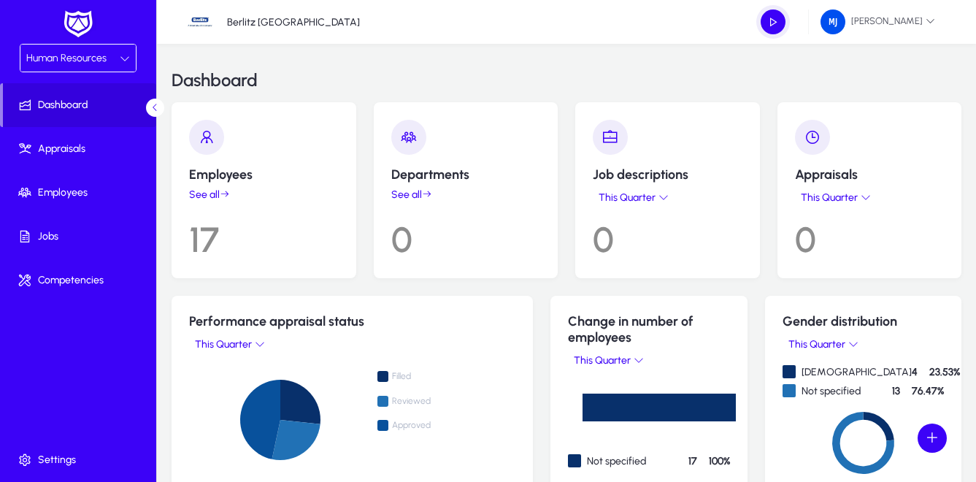
click at [198, 194] on link "See all" at bounding box center [264, 194] width 150 height 12
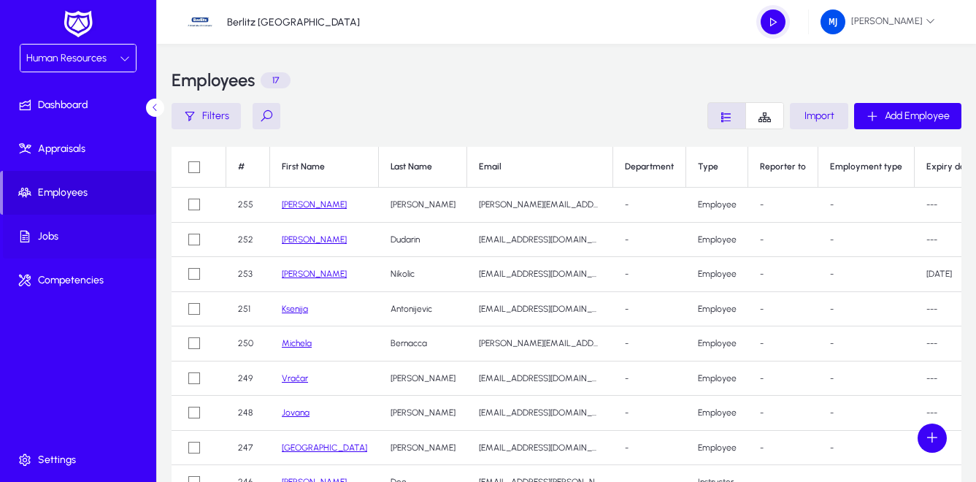
click at [58, 231] on span "Jobs" at bounding box center [81, 236] width 156 height 15
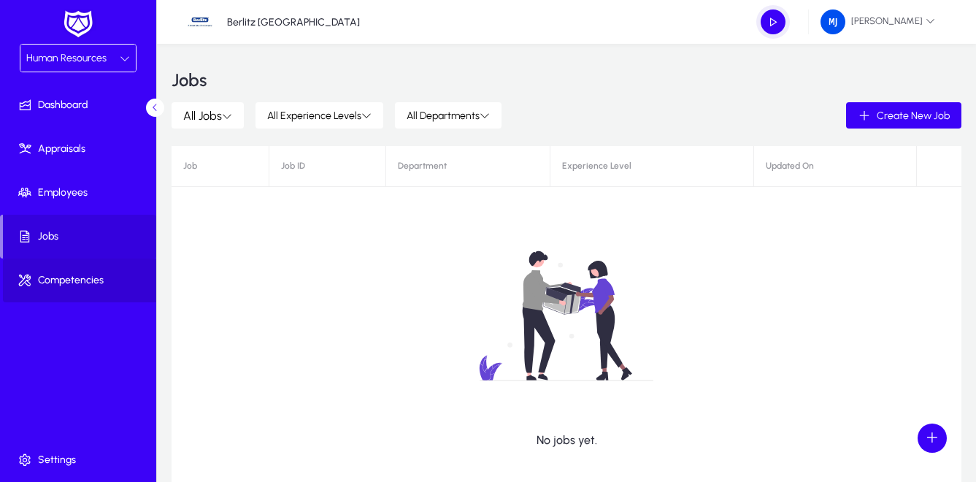
click at [68, 280] on span "Competencies" at bounding box center [81, 280] width 156 height 15
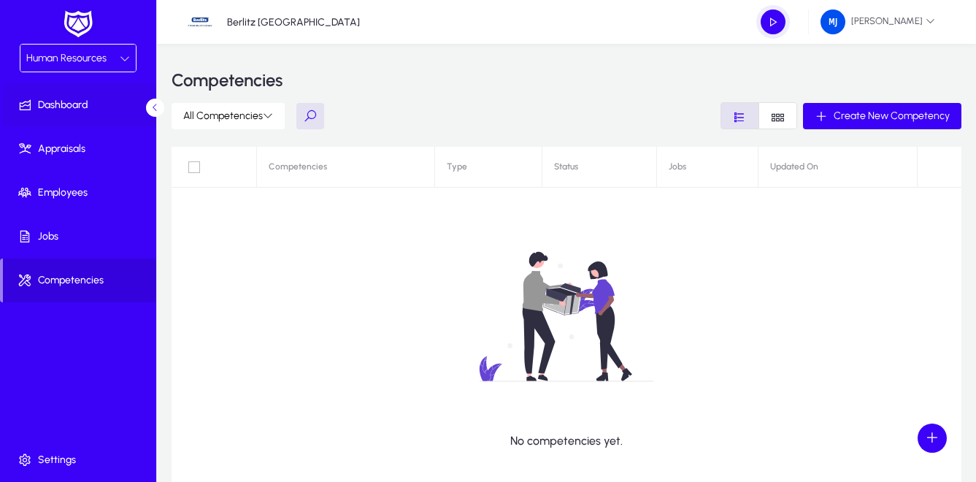
click at [58, 106] on span "Dashboard" at bounding box center [81, 105] width 156 height 15
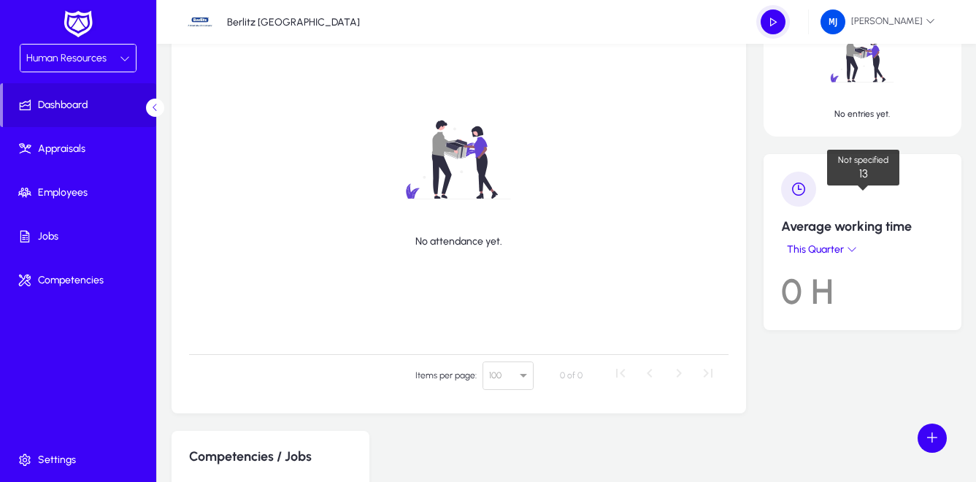
scroll to position [657, 0]
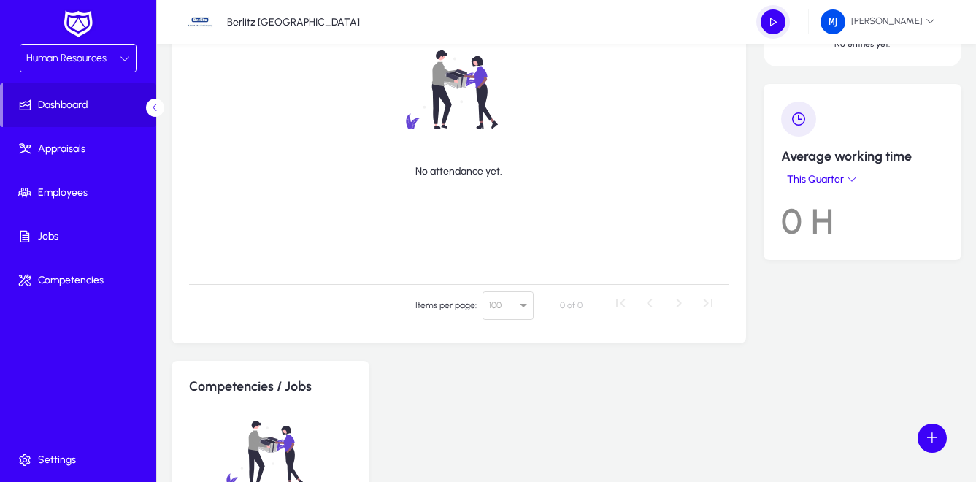
click at [71, 66] on div "Human Resources" at bounding box center [72, 58] width 93 height 19
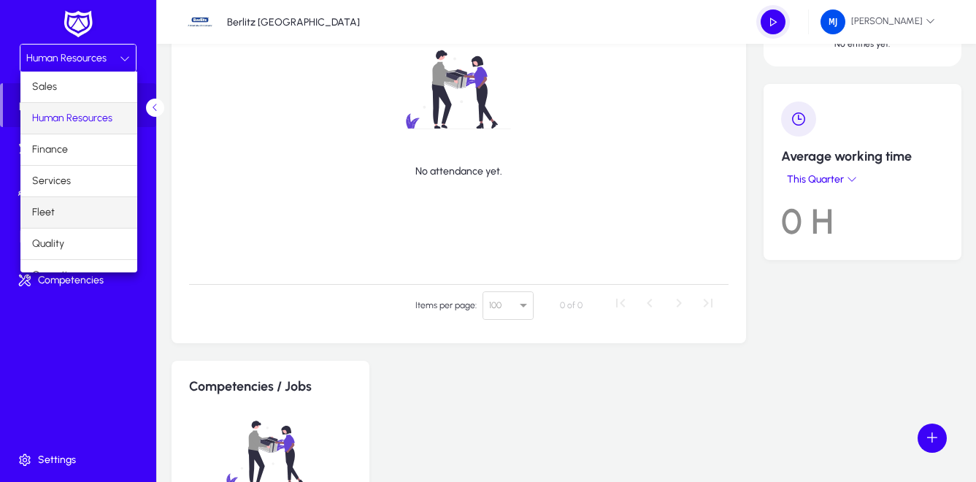
scroll to position [50, 0]
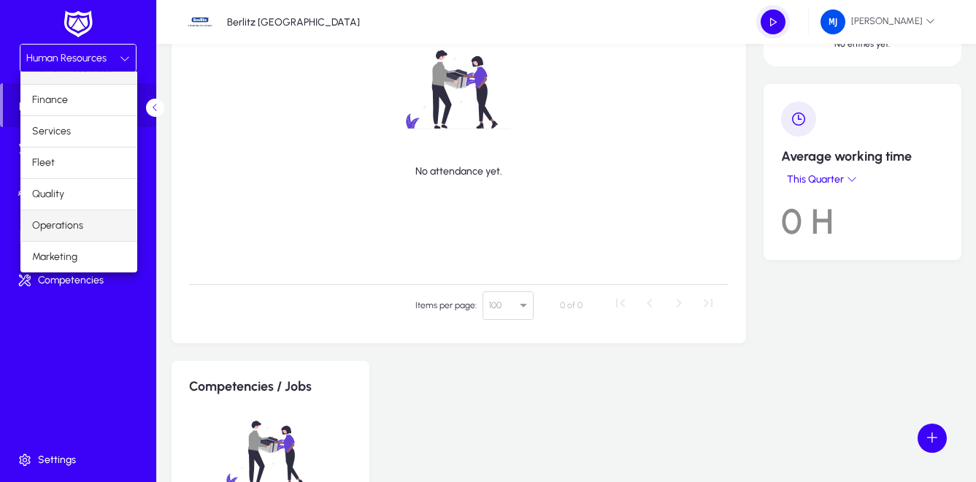
click at [64, 220] on span "Operations" at bounding box center [57, 226] width 51 height 18
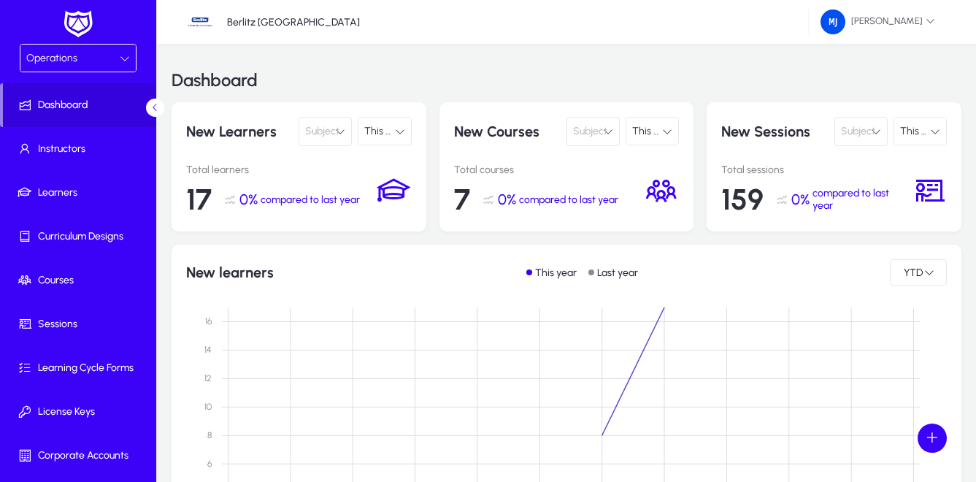
click at [608, 134] on icon "button" at bounding box center [608, 131] width 10 height 10
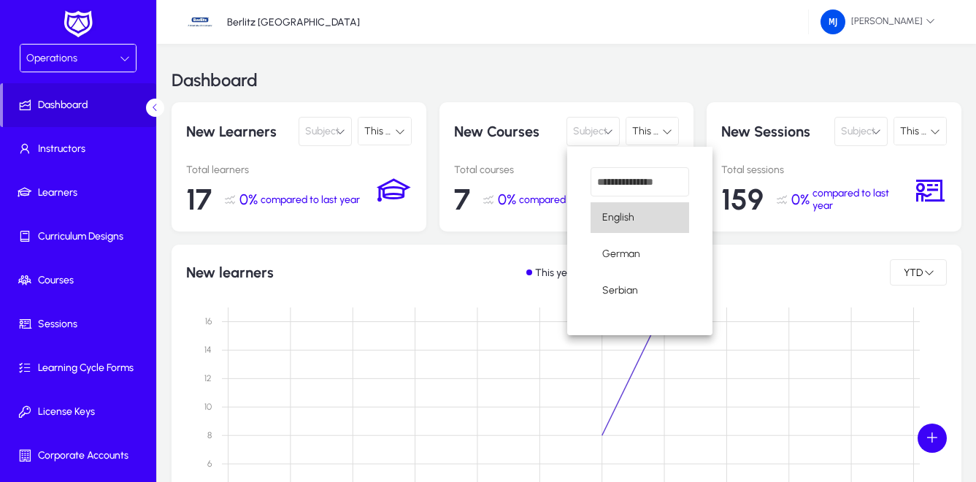
click at [615, 215] on span "English" at bounding box center [618, 218] width 32 height 18
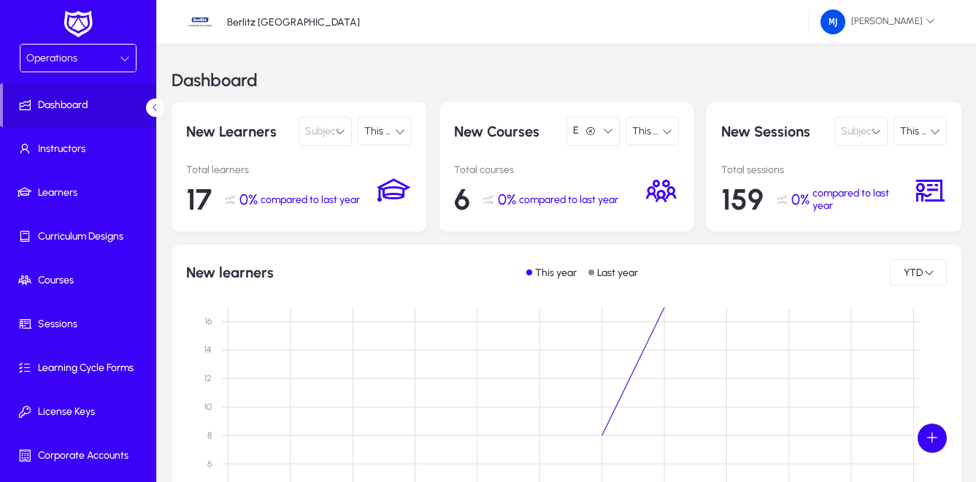
click at [399, 129] on icon at bounding box center [400, 131] width 10 height 10
click at [399, 129] on div at bounding box center [488, 241] width 976 height 482
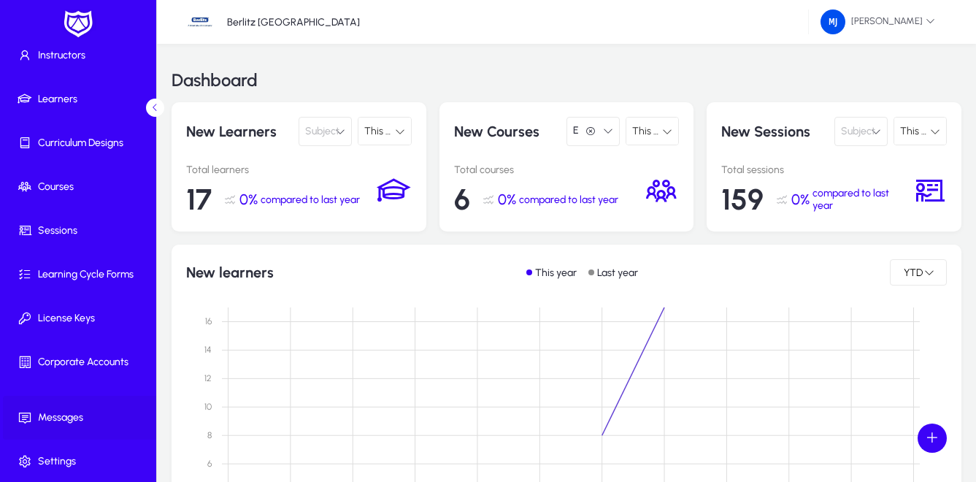
scroll to position [95, 0]
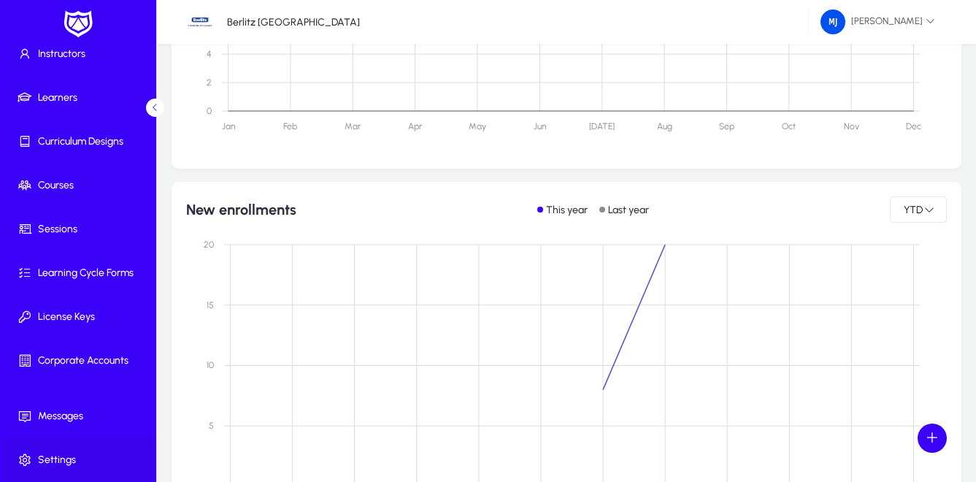
click at [52, 455] on span "Settings" at bounding box center [81, 459] width 156 height 15
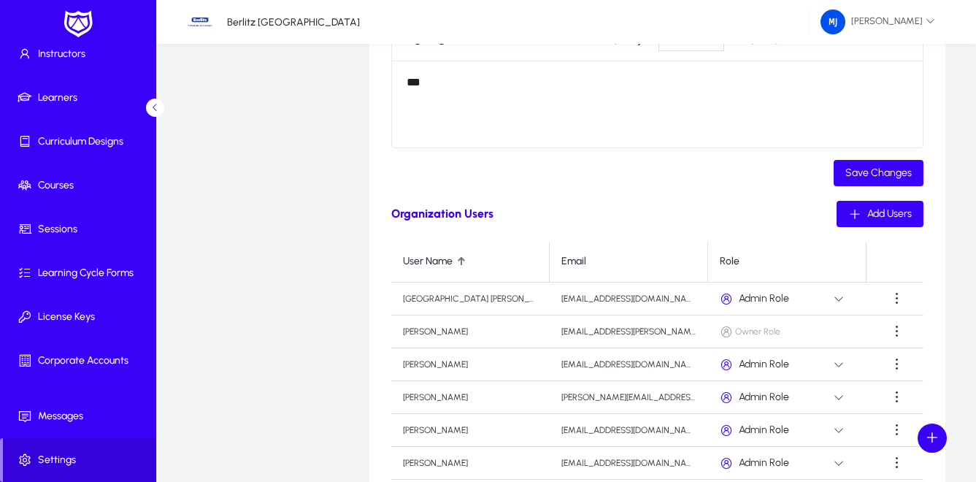
scroll to position [543, 0]
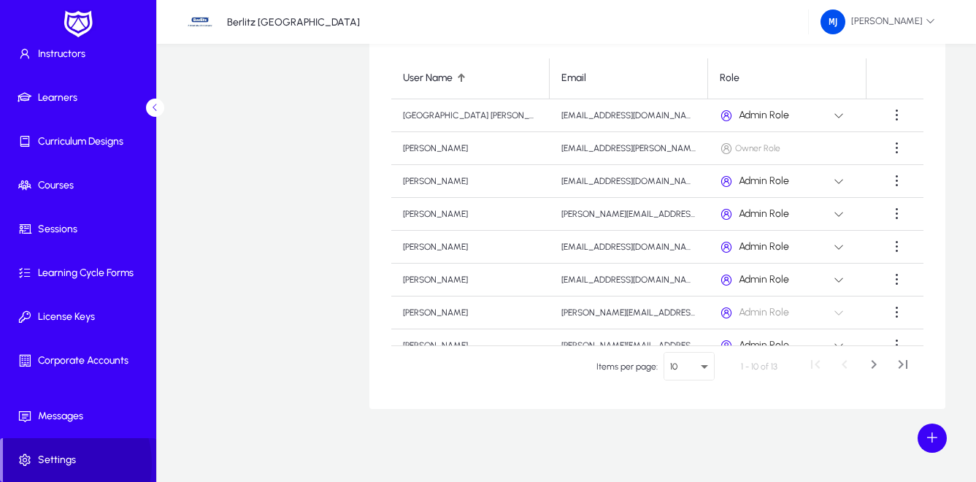
click at [49, 463] on span "Settings" at bounding box center [79, 459] width 153 height 15
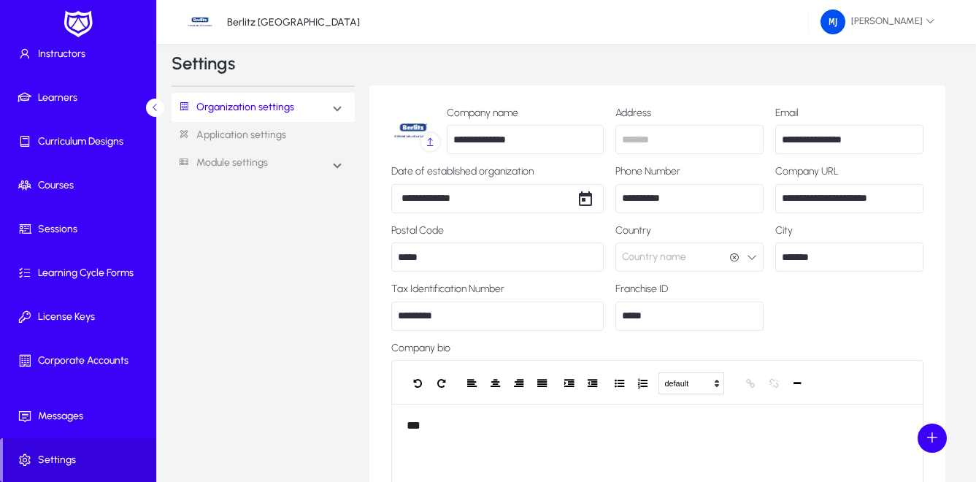
scroll to position [0, 0]
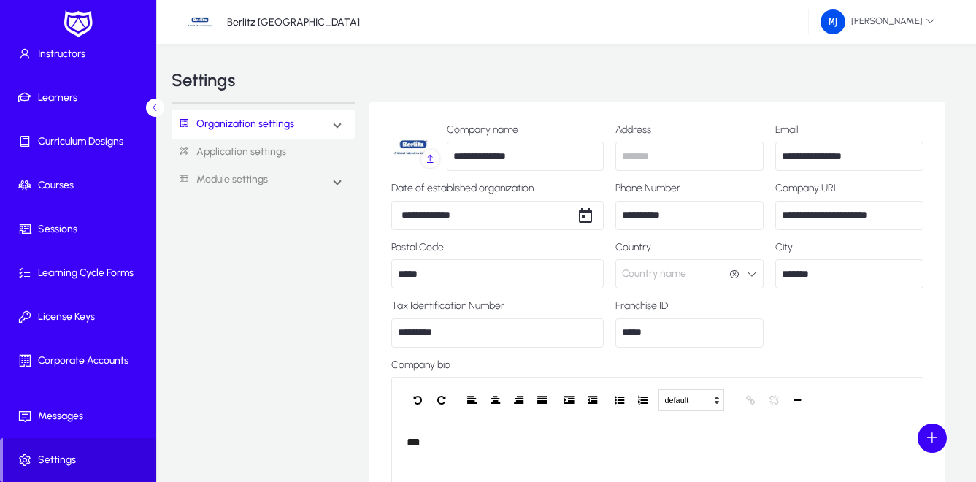
click at [334, 123] on span at bounding box center [337, 124] width 6 height 12
click at [212, 240] on link "Sites" at bounding box center [202, 243] width 27 height 18
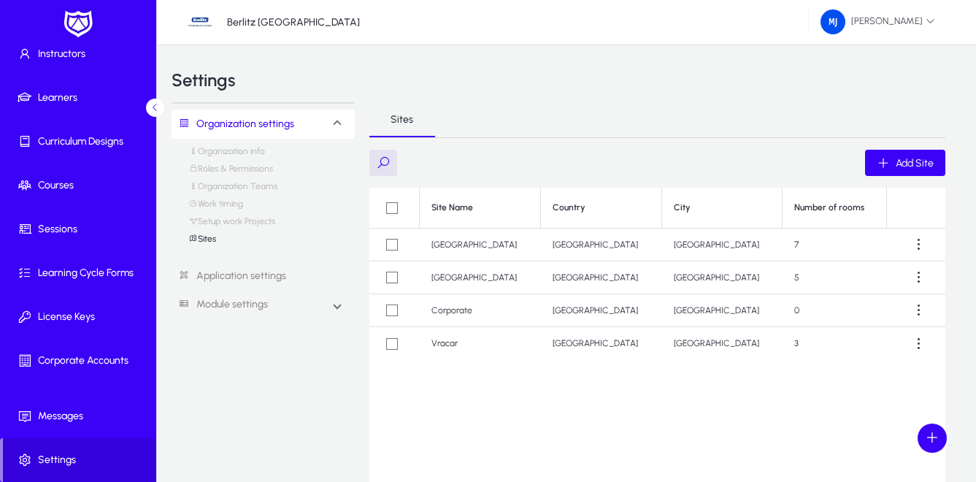
click at [814, 244] on td "7" at bounding box center [834, 244] width 104 height 33
click at [921, 244] on span at bounding box center [918, 244] width 29 height 29
click at [869, 279] on span "Edit" at bounding box center [892, 280] width 58 height 13
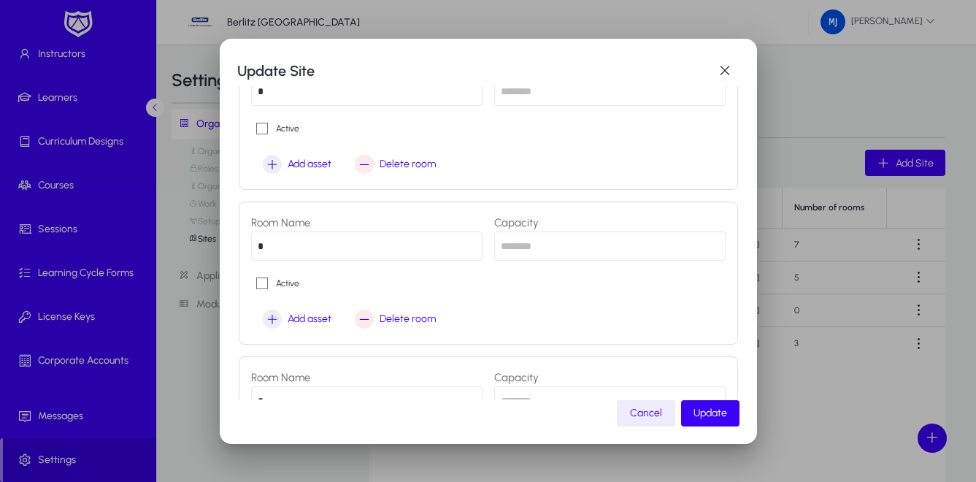
scroll to position [1130, 0]
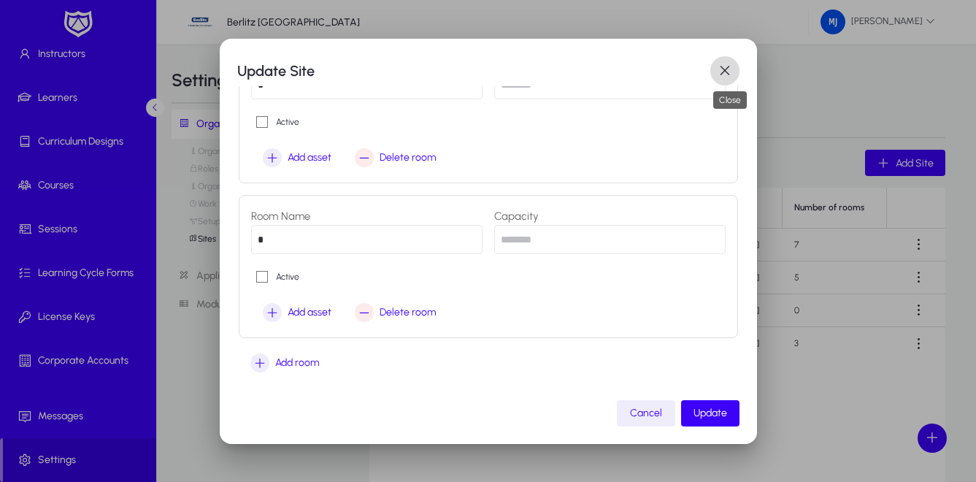
click at [726, 70] on span "button" at bounding box center [724, 70] width 29 height 29
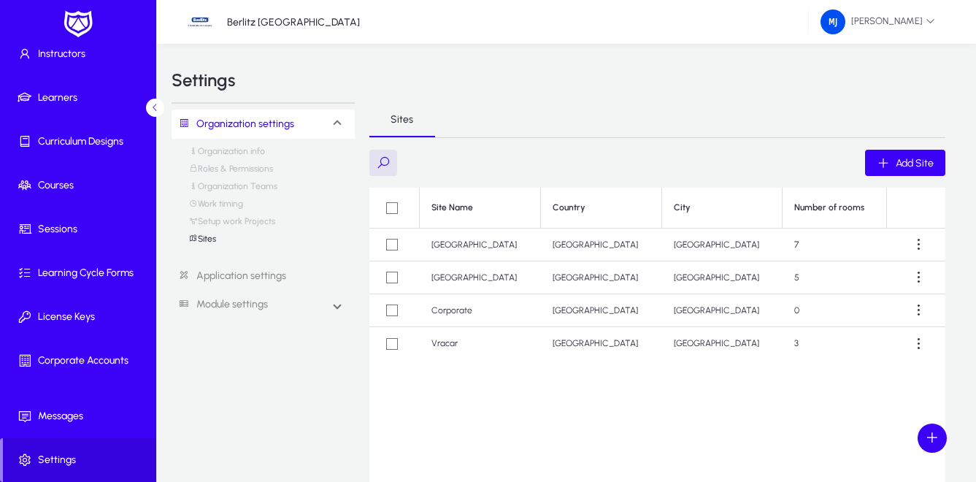
click at [224, 220] on link "Setup work Projects" at bounding box center [232, 225] width 86 height 18
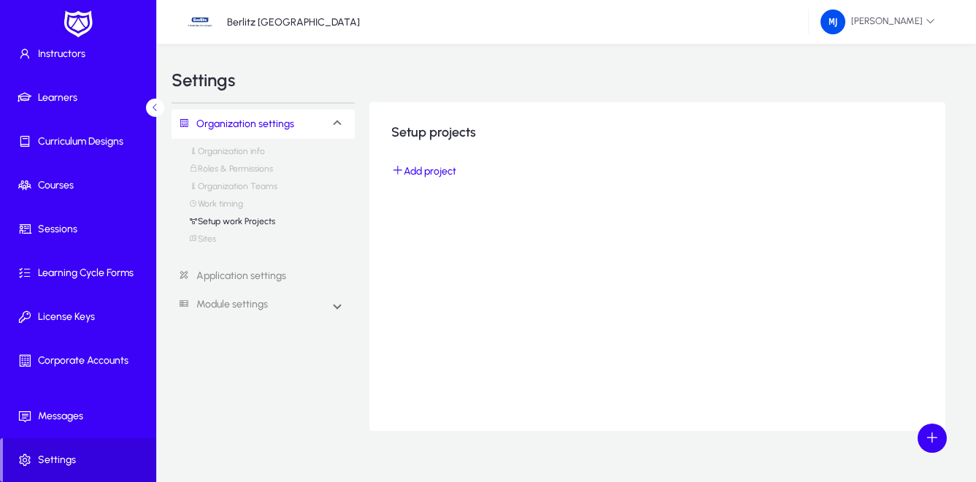
click at [238, 204] on link "Work timing" at bounding box center [216, 208] width 54 height 18
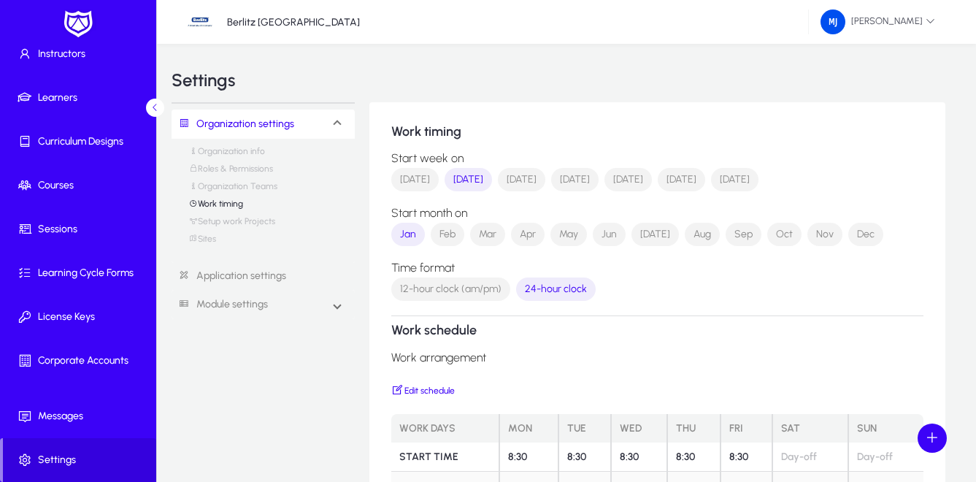
click at [239, 188] on link "Organization Teams" at bounding box center [233, 190] width 88 height 18
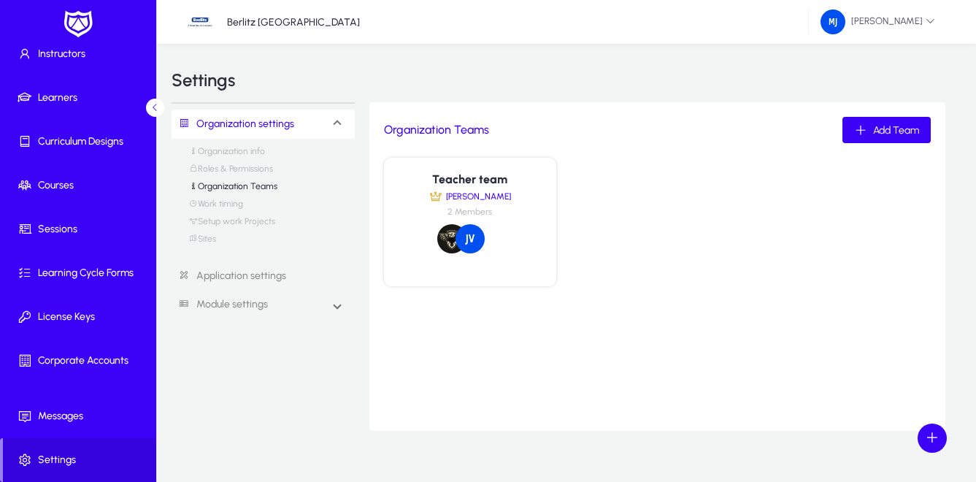
click at [217, 170] on link "Roles & Permissions" at bounding box center [231, 172] width 84 height 18
